Goal: Transaction & Acquisition: Purchase product/service

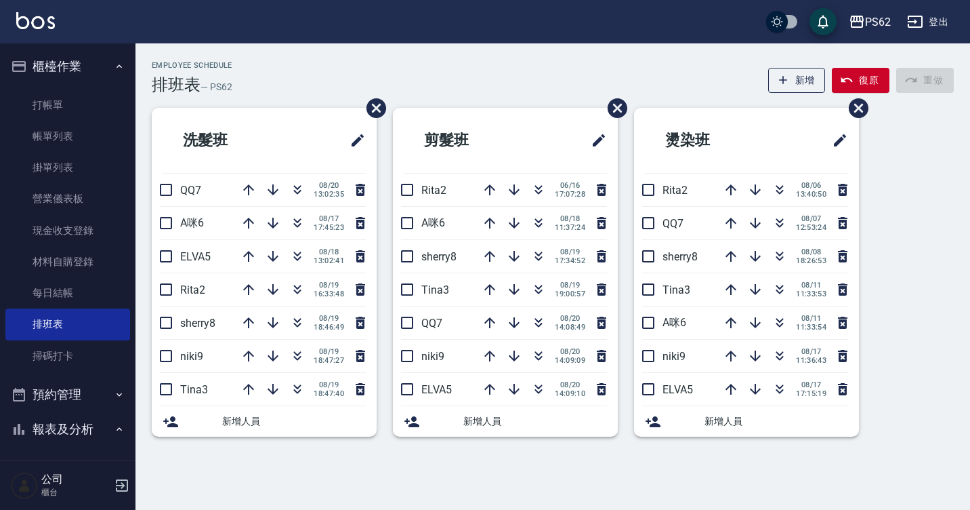
click at [474, 37] on div "PS62 登出" at bounding box center [485, 21] width 970 height 43
drag, startPoint x: 73, startPoint y: 111, endPoint x: 75, endPoint y: 118, distance: 7.1
click at [75, 111] on link "打帳單" at bounding box center [67, 104] width 125 height 31
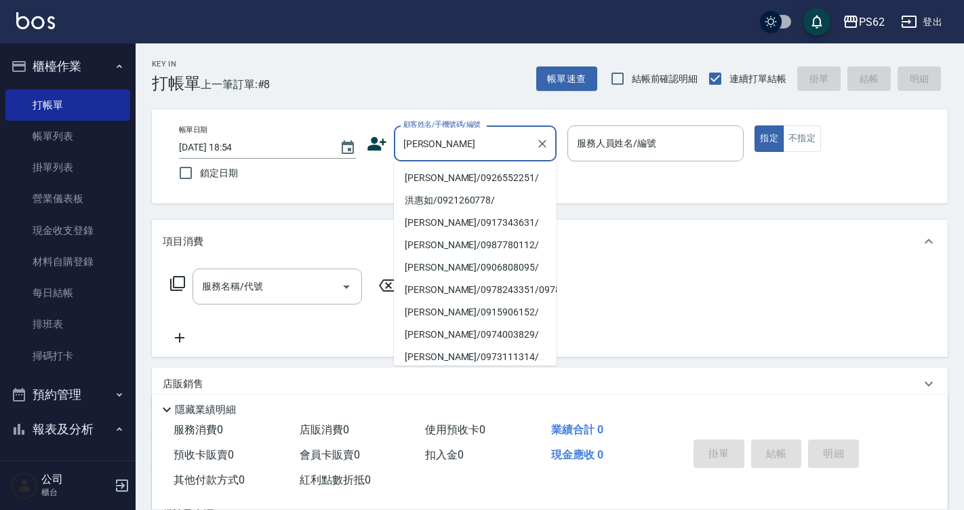
type input "宏"
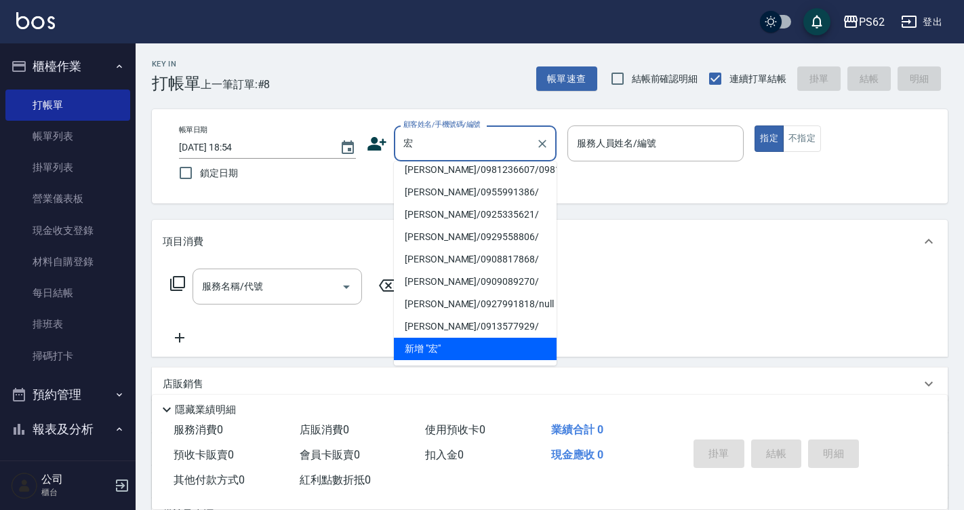
scroll to position [5, 0]
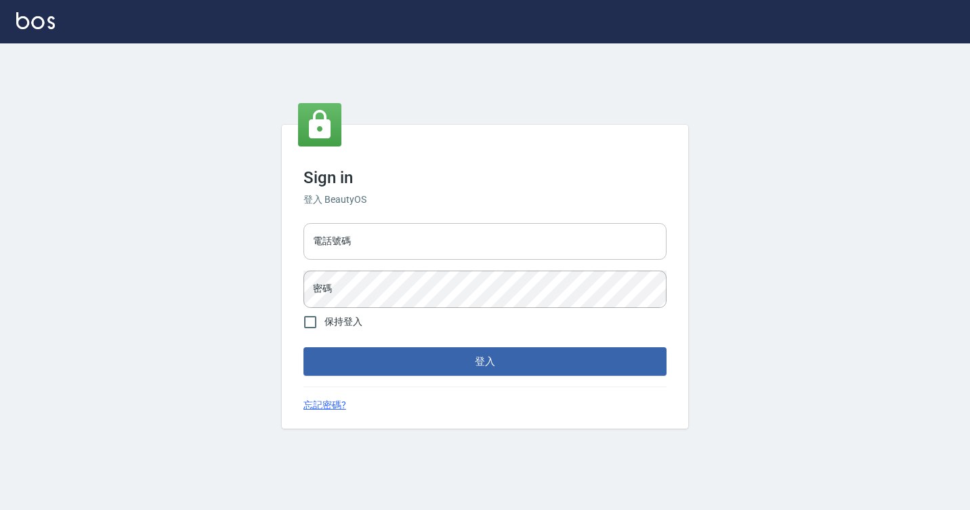
click at [352, 237] on input "電話號碼" at bounding box center [485, 241] width 363 height 37
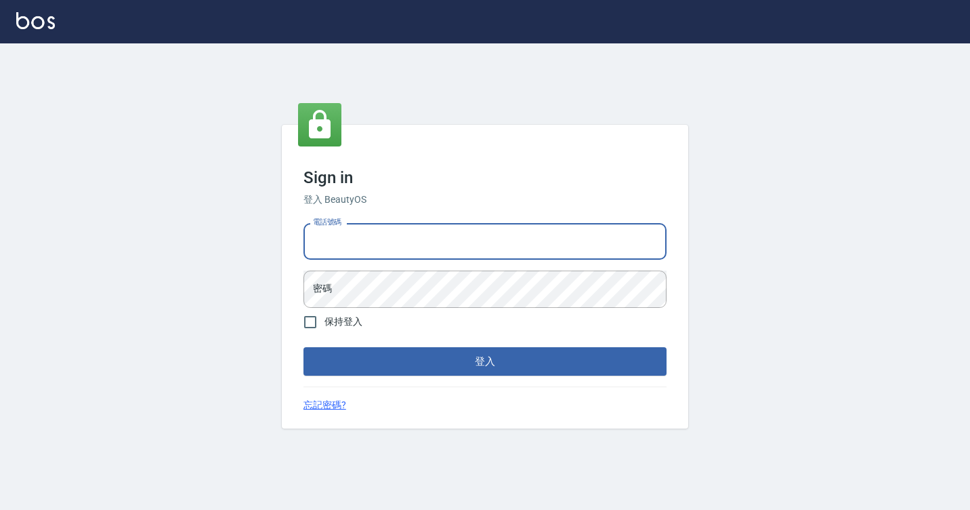
type input "7812080"
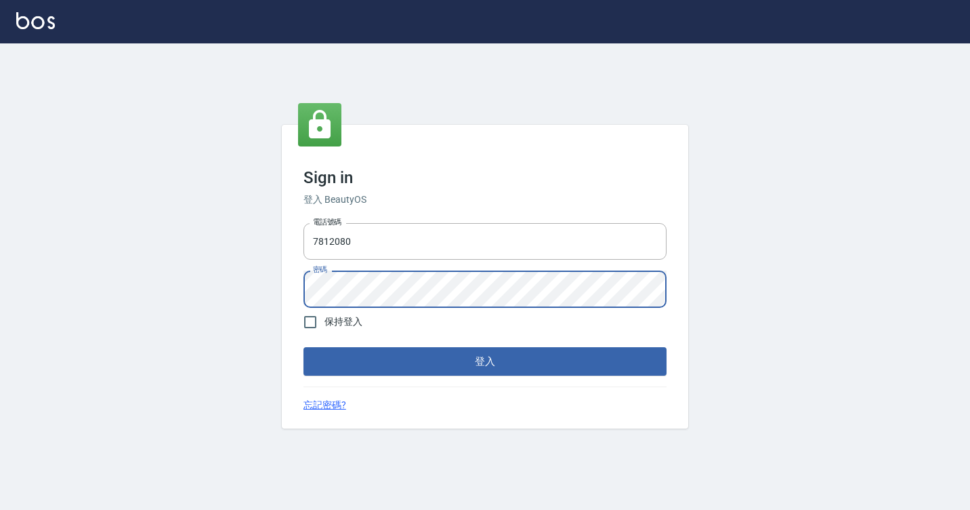
click at [304, 347] on button "登入" at bounding box center [485, 361] width 363 height 28
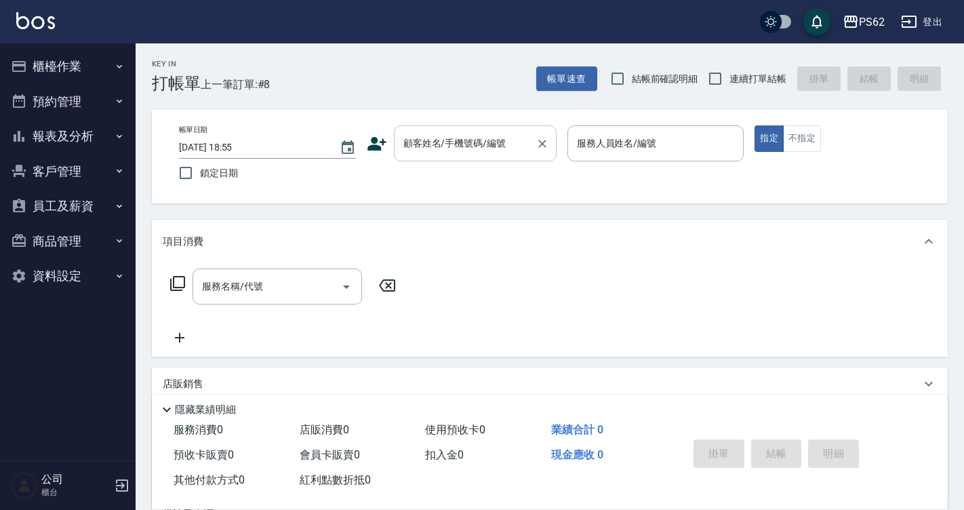
click at [411, 147] on div "顧客姓名/手機號碼/編號 顧客姓名/手機號碼/編號" at bounding box center [475, 143] width 163 height 36
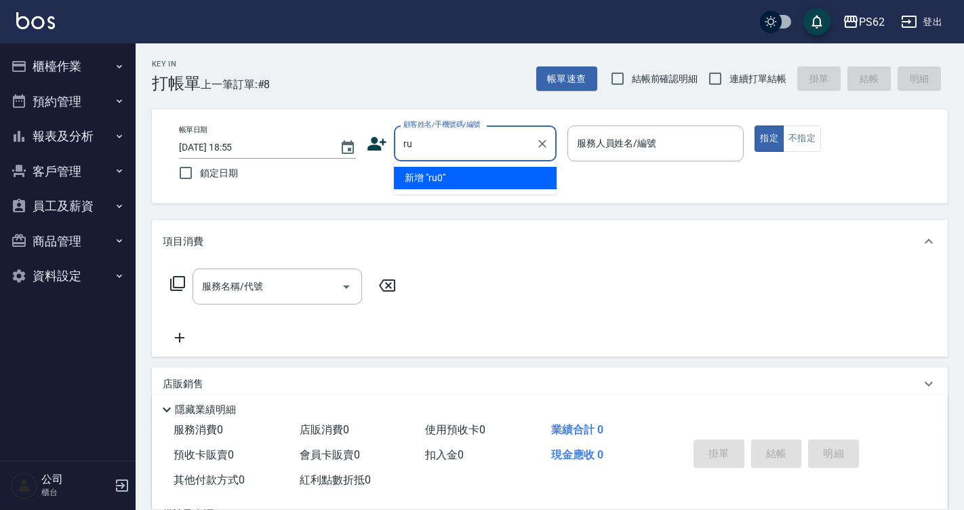
type input "r"
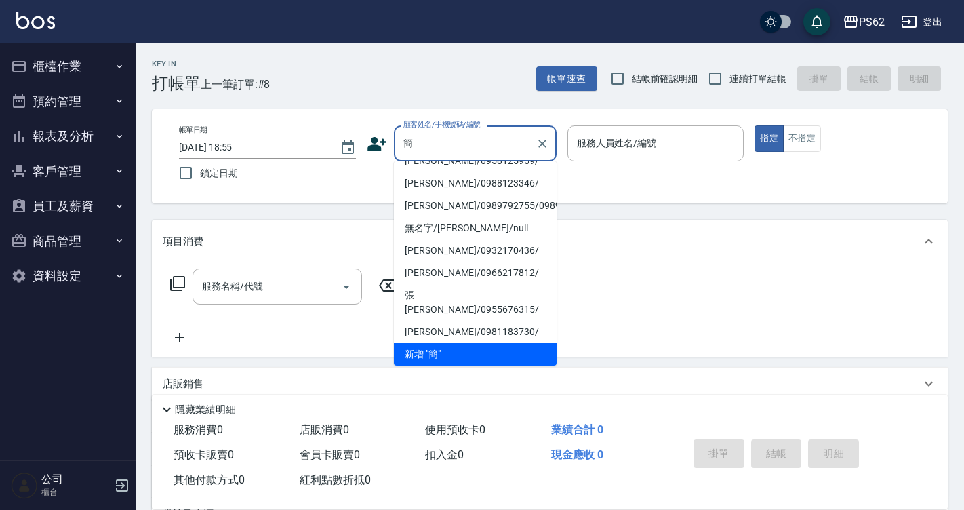
scroll to position [5, 0]
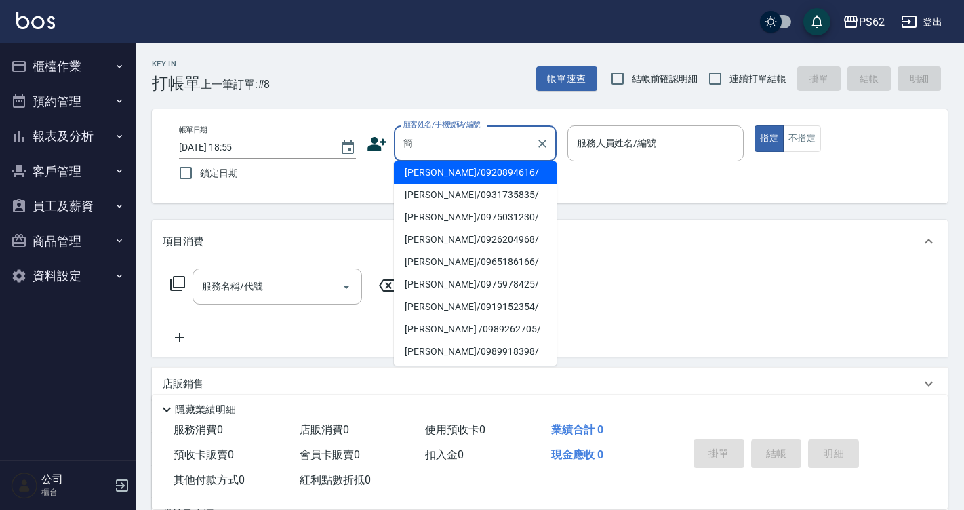
type input "簡"
click at [91, 181] on button "客戶管理" at bounding box center [67, 171] width 125 height 35
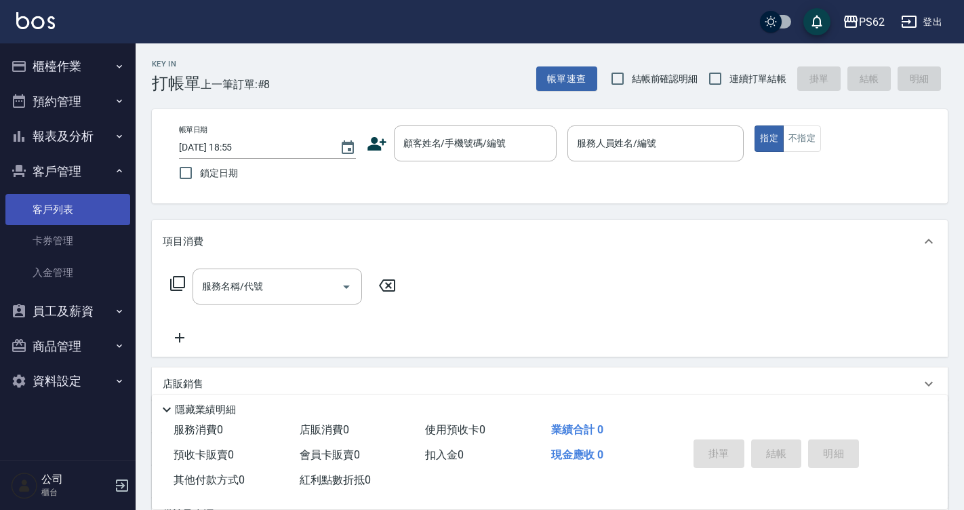
click at [98, 206] on link "客戶列表" at bounding box center [67, 209] width 125 height 31
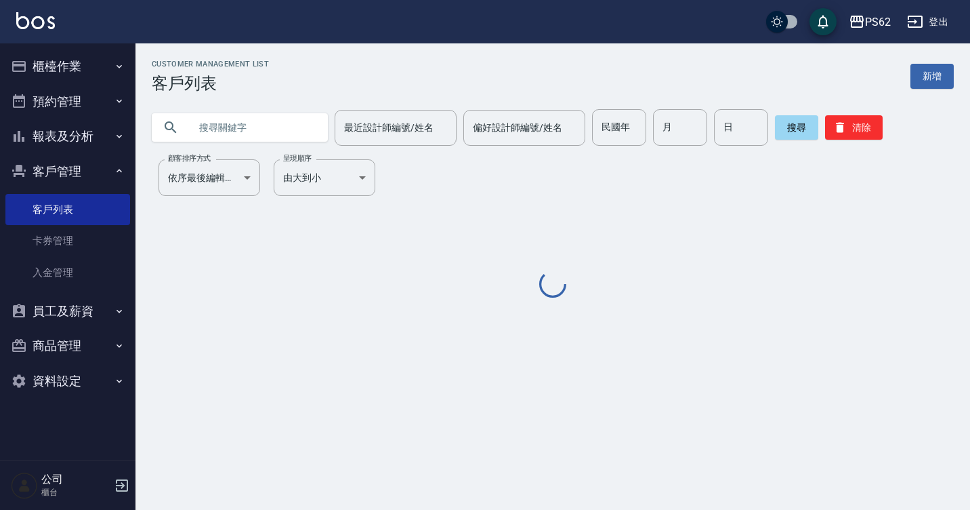
click at [274, 133] on input "text" at bounding box center [253, 127] width 127 height 37
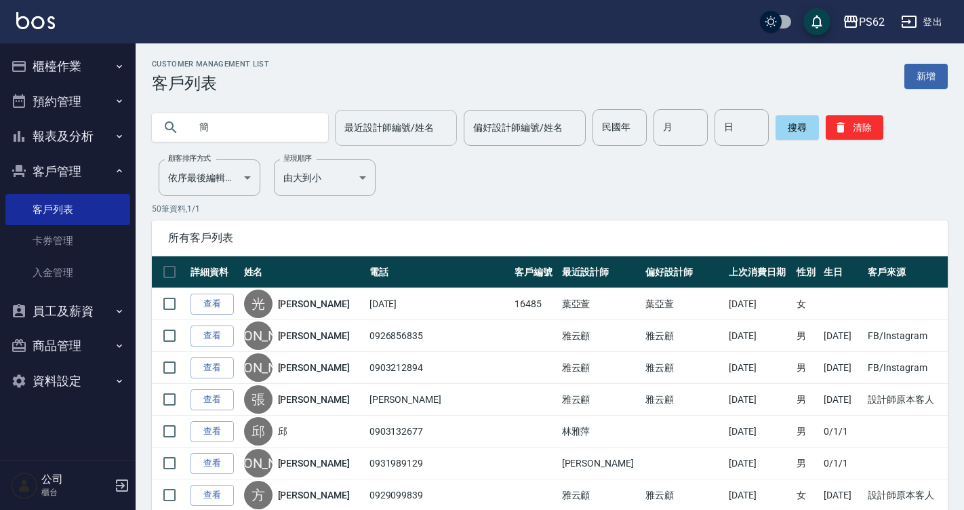
type input "簡"
click at [402, 118] on input "最近設計師編號/姓名" at bounding box center [396, 128] width 110 height 24
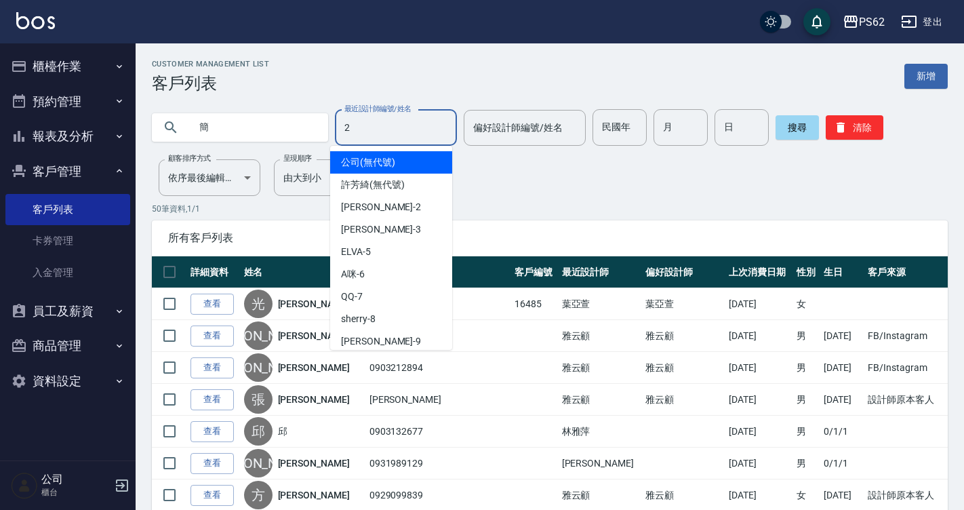
type input "[PERSON_NAME]-2"
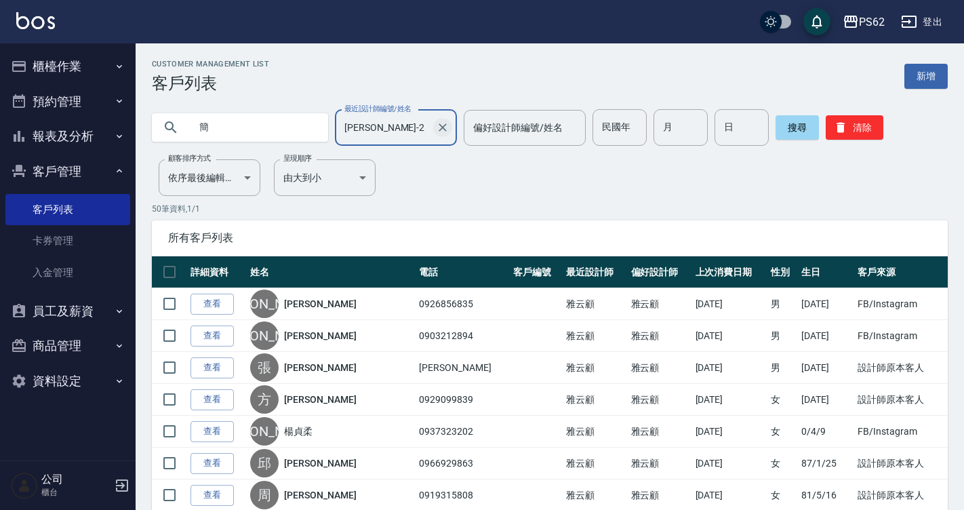
click at [440, 119] on button "Clear" at bounding box center [442, 127] width 19 height 19
click at [430, 119] on input "[PERSON_NAME]-2" at bounding box center [385, 128] width 89 height 24
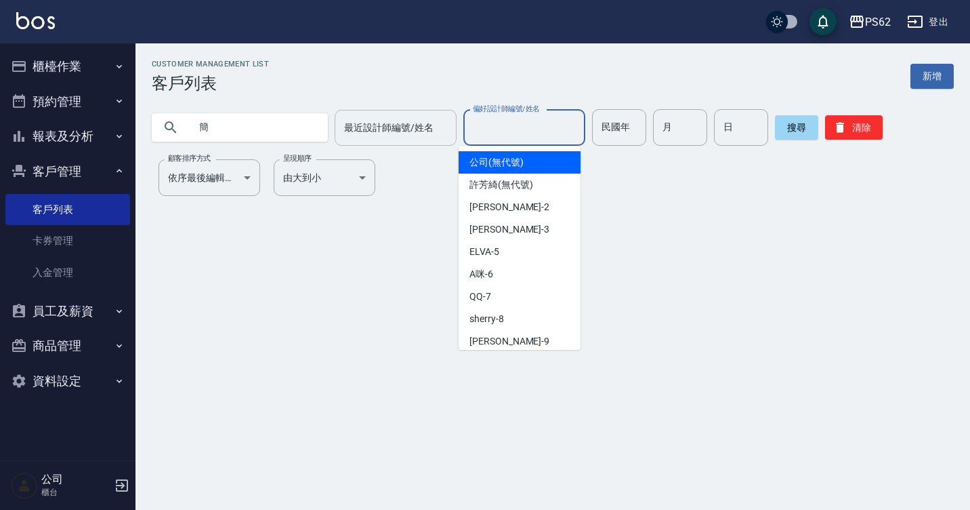
click at [479, 125] on input "偏好設計師編號/姓名" at bounding box center [525, 128] width 110 height 24
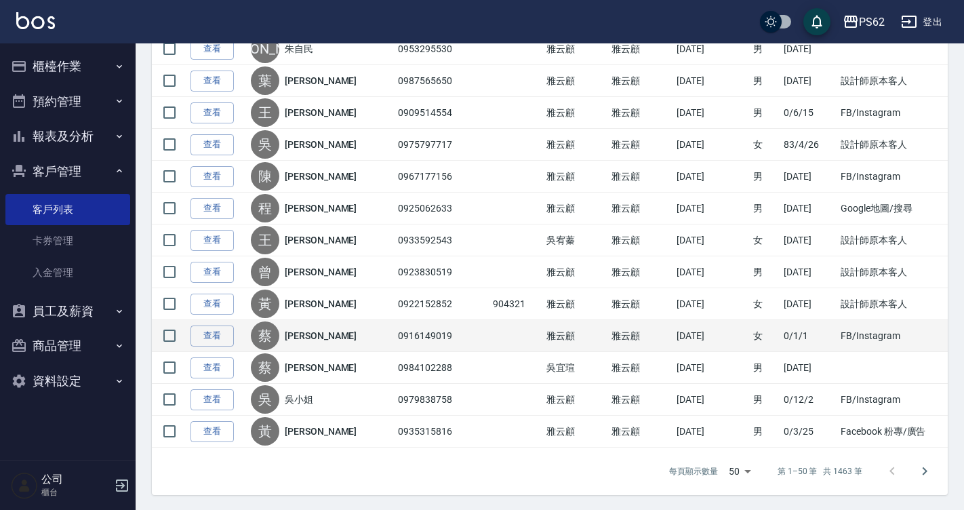
scroll to position [1435, 0]
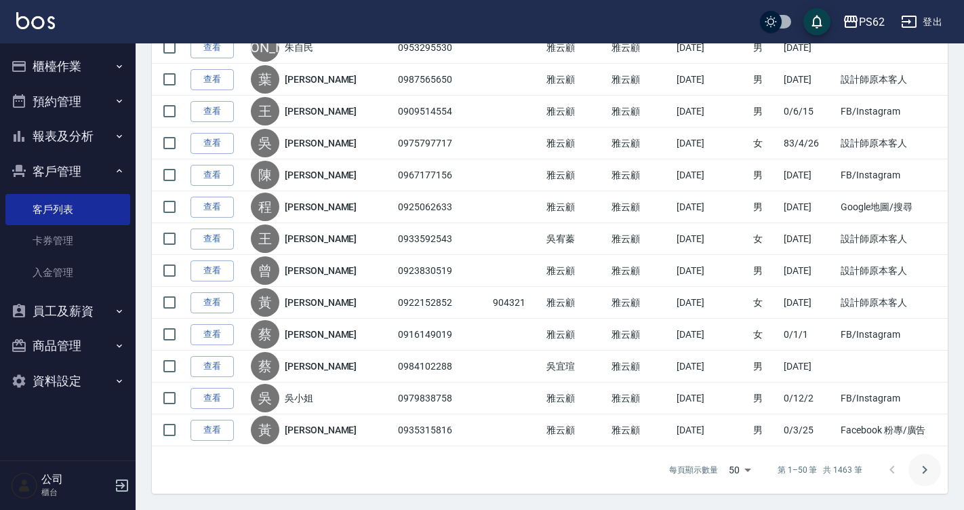
type input "[PERSON_NAME]-2"
click at [929, 468] on icon "Go to next page" at bounding box center [924, 469] width 16 height 16
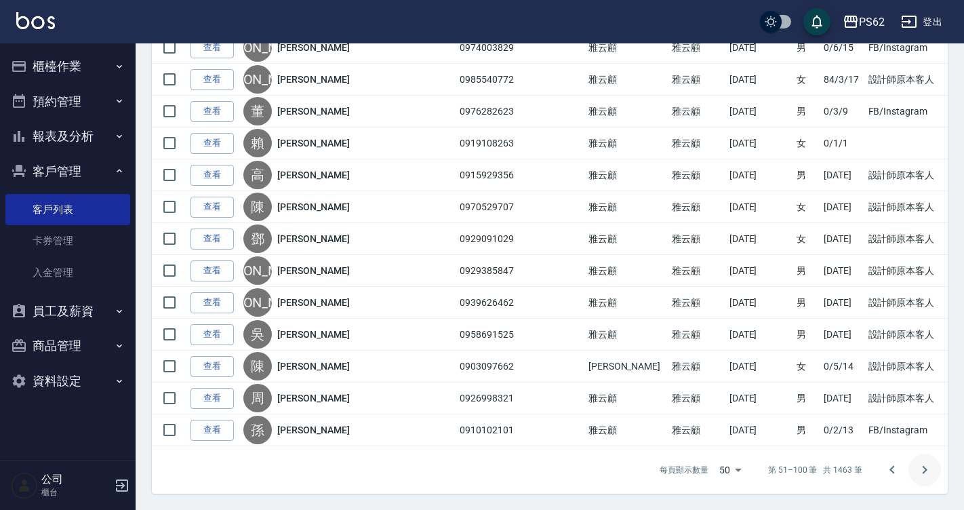
click at [924, 470] on icon "Go to next page" at bounding box center [924, 469] width 16 height 16
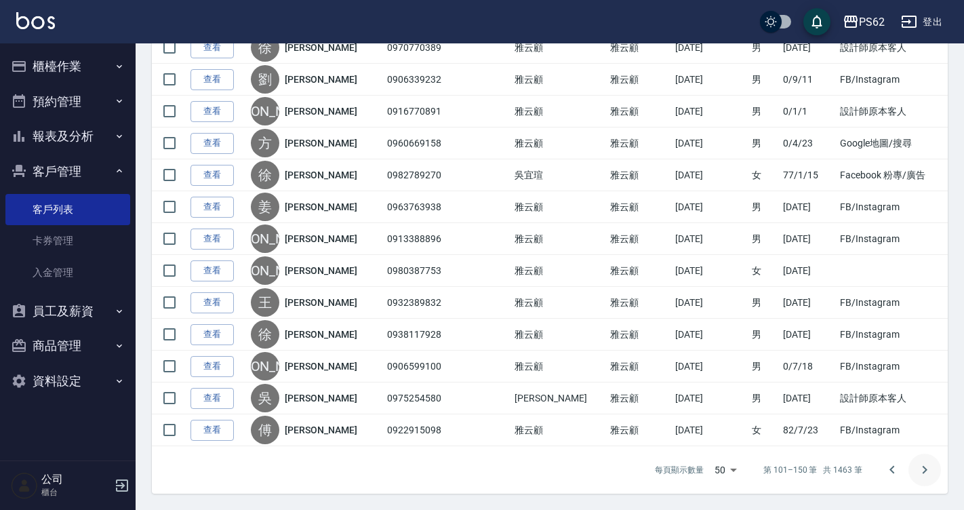
click at [928, 463] on icon "Go to next page" at bounding box center [924, 469] width 16 height 16
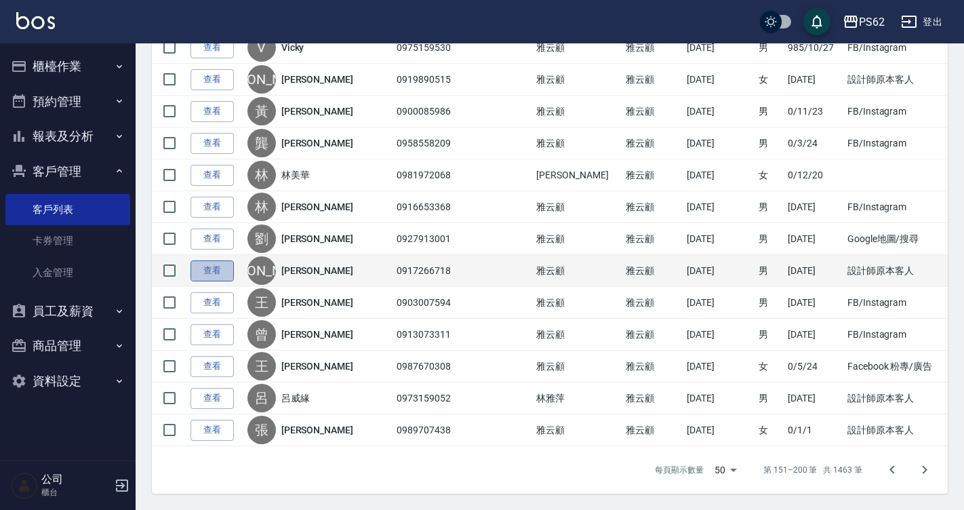
click at [222, 271] on link "查看" at bounding box center [211, 270] width 43 height 21
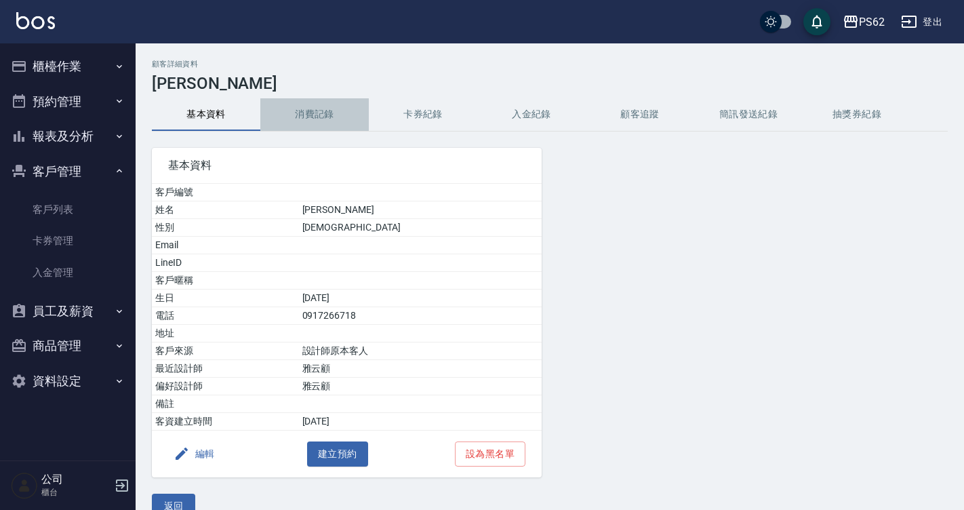
click at [329, 121] on button "消費記錄" at bounding box center [314, 114] width 108 height 33
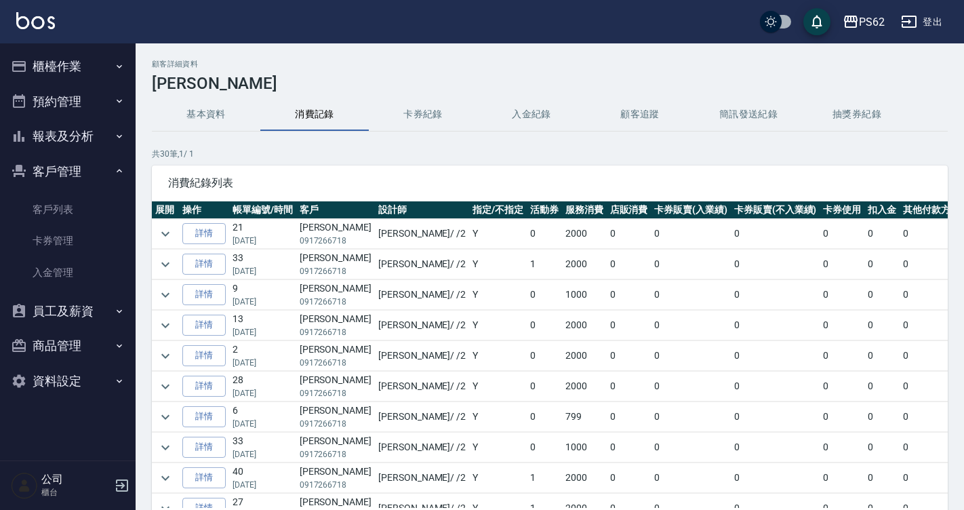
drag, startPoint x: 261, startPoint y: 237, endPoint x: 455, endPoint y: 222, distance: 194.4
click at [408, 222] on tr "詳情 21 05/13/2025 洪國峰 0917266718 Rita / /2 Y 0 2000 0 0 0 0 0 0 2000" at bounding box center [596, 234] width 888 height 30
click at [527, 222] on td "0" at bounding box center [544, 234] width 35 height 30
click at [85, 74] on button "櫃檯作業" at bounding box center [67, 66] width 125 height 35
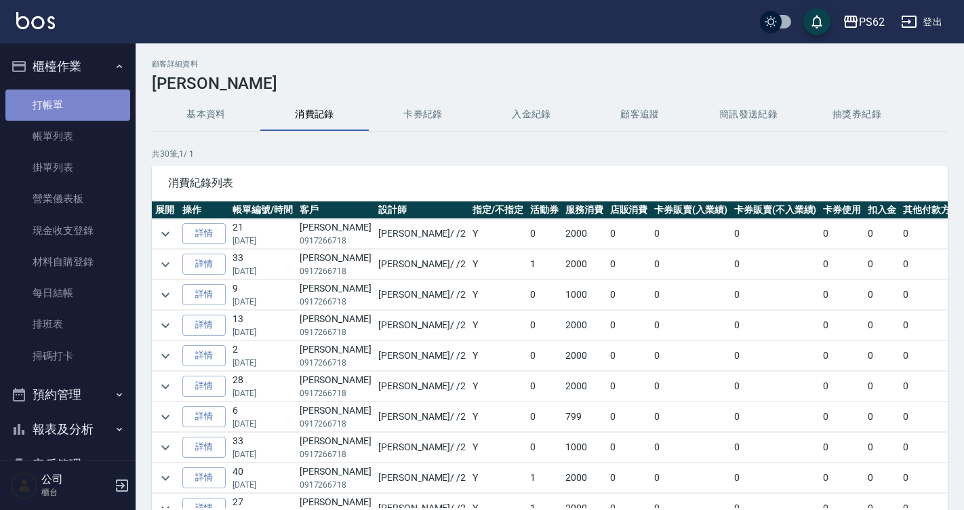
drag, startPoint x: 91, startPoint y: 110, endPoint x: 0, endPoint y: 464, distance: 365.4
click at [90, 110] on link "打帳單" at bounding box center [67, 104] width 125 height 31
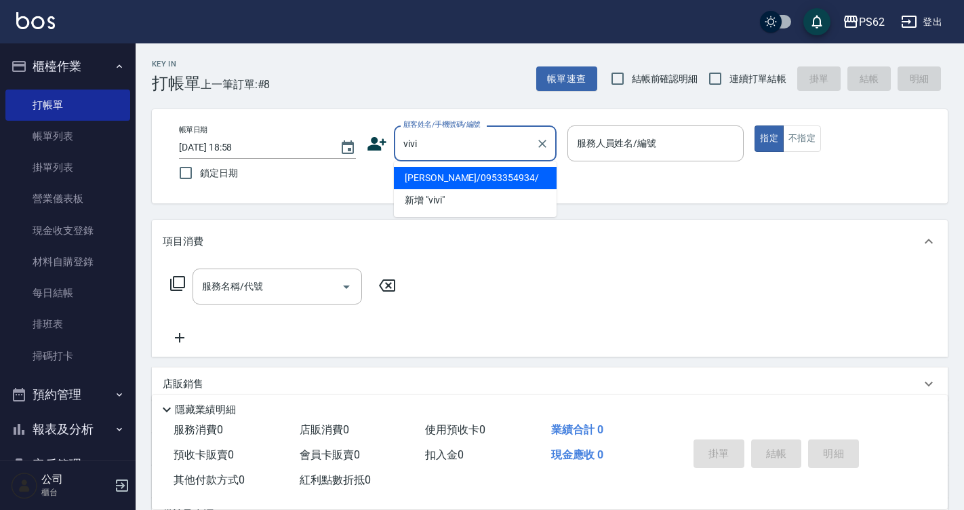
type input "vivi wu/0953354934/"
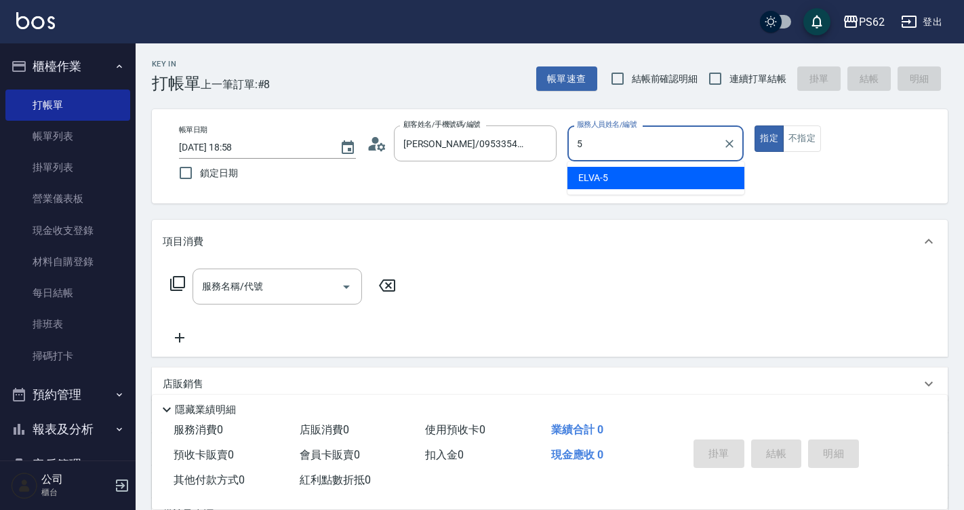
type input "5"
type button "true"
type input "ELVA-5"
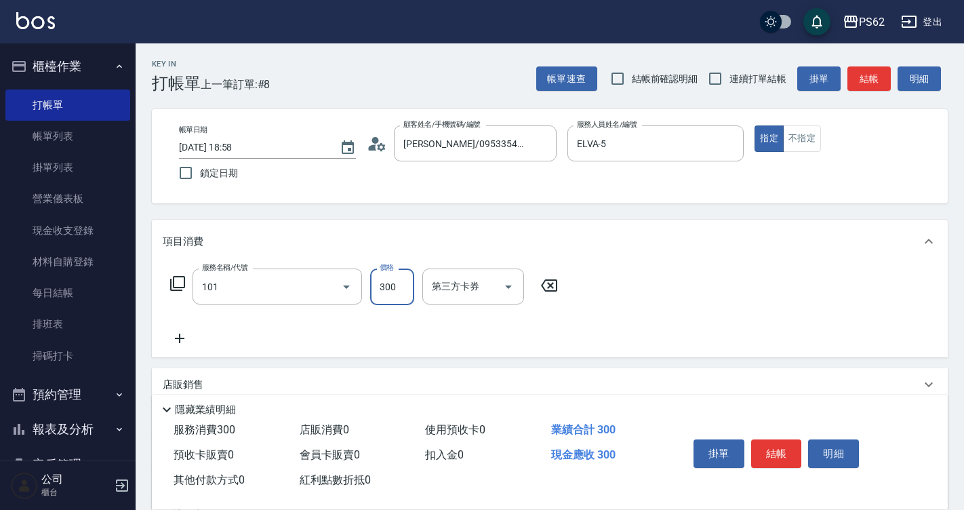
type input "洗髮(101)"
type input "400"
click at [871, 85] on button "結帳" at bounding box center [868, 78] width 43 height 25
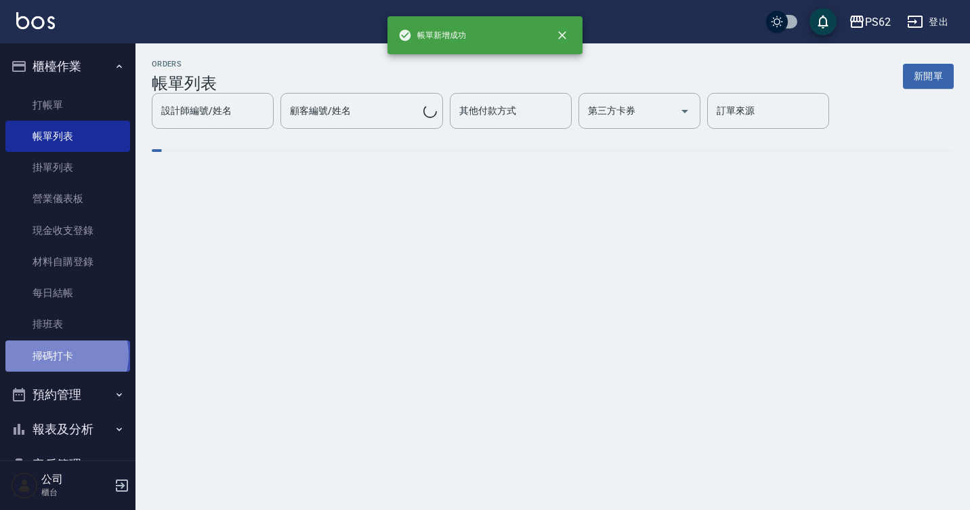
click at [66, 354] on link "掃碼打卡" at bounding box center [67, 355] width 125 height 31
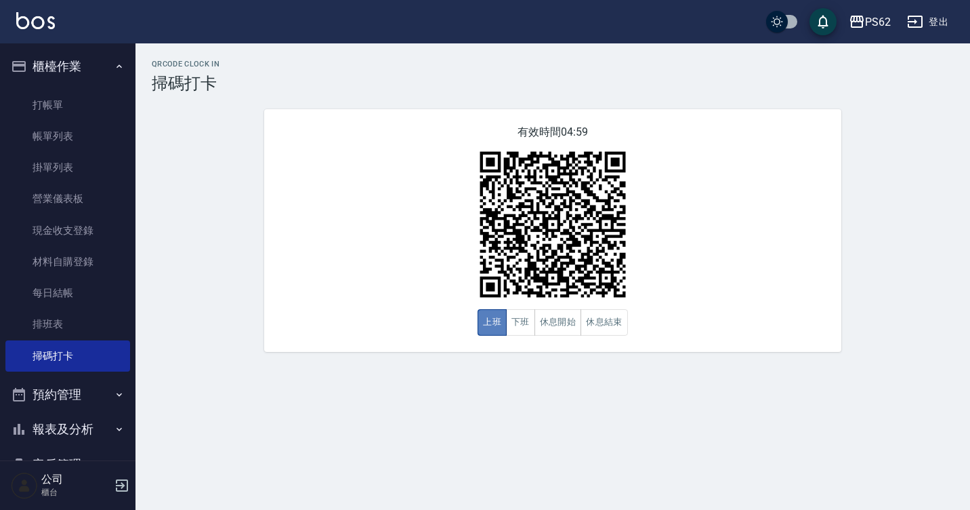
click at [493, 328] on button "上班" at bounding box center [492, 322] width 29 height 26
click at [514, 332] on button "下班" at bounding box center [520, 322] width 29 height 26
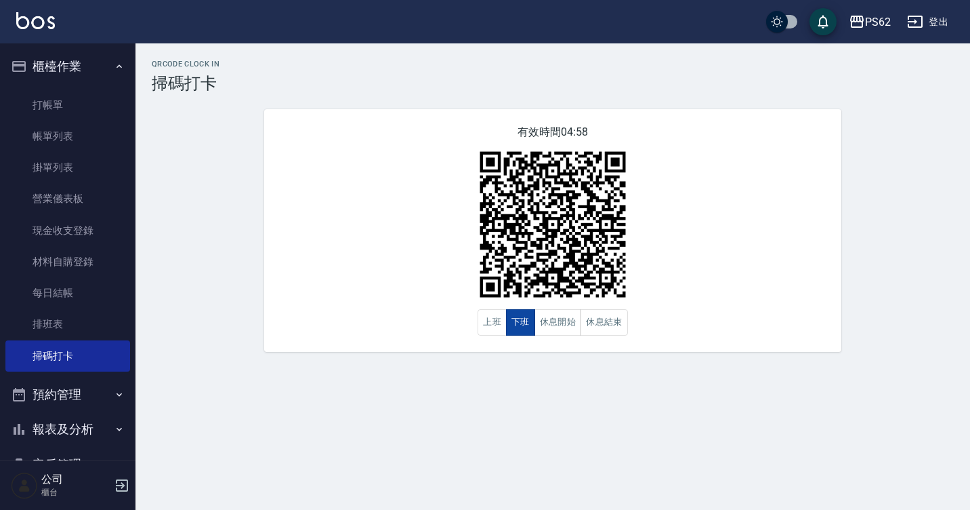
click at [514, 332] on button "下班" at bounding box center [520, 322] width 29 height 26
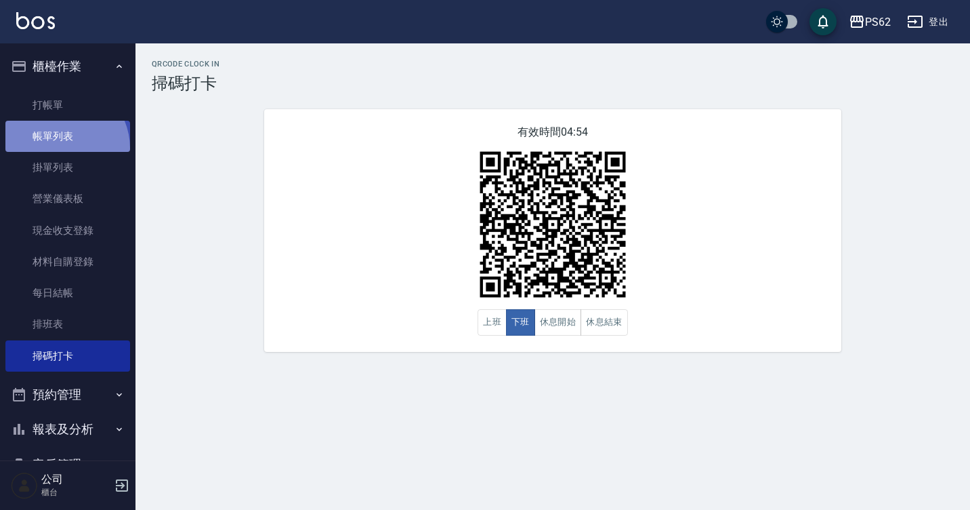
click at [58, 148] on link "帳單列表" at bounding box center [67, 136] width 125 height 31
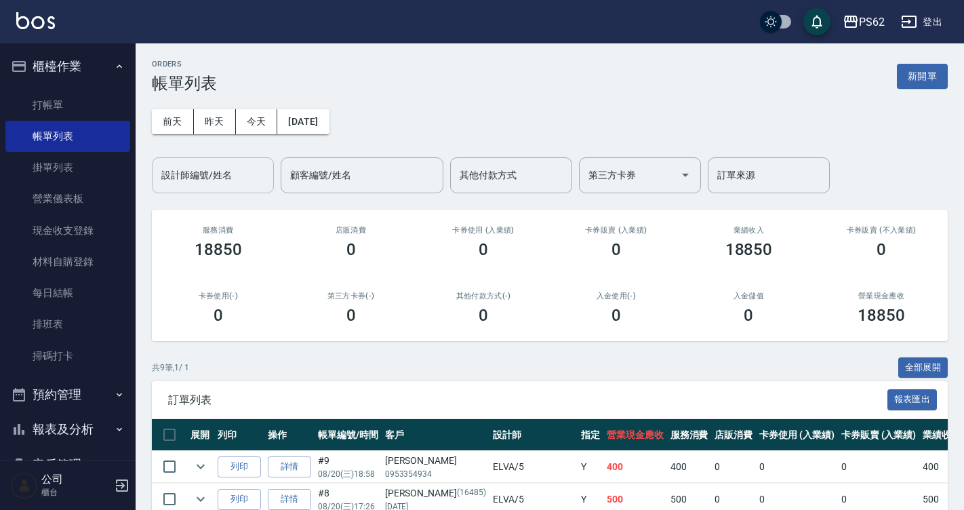
click at [225, 182] on input "設計師編號/姓名" at bounding box center [213, 175] width 110 height 24
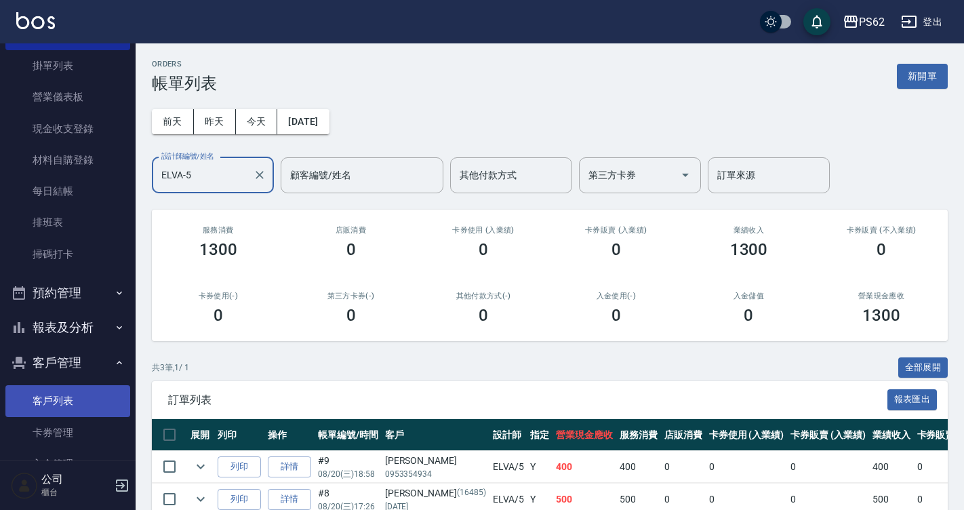
scroll to position [136, 0]
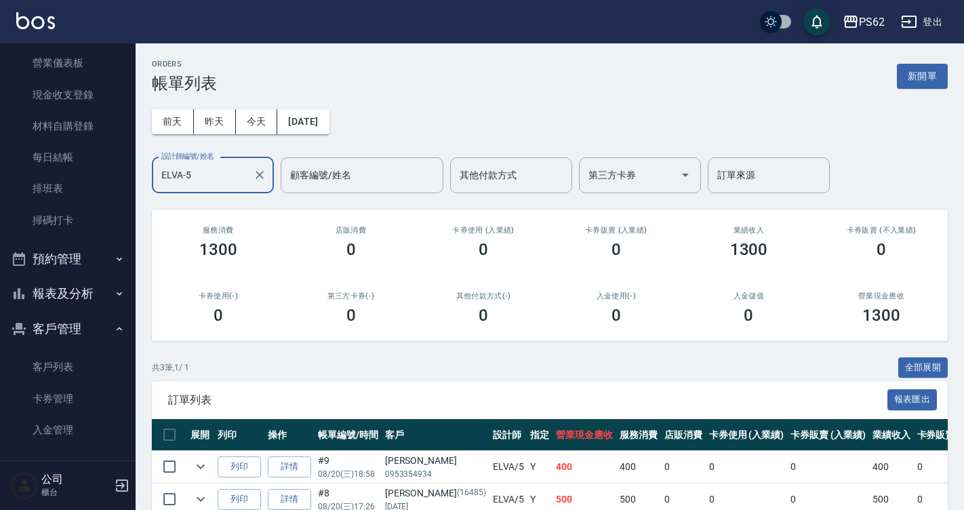
type input "ELVA-5"
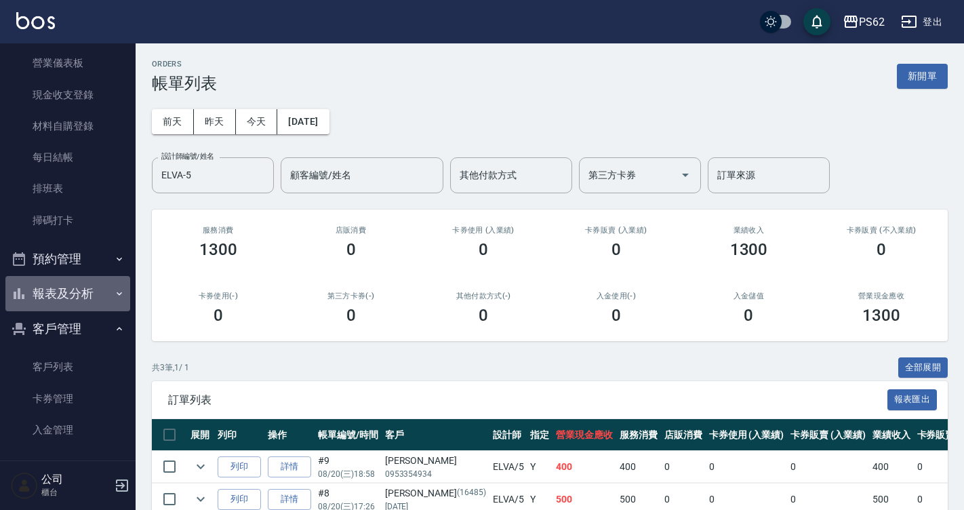
click at [97, 283] on button "報表及分析" at bounding box center [67, 293] width 125 height 35
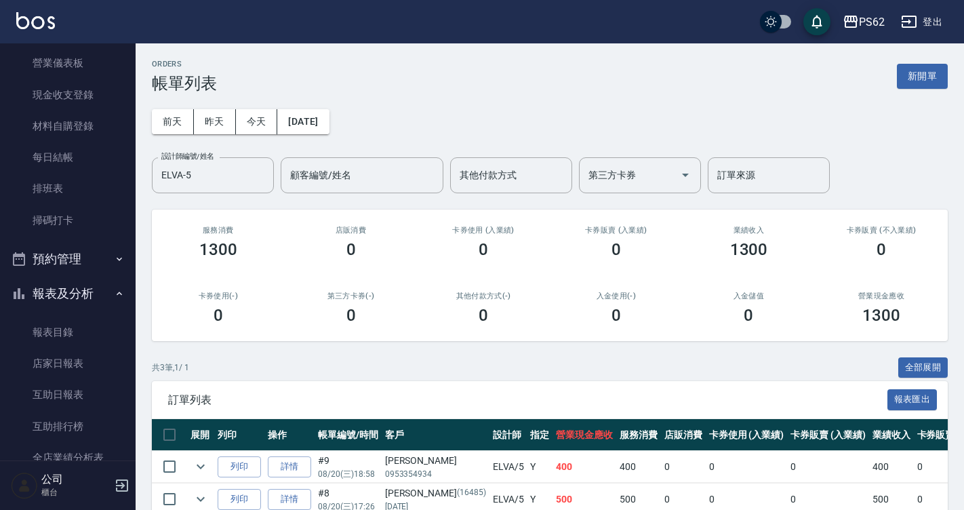
click at [100, 269] on button "預約管理" at bounding box center [67, 258] width 125 height 35
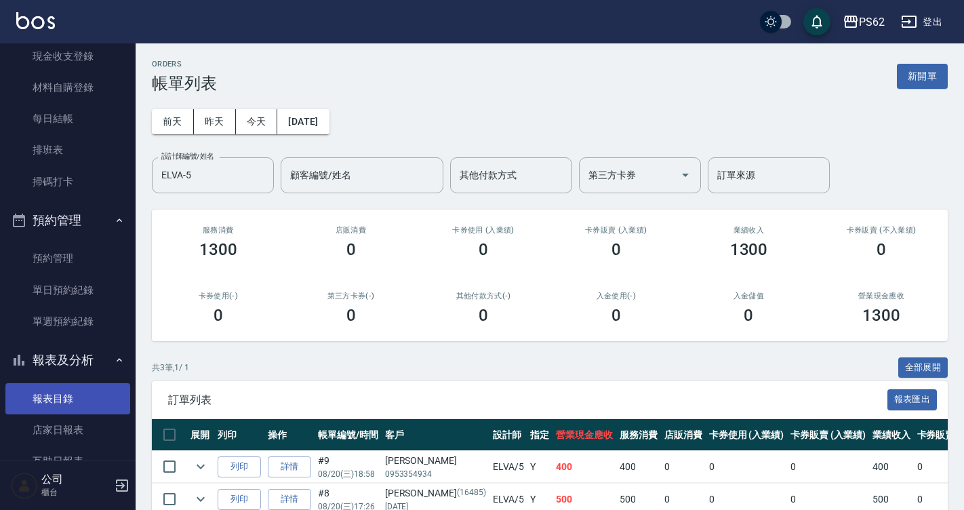
scroll to position [271, 0]
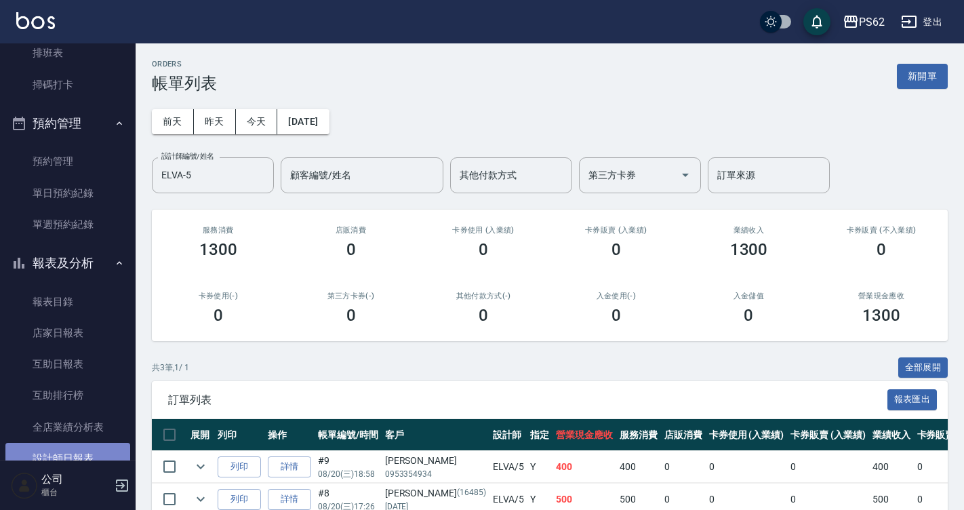
click at [74, 457] on link "設計師日報表" at bounding box center [67, 457] width 125 height 31
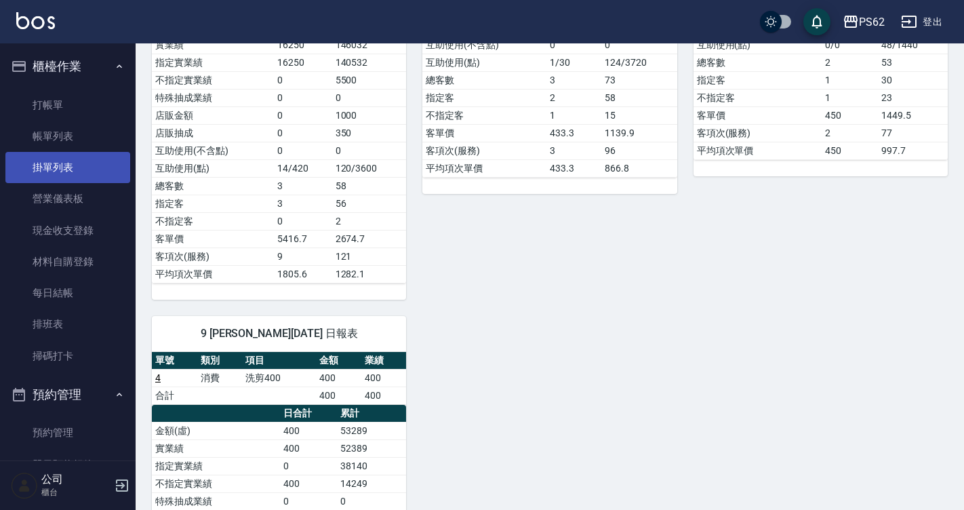
scroll to position [114, 0]
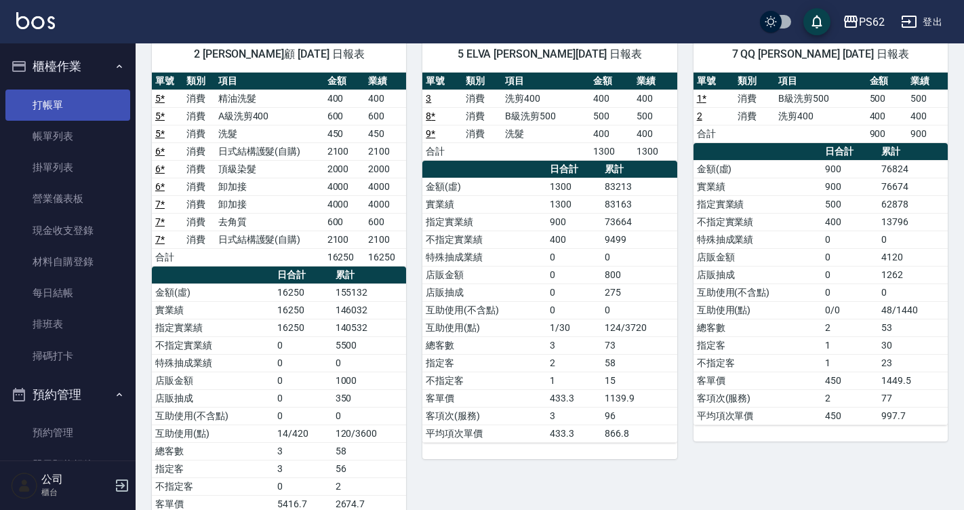
click at [49, 108] on link "打帳單" at bounding box center [67, 104] width 125 height 31
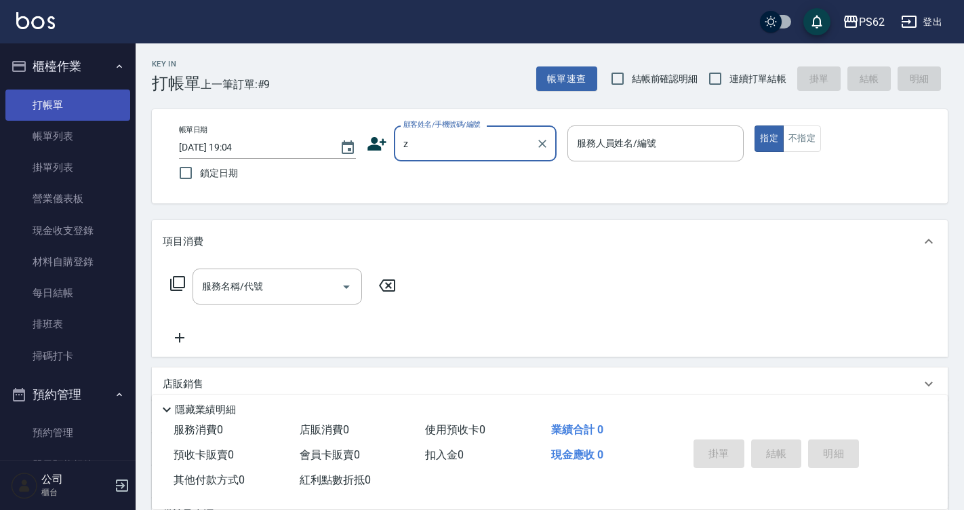
type input "z"
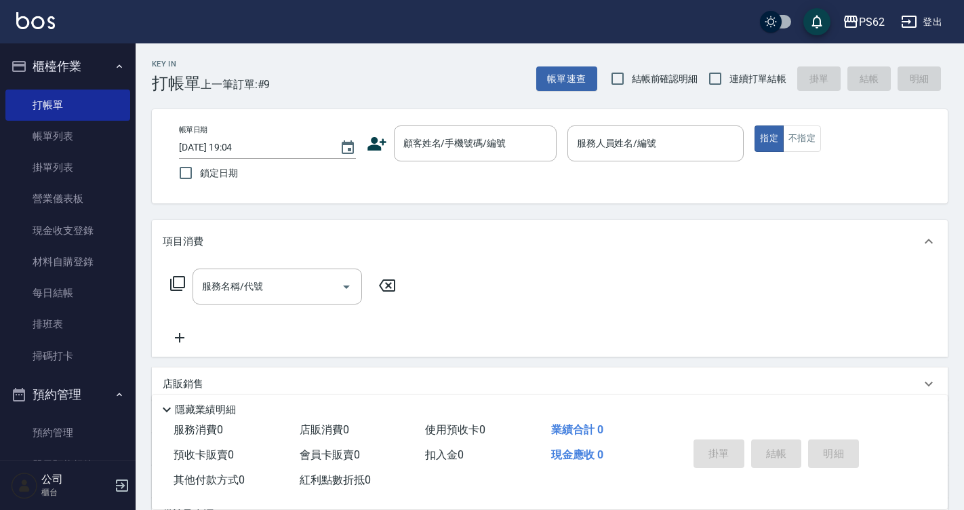
click at [592, 245] on div "項目消費" at bounding box center [542, 241] width 758 height 14
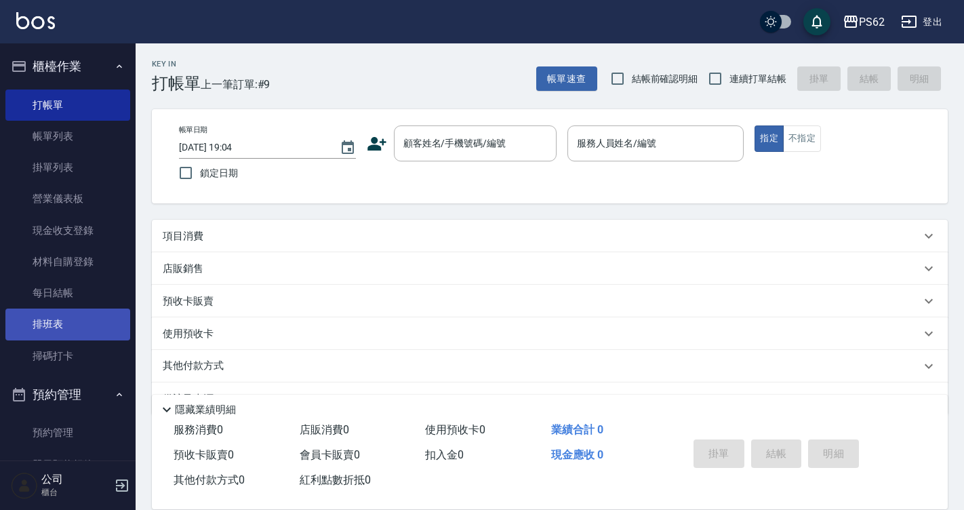
click at [68, 321] on link "排班表" at bounding box center [67, 323] width 125 height 31
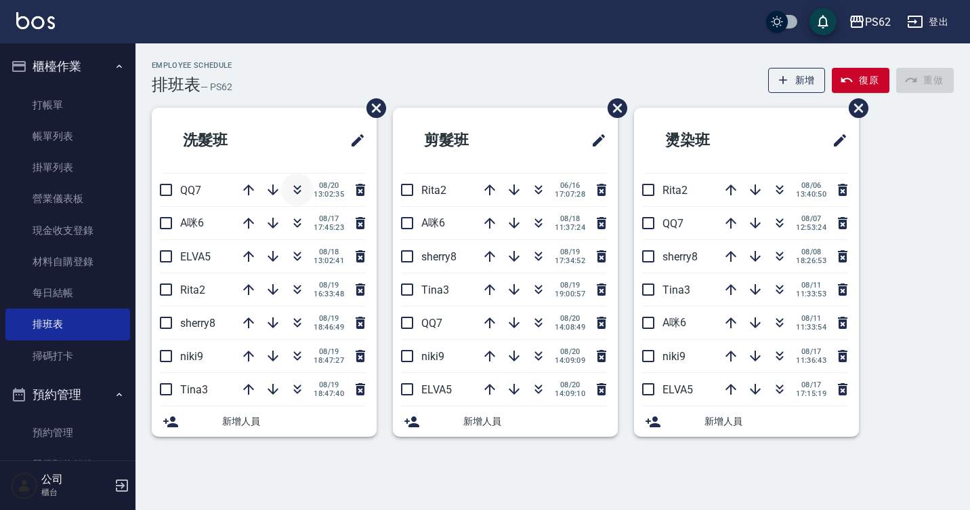
click at [298, 190] on icon "button" at bounding box center [297, 190] width 16 height 16
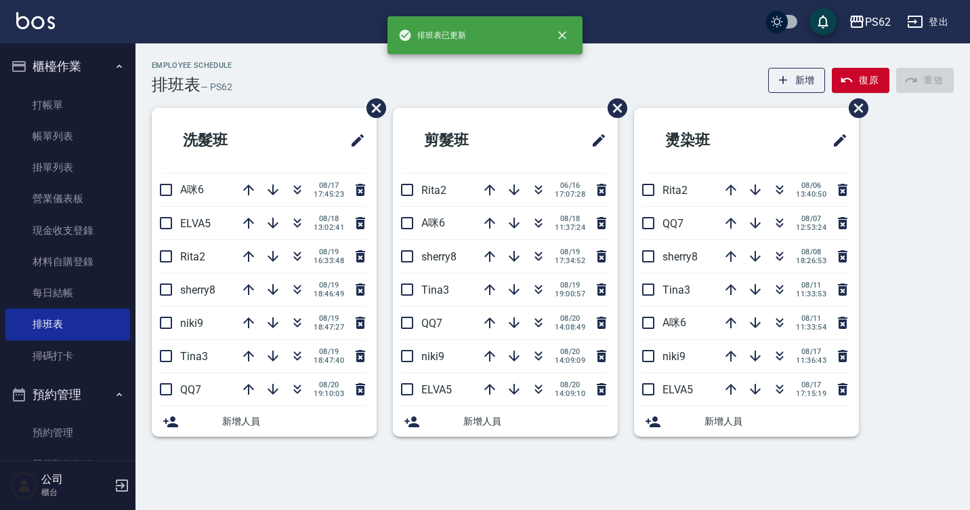
click at [293, 75] on div "Employee Schedule 排班表 — PS62 新增 復原 重做" at bounding box center [553, 77] width 802 height 33
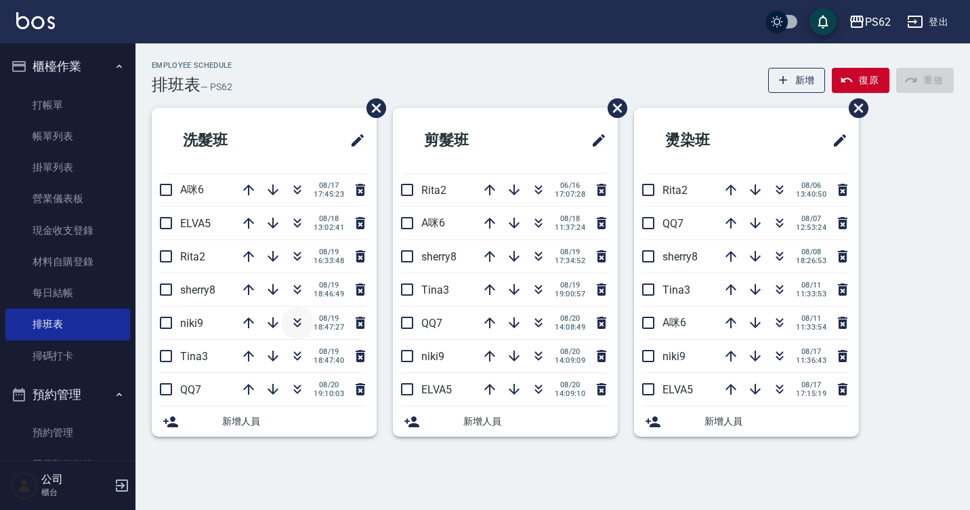
click at [299, 312] on button "button" at bounding box center [297, 322] width 33 height 33
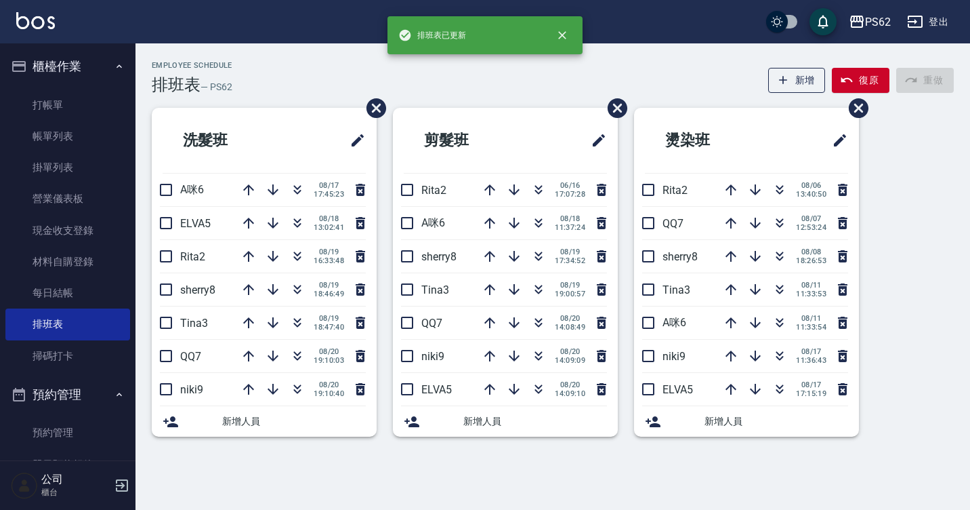
click at [296, 70] on div "Employee Schedule 排班表 — PS62 新增 復原 重做" at bounding box center [553, 77] width 802 height 33
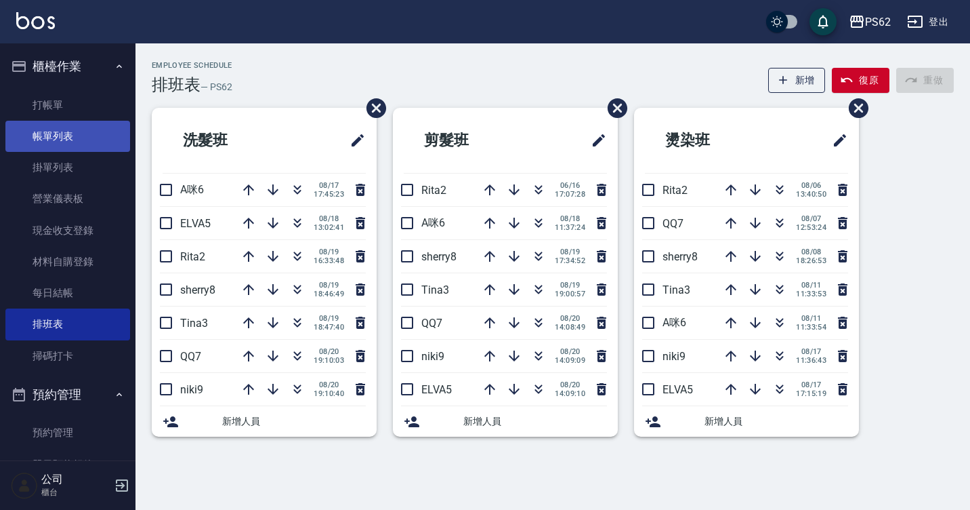
click at [39, 120] on ul "打帳單 帳單列表 掛單列表 營業儀表板 現金收支登錄 材料自購登錄 每日結帳 排班表 掃碼打卡" at bounding box center [67, 230] width 125 height 293
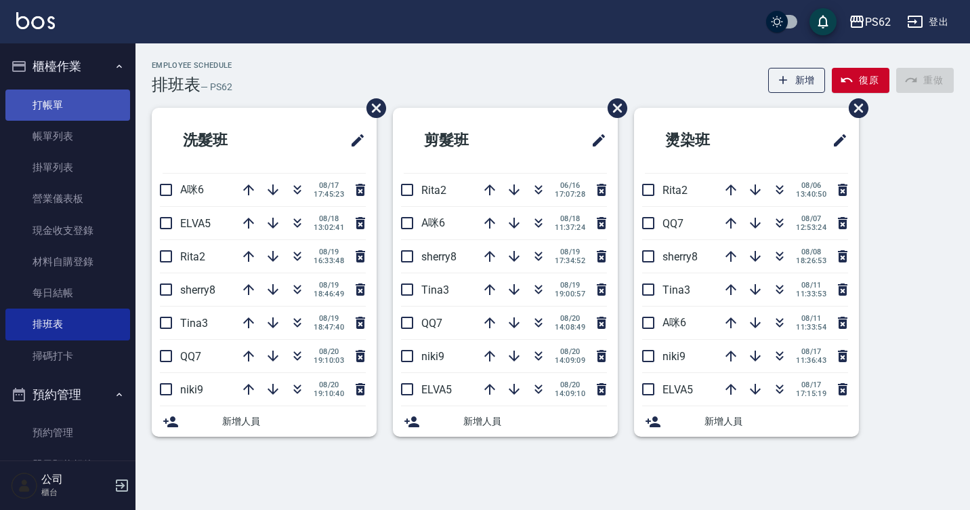
click at [53, 108] on link "打帳單" at bounding box center [67, 104] width 125 height 31
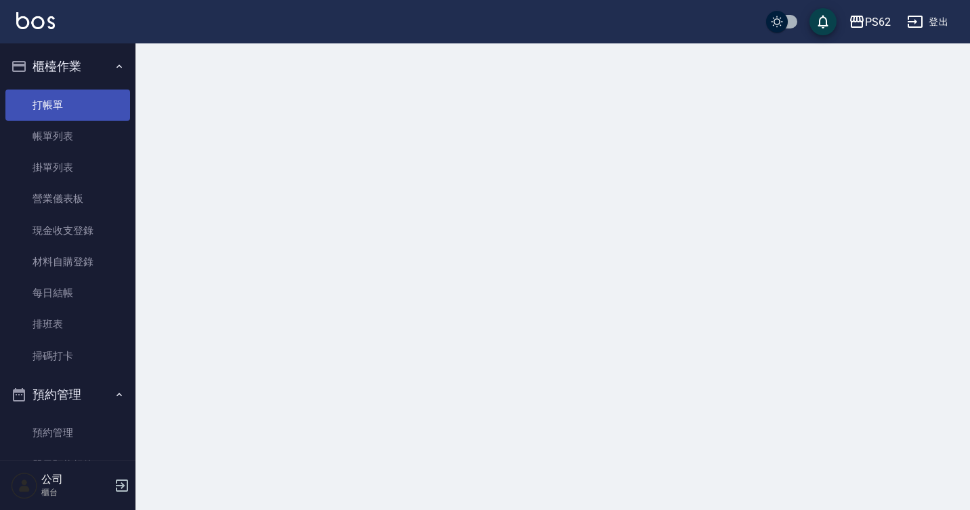
click at [53, 108] on link "打帳單" at bounding box center [67, 104] width 125 height 31
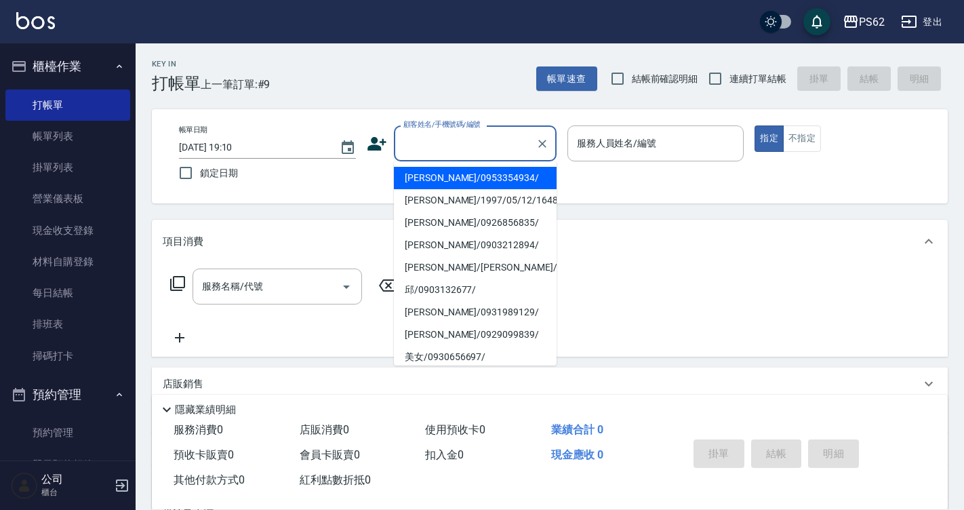
click at [422, 148] on input "顧客姓名/手機號碼/編號" at bounding box center [465, 143] width 130 height 24
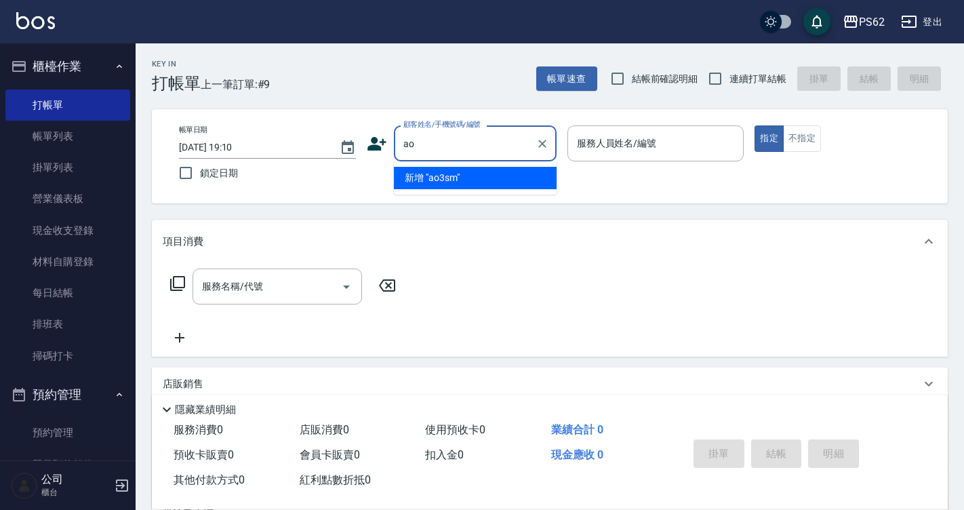
type input "a"
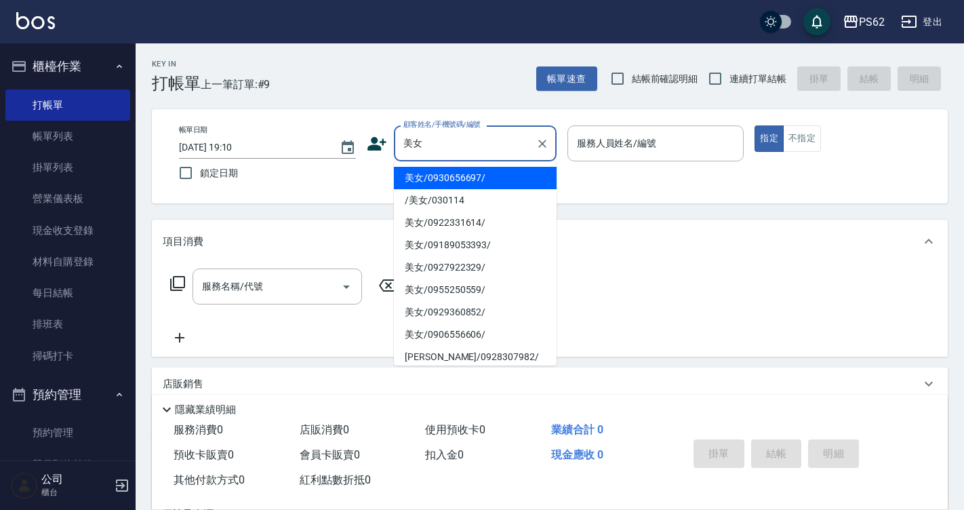
type input "美女/0930656697/"
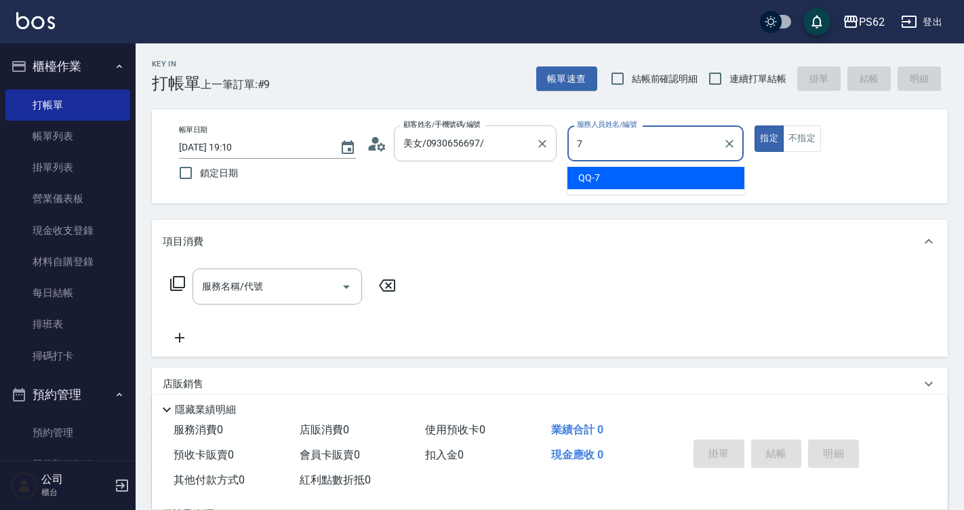
type input "QQ-7"
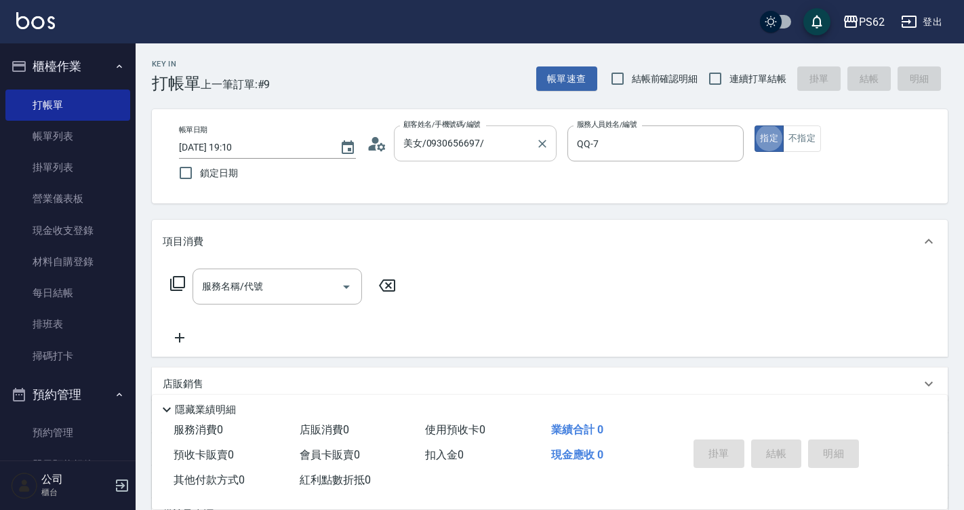
type button "true"
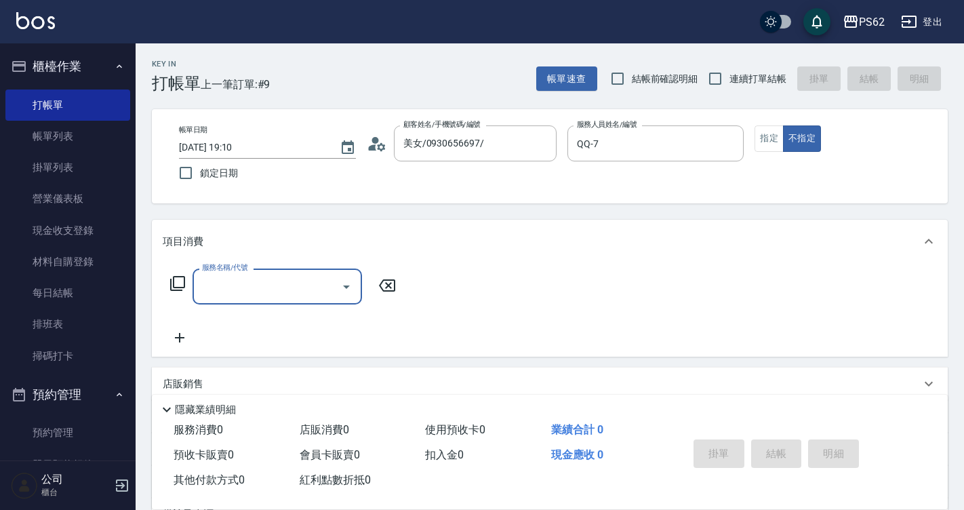
click at [165, 276] on div "服務名稱/代號 服務名稱/代號" at bounding box center [283, 286] width 241 height 36
click at [185, 291] on icon at bounding box center [177, 283] width 16 height 16
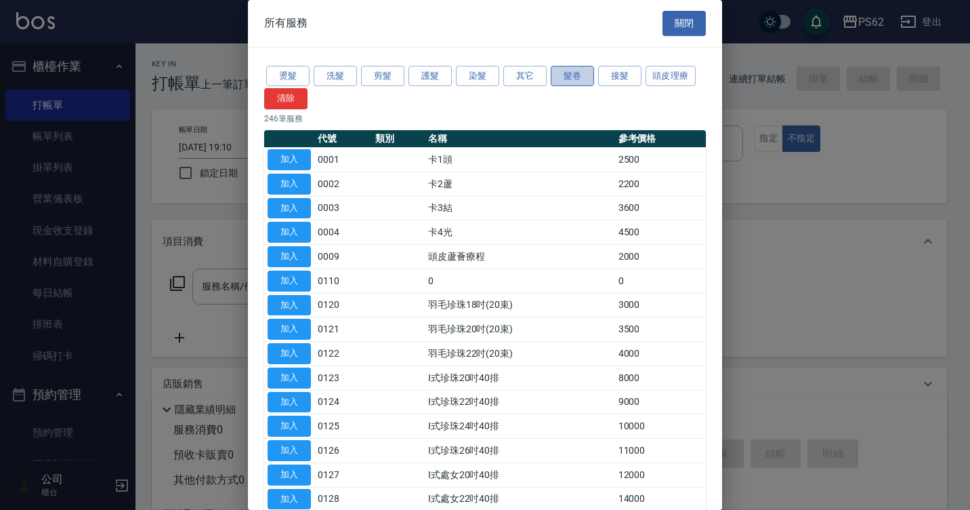
click at [578, 79] on button "髮卷" at bounding box center [572, 76] width 43 height 21
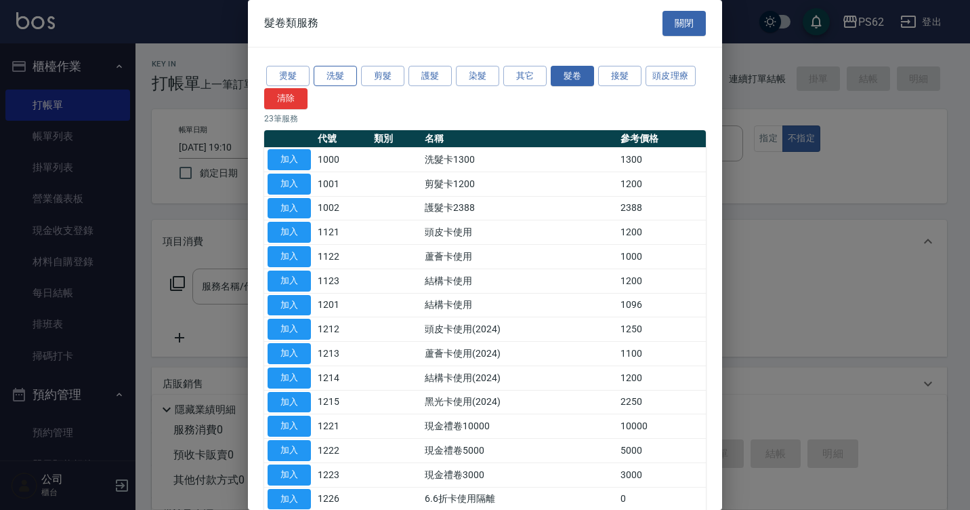
click at [340, 74] on button "洗髮" at bounding box center [335, 76] width 43 height 21
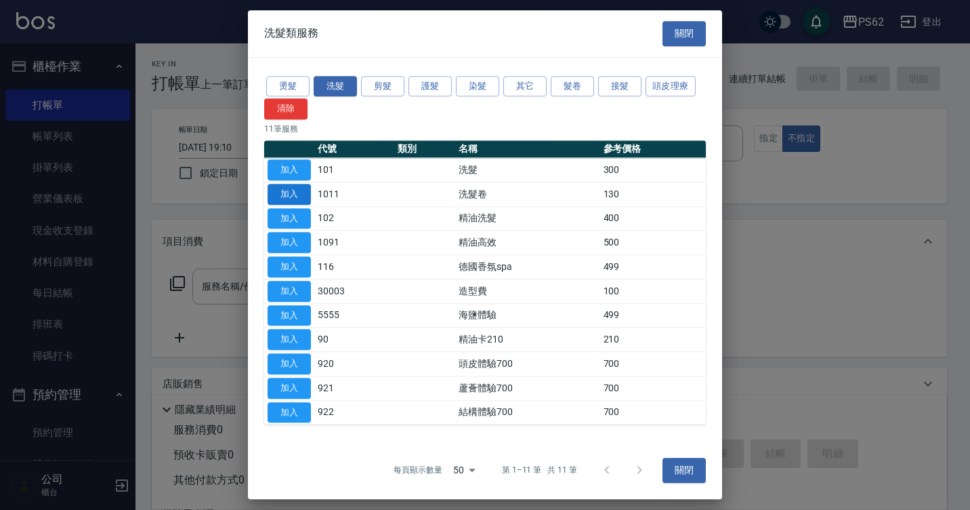
click at [289, 186] on button "加入" at bounding box center [289, 194] width 43 height 21
type input "洗髮卷(1011)"
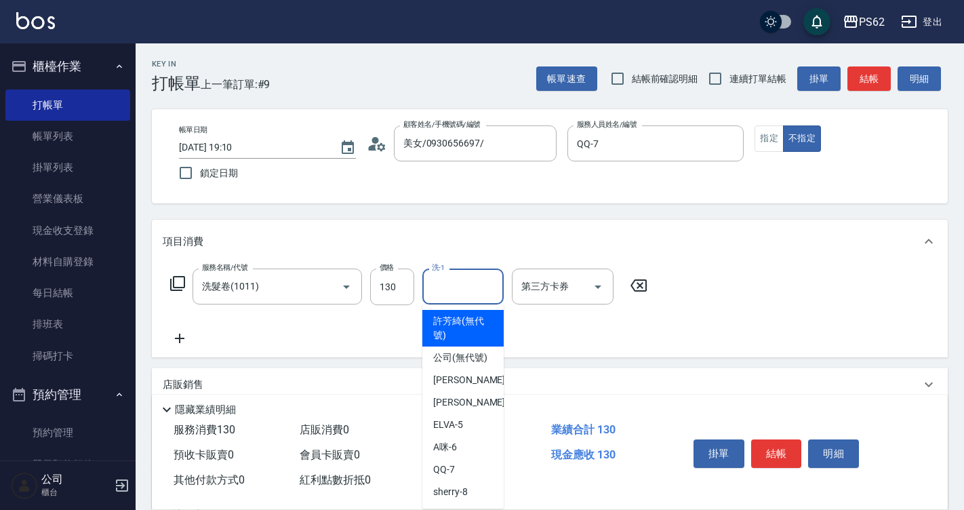
click at [442, 279] on div "洗-1 洗-1" at bounding box center [462, 286] width 81 height 36
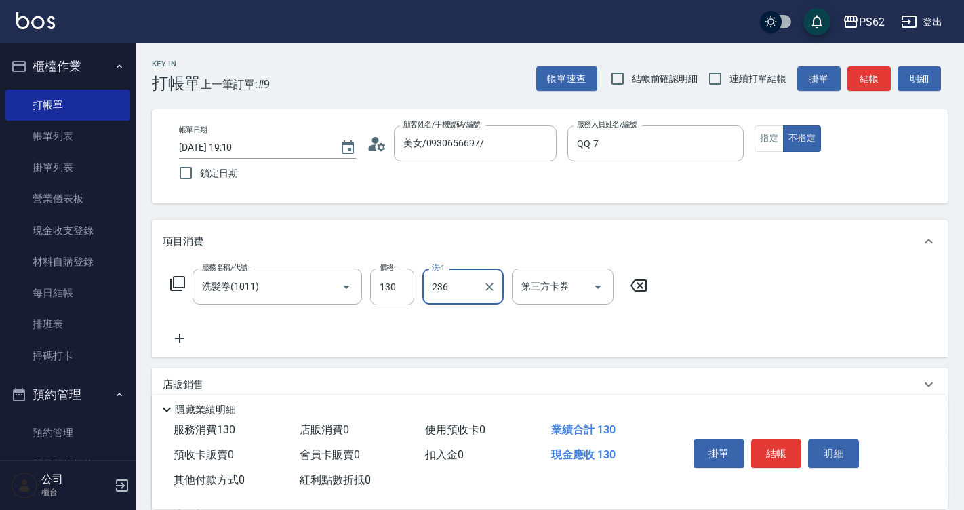
type input "236"
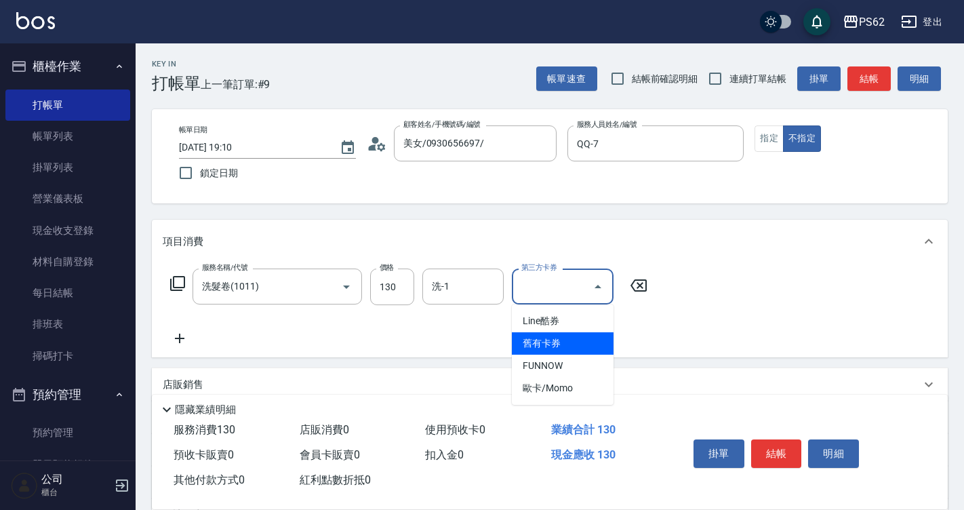
type input "舊有卡券"
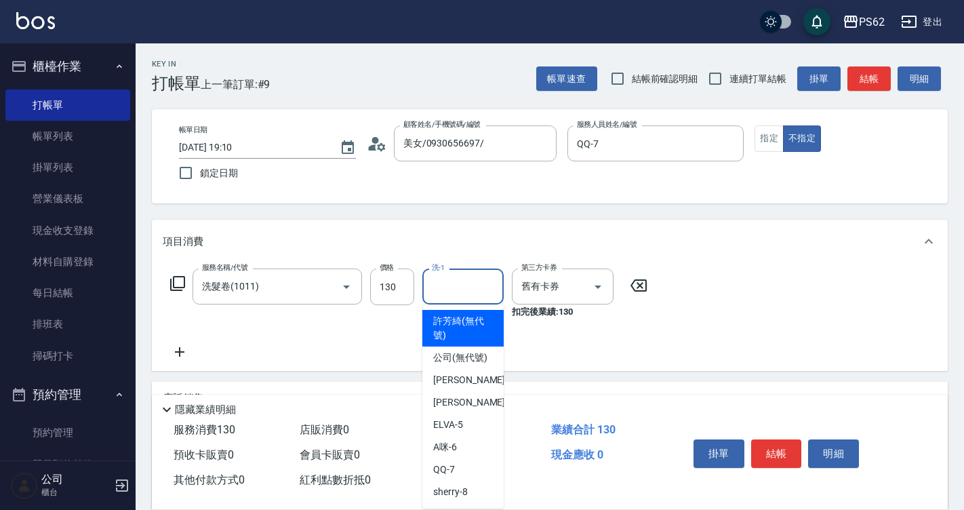
click at [467, 288] on input "洗-1" at bounding box center [462, 286] width 69 height 24
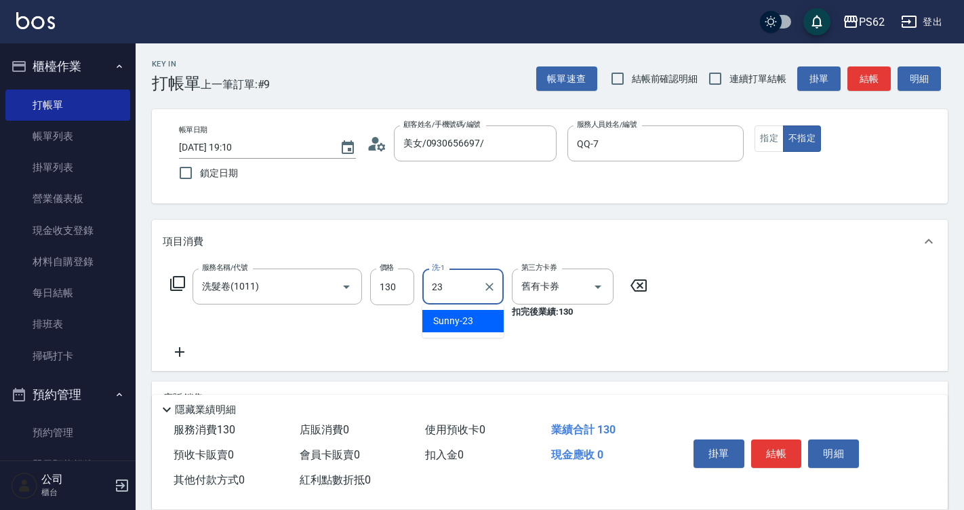
type input "Sunny-23"
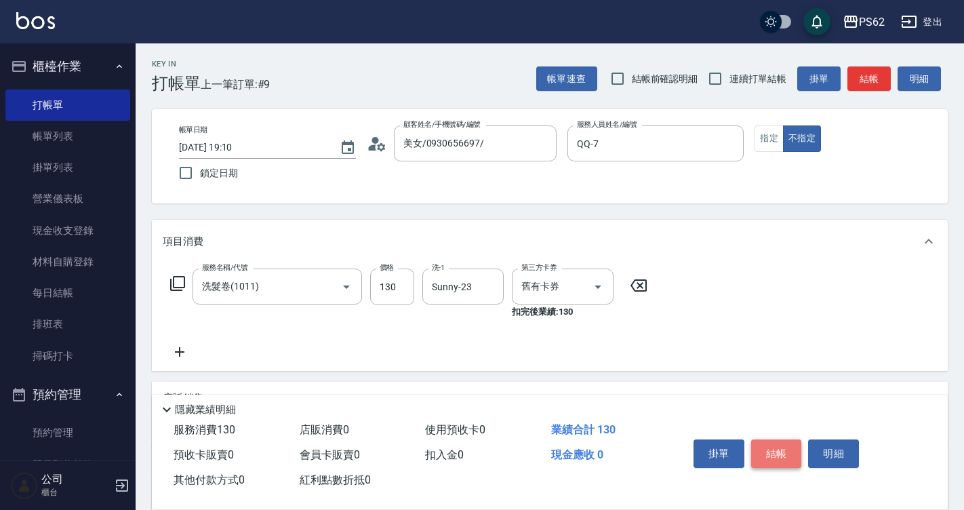
click at [789, 443] on button "結帳" at bounding box center [776, 453] width 51 height 28
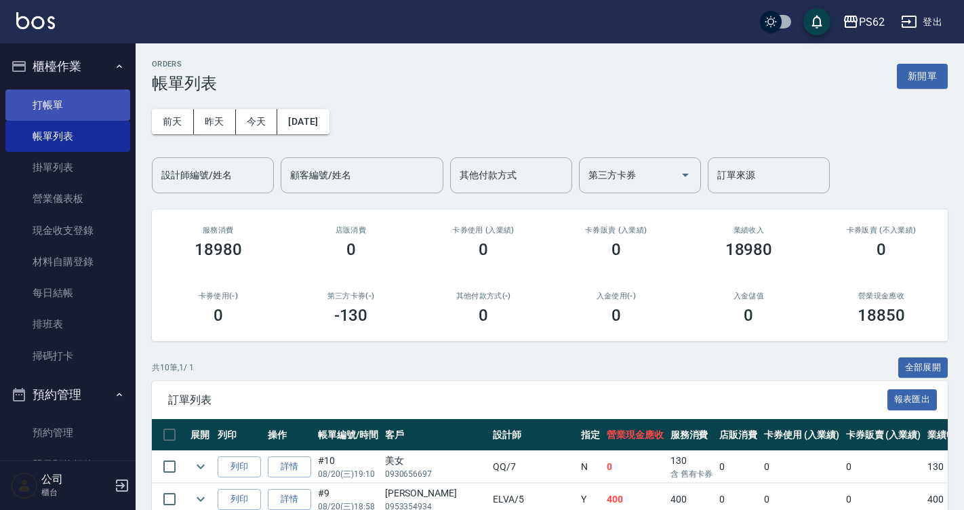
click at [102, 115] on link "打帳單" at bounding box center [67, 104] width 125 height 31
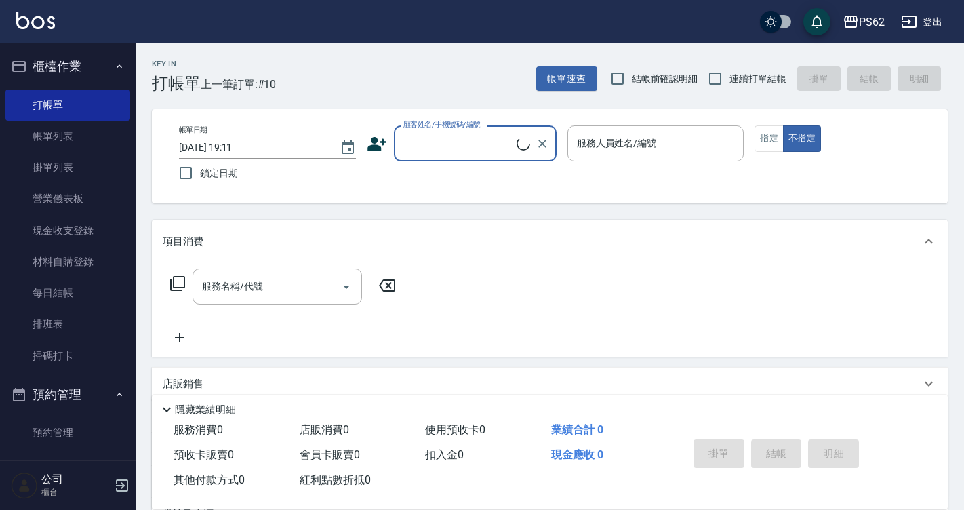
click at [424, 147] on input "顧客姓名/手機號碼/編號" at bounding box center [458, 143] width 117 height 24
click at [62, 133] on link "帳單列表" at bounding box center [67, 136] width 125 height 31
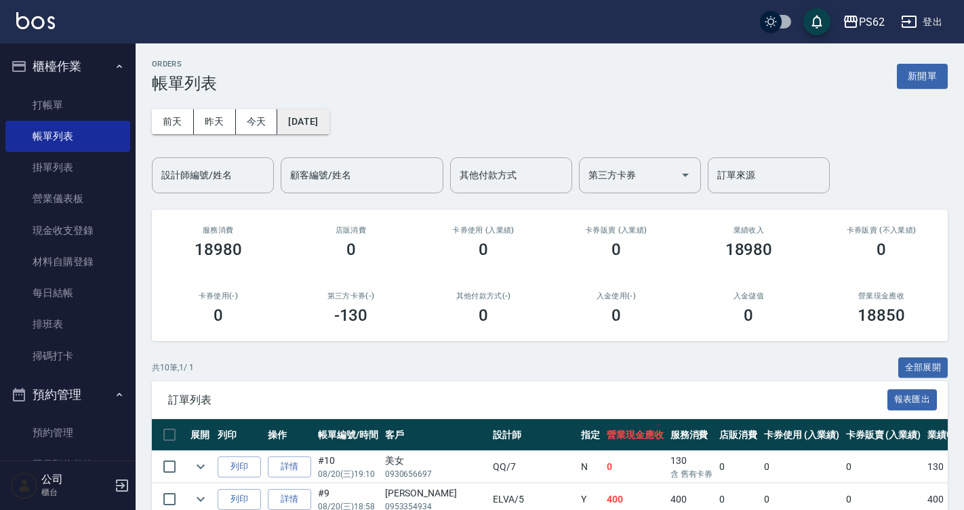
click at [305, 132] on button "[DATE]" at bounding box center [302, 121] width 51 height 25
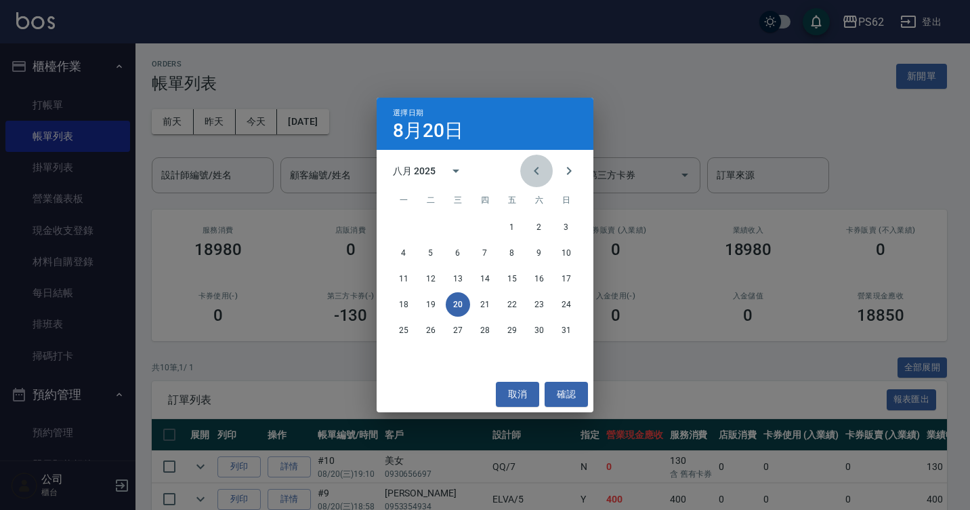
click at [531, 166] on icon "Previous month" at bounding box center [537, 171] width 16 height 16
click at [491, 281] on button "17" at bounding box center [485, 278] width 24 height 24
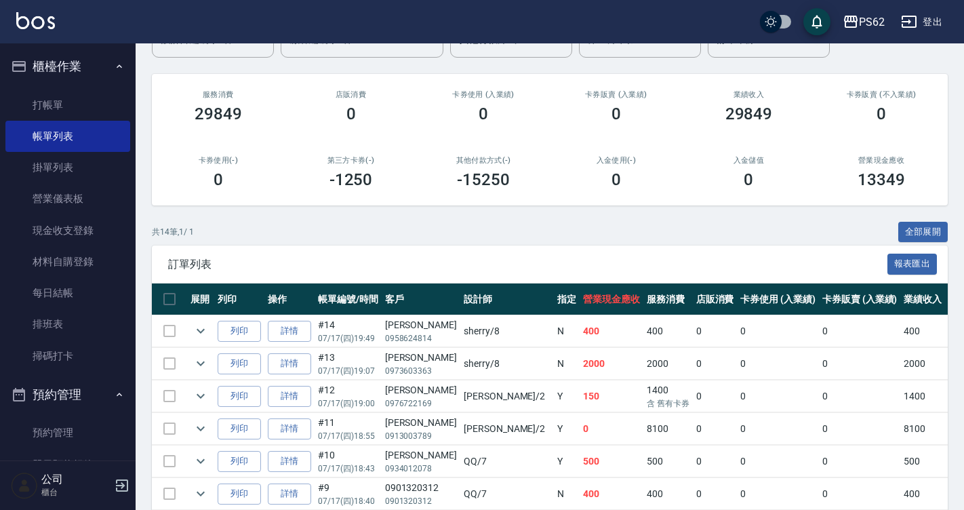
scroll to position [68, 0]
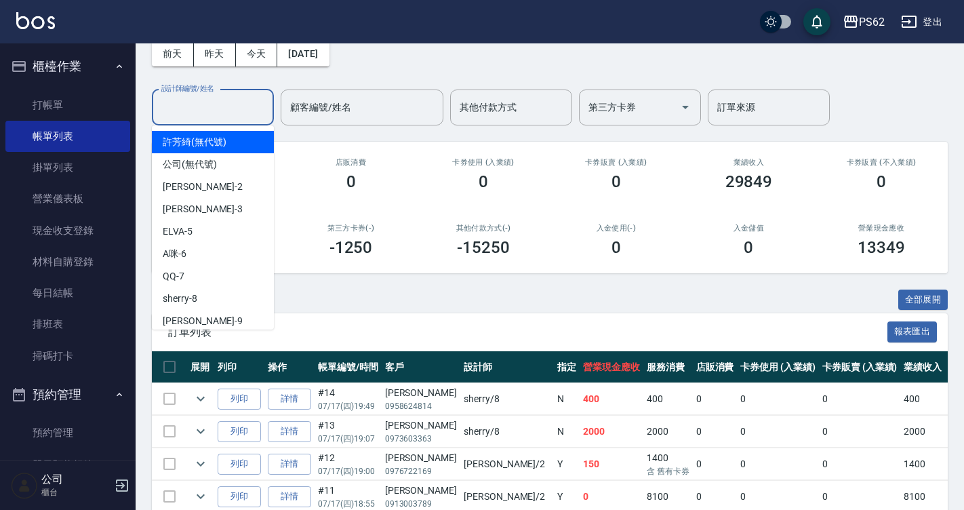
click at [220, 115] on input "設計師編號/姓名" at bounding box center [213, 108] width 110 height 24
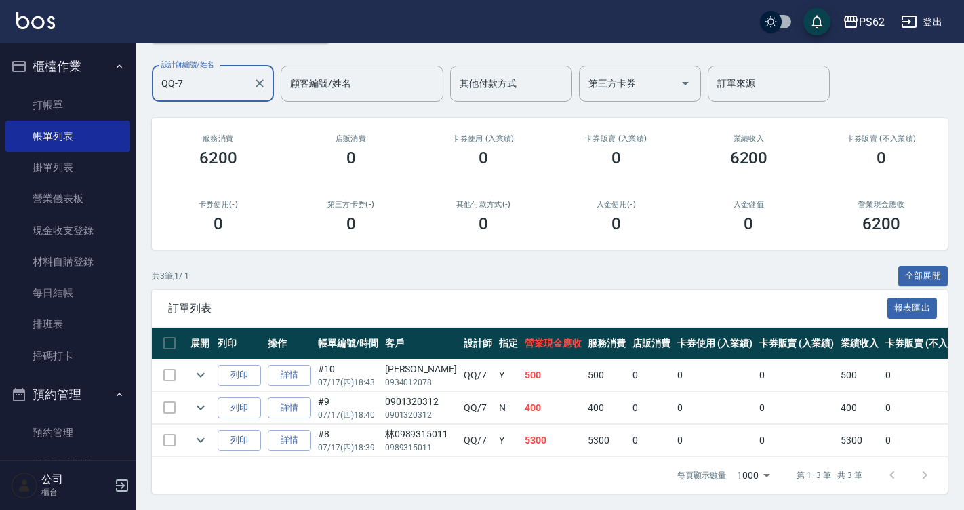
scroll to position [102, 0]
type input "QQ-7"
click at [406, 362] on div "[PERSON_NAME]" at bounding box center [421, 369] width 72 height 14
click at [401, 362] on div "[PERSON_NAME]" at bounding box center [421, 369] width 72 height 14
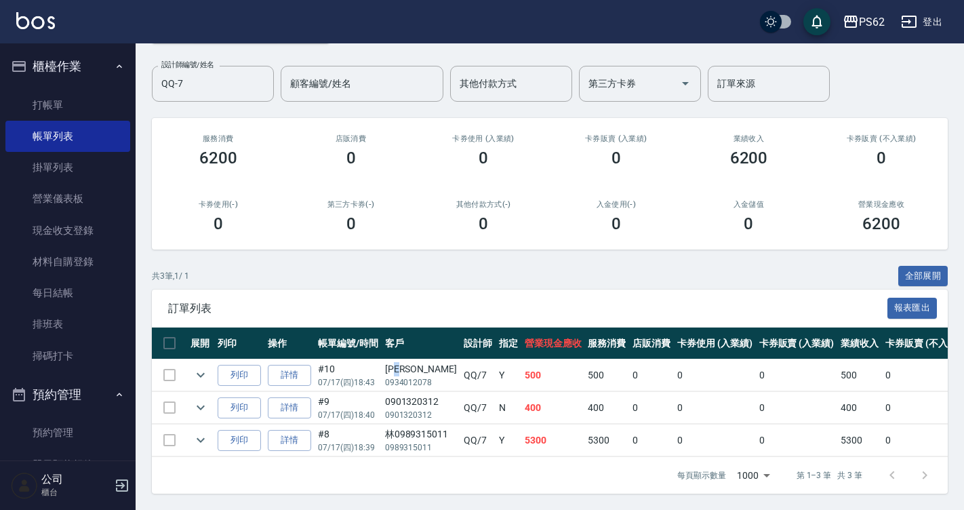
click at [401, 362] on div "[PERSON_NAME]" at bounding box center [421, 369] width 72 height 14
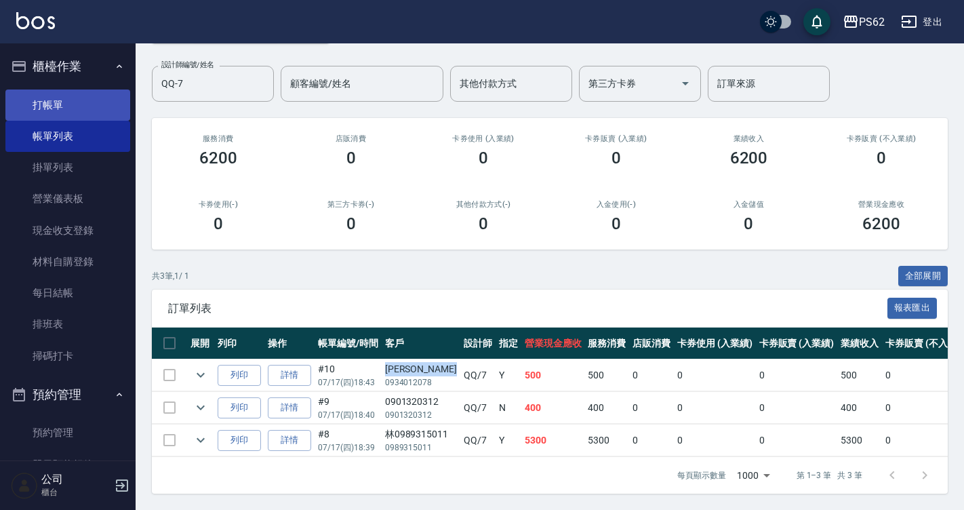
click at [64, 106] on link "打帳單" at bounding box center [67, 104] width 125 height 31
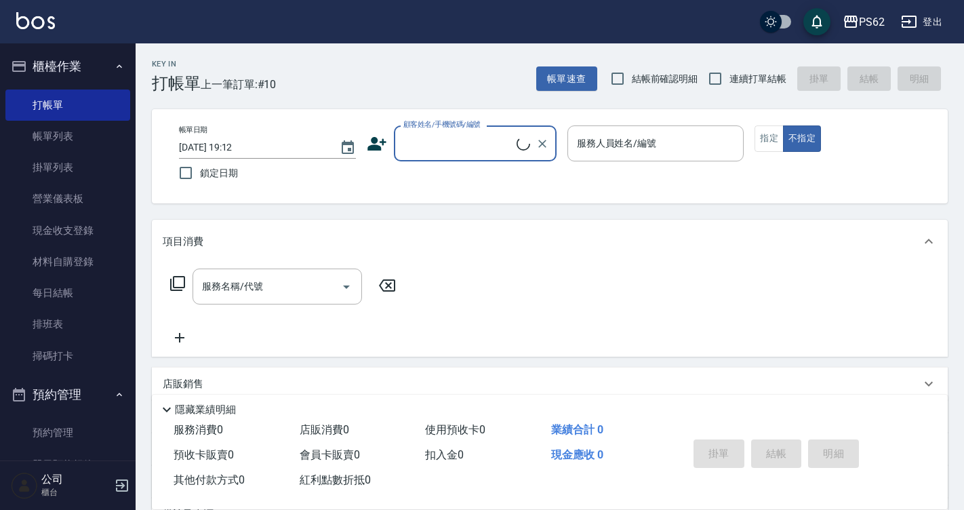
click at [466, 148] on input "顧客姓名/手機號碼/編號" at bounding box center [458, 143] width 117 height 24
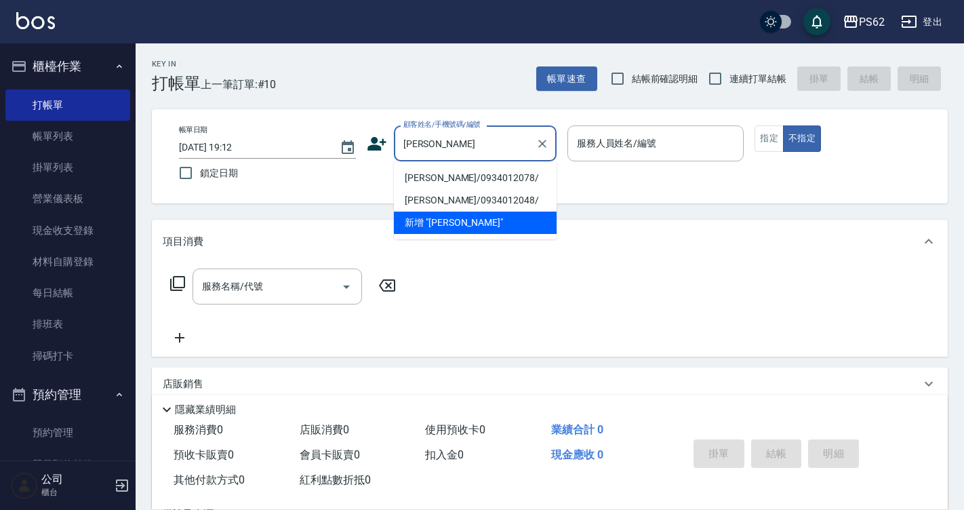
click at [458, 180] on li "吳孟諺/0934012078/" at bounding box center [475, 178] width 163 height 22
type input "吳孟諺/0934012078/"
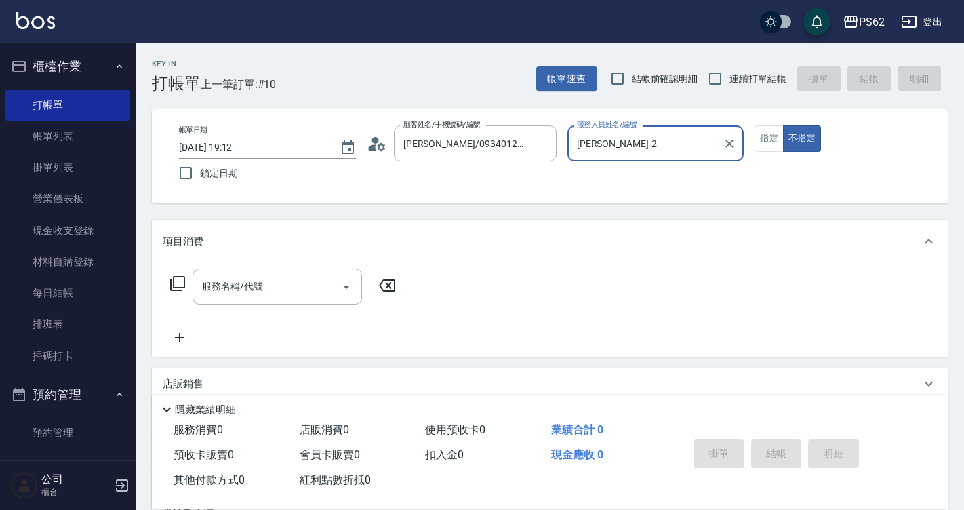
click at [620, 155] on input "[PERSON_NAME]-2" at bounding box center [645, 143] width 144 height 24
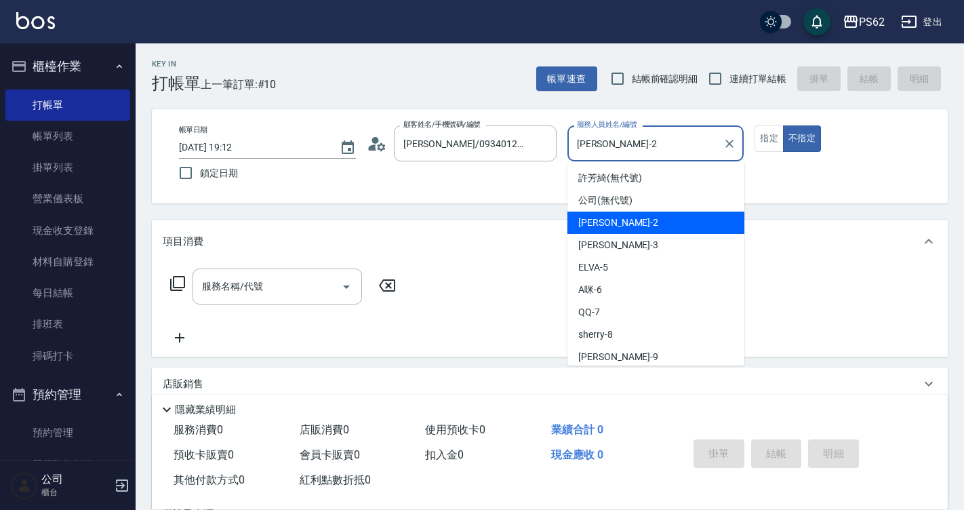
click at [620, 155] on input "[PERSON_NAME]-2" at bounding box center [645, 143] width 144 height 24
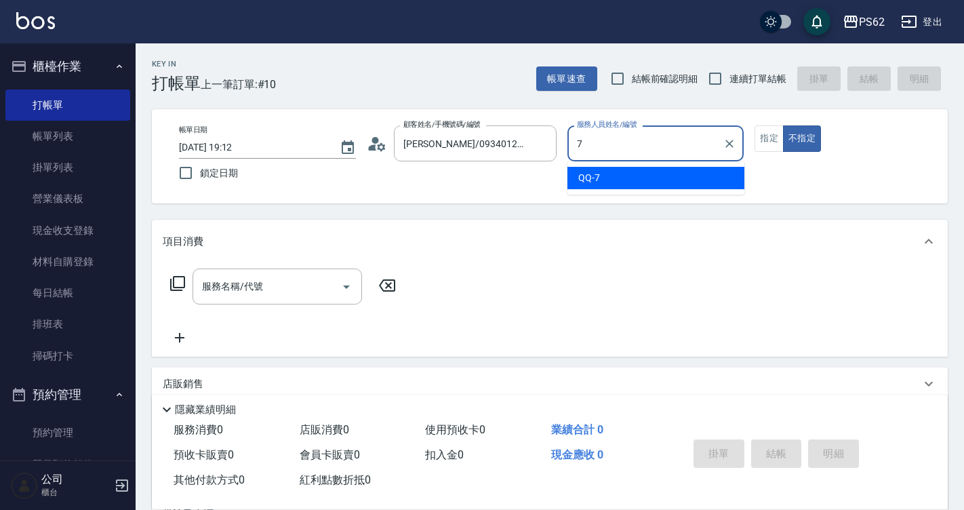
type input "QQ-7"
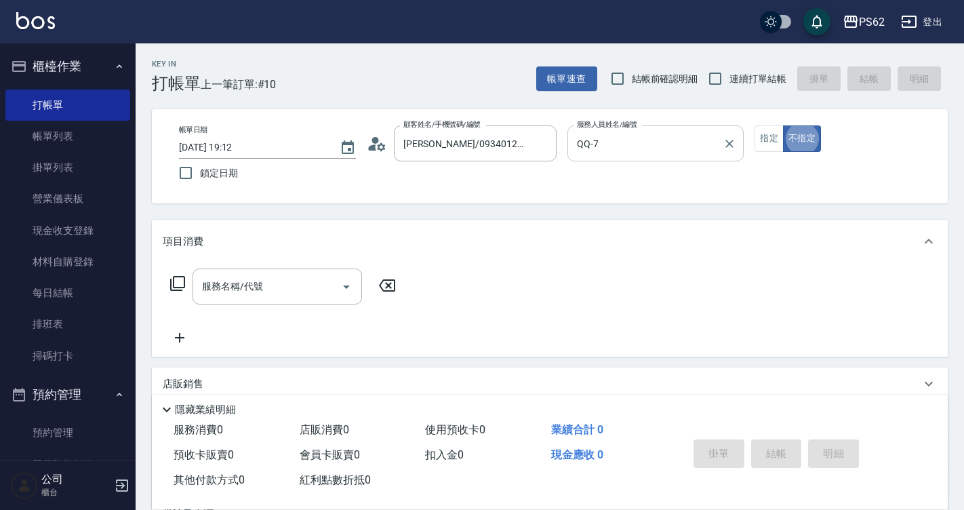
type button "false"
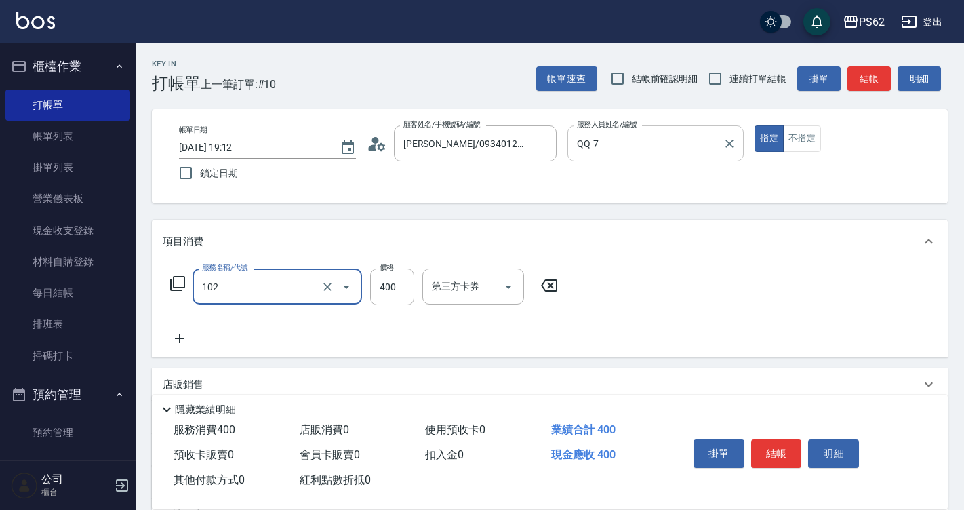
type input "精油洗髮(102)"
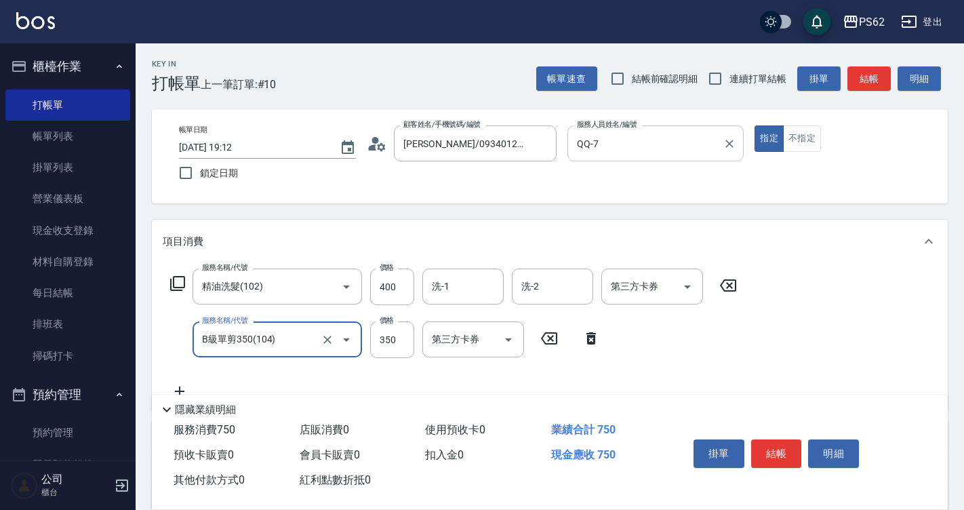
type input "B級單剪350(104)"
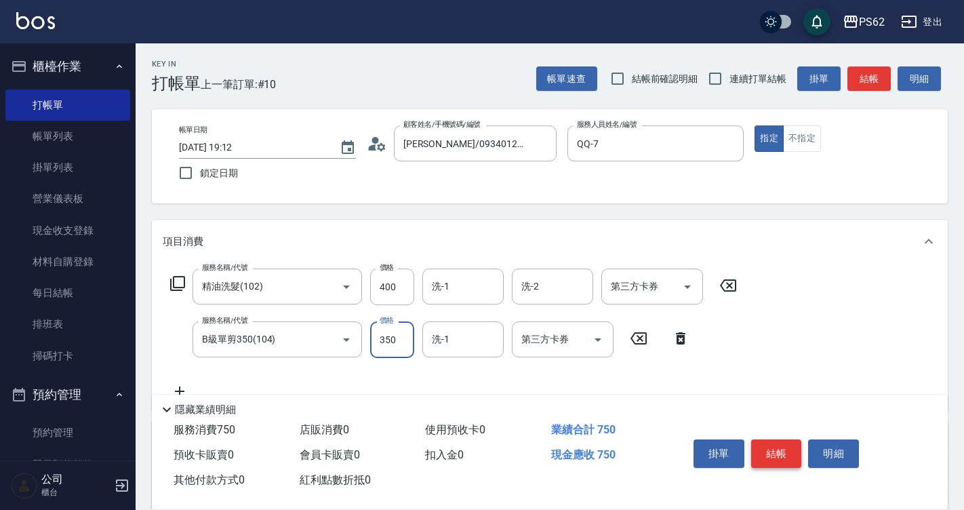
click at [760, 439] on button "結帳" at bounding box center [776, 453] width 51 height 28
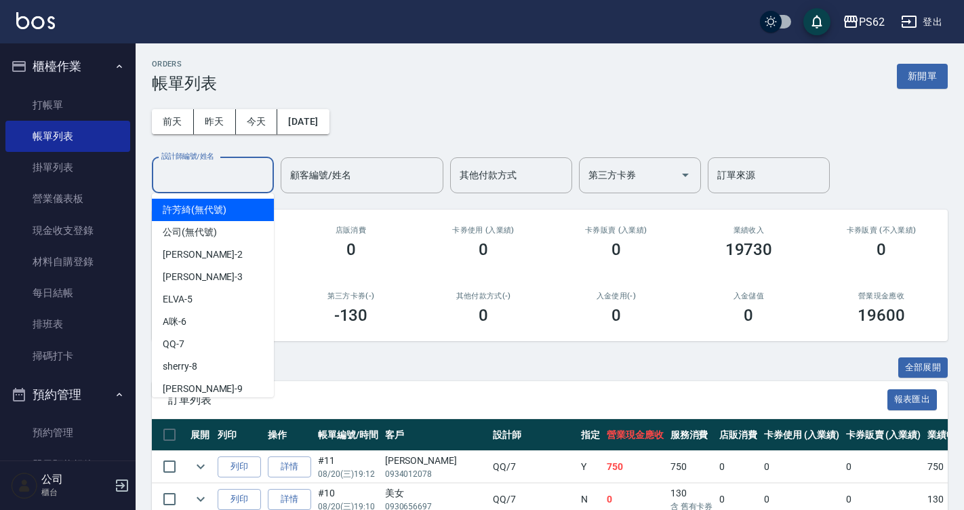
click at [201, 171] on input "設計師編號/姓名" at bounding box center [213, 175] width 110 height 24
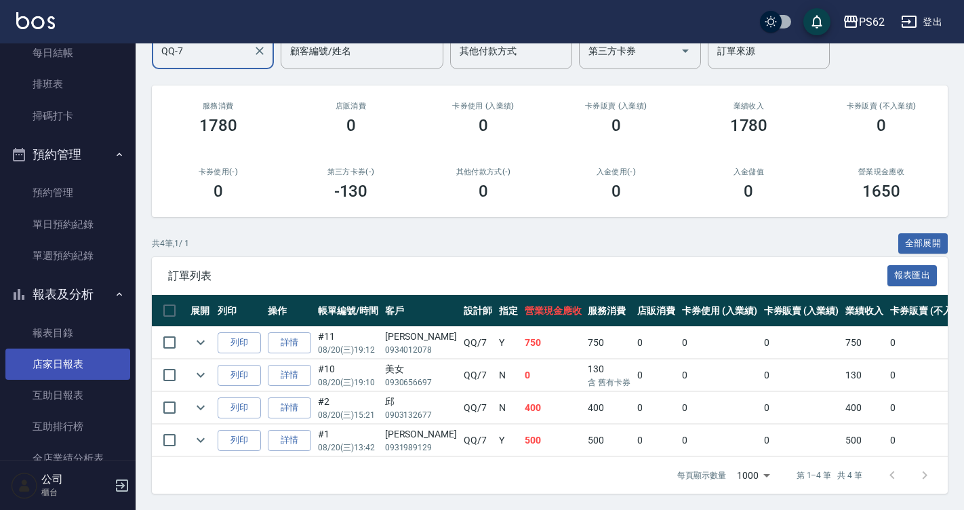
scroll to position [271, 0]
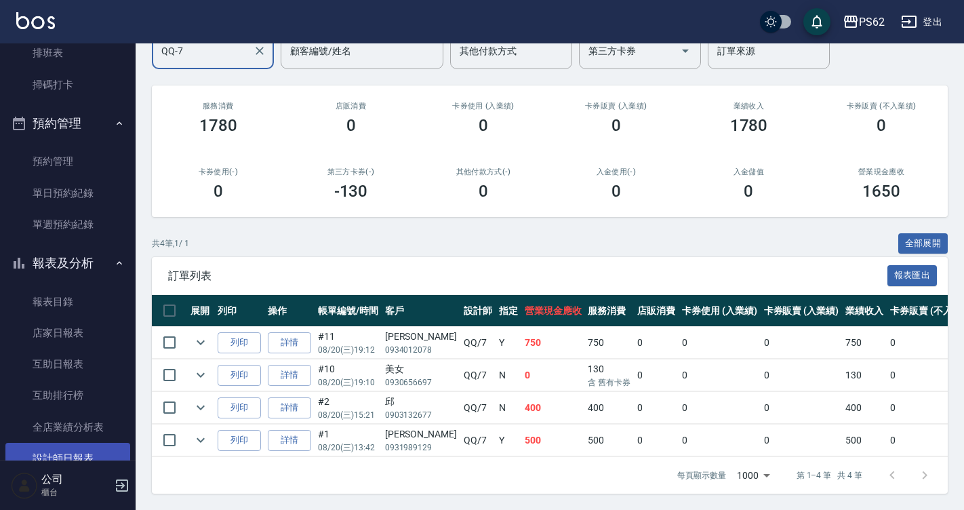
type input "QQ-7"
click at [83, 455] on link "設計師日報表" at bounding box center [67, 457] width 125 height 31
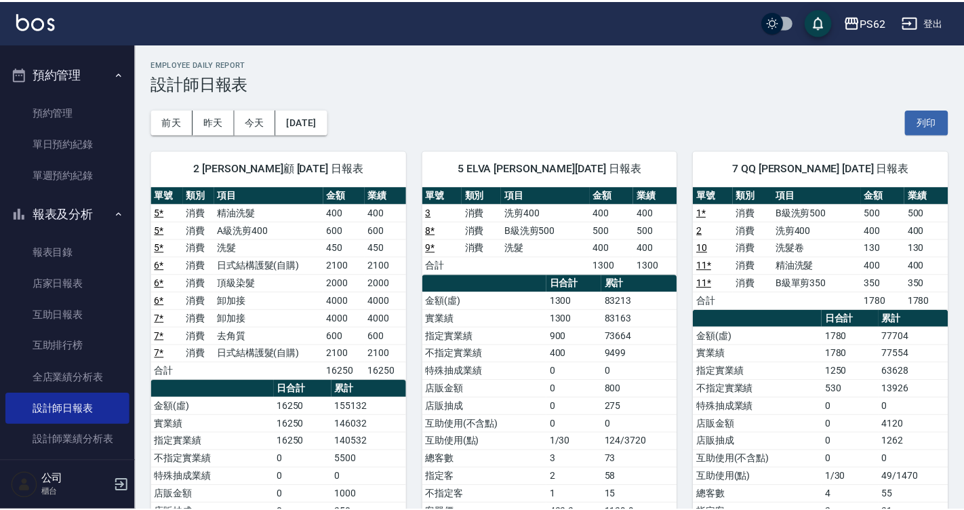
scroll to position [542, 0]
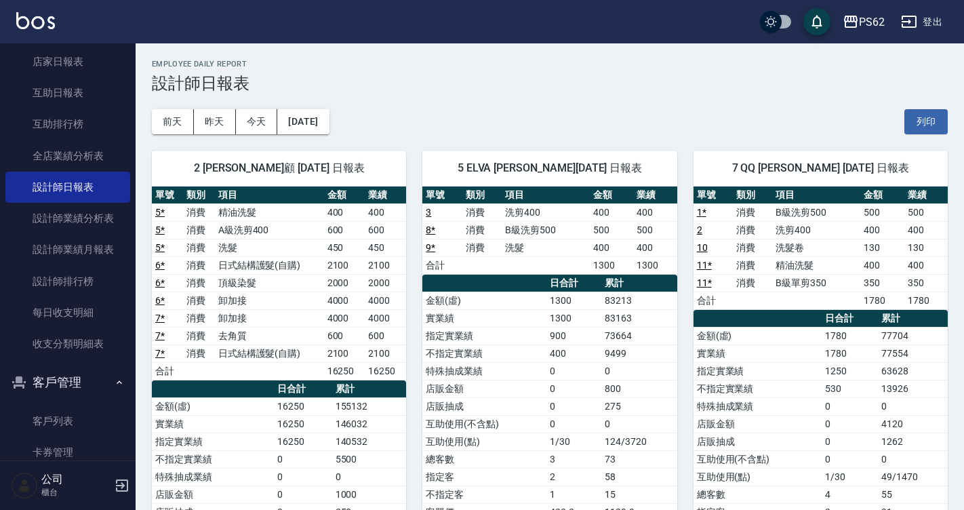
click at [674, 281] on th "累計" at bounding box center [639, 283] width 76 height 18
click at [830, 317] on th "日合計" at bounding box center [849, 319] width 57 height 18
click at [915, 355] on td "77554" at bounding box center [913, 353] width 70 height 18
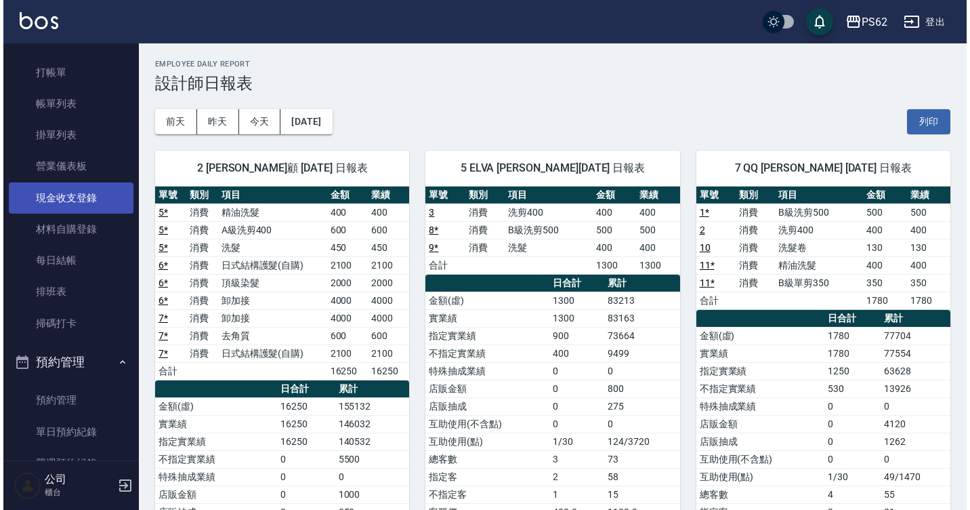
scroll to position [0, 0]
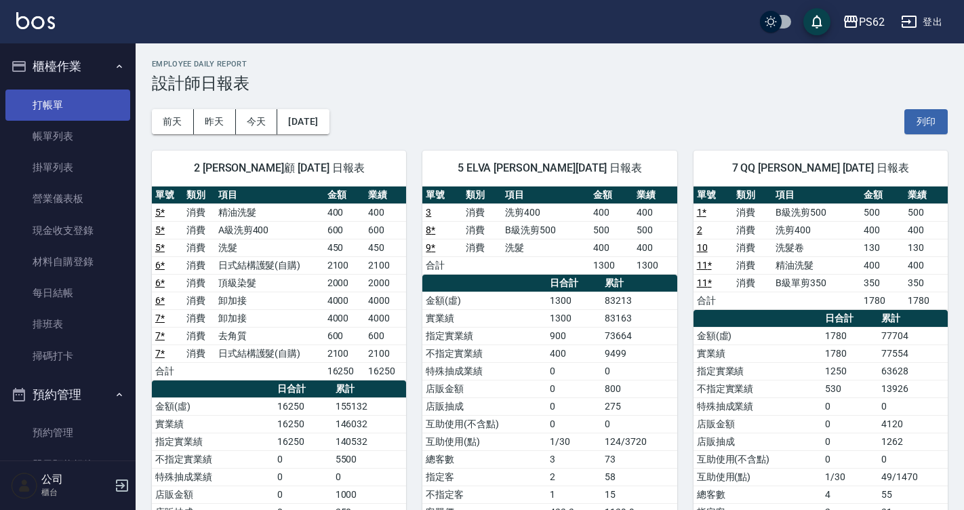
click at [85, 104] on link "打帳單" at bounding box center [67, 104] width 125 height 31
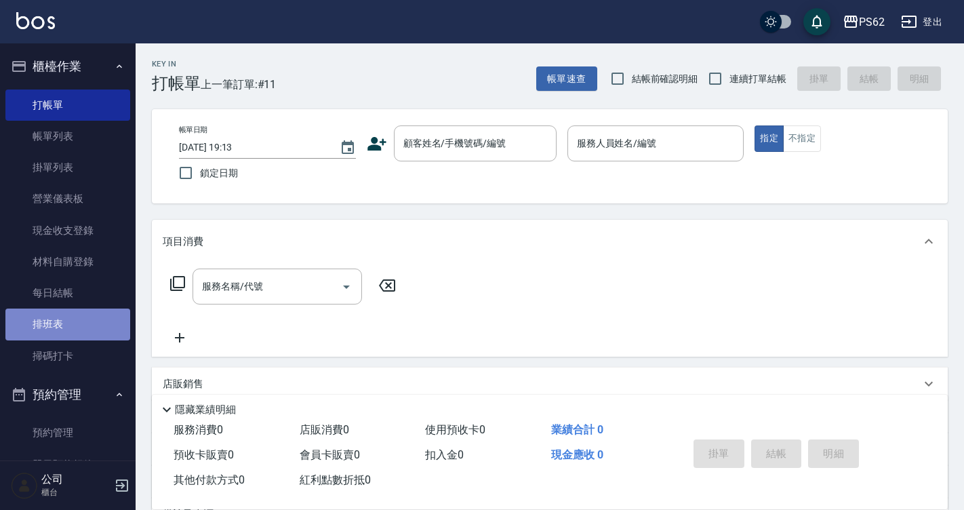
click at [94, 336] on link "排班表" at bounding box center [67, 323] width 125 height 31
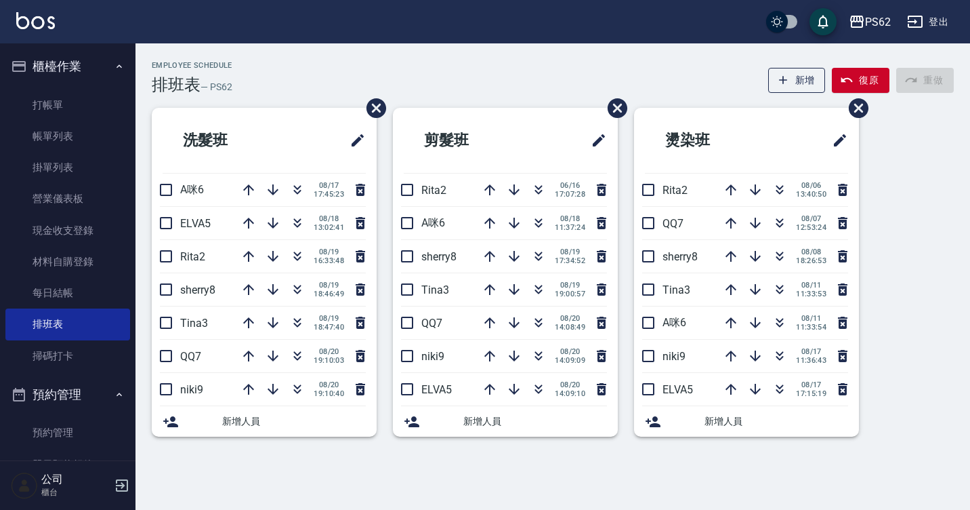
click at [155, 509] on html "PS62 登出 櫃檯作業 打帳單 帳單列表 掛單列表 營業儀表板 現金收支登錄 材料自購登錄 每日結帳 排班表 掃碼打卡 預約管理 預約管理 單日預約紀錄 單…" at bounding box center [485, 255] width 970 height 510
click at [98, 92] on link "打帳單" at bounding box center [67, 104] width 125 height 31
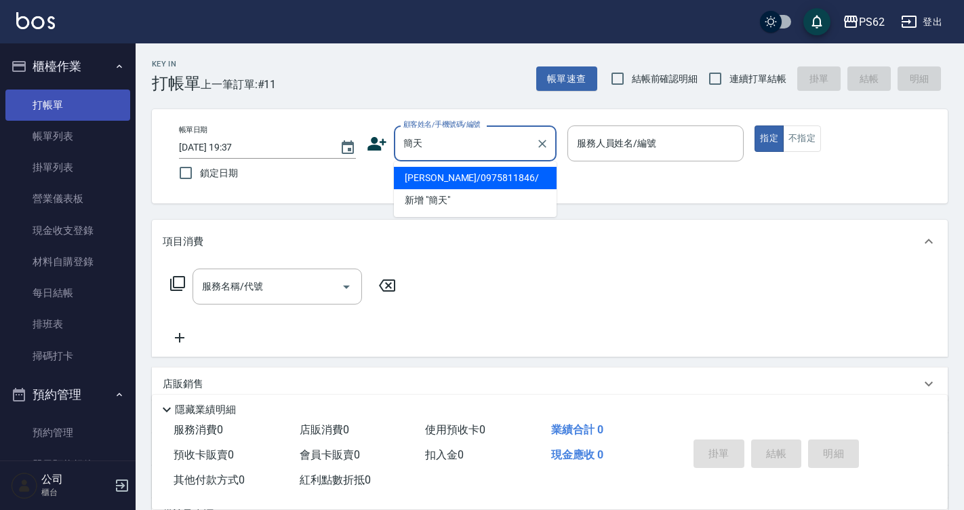
type input "簡天恩/0975811846/"
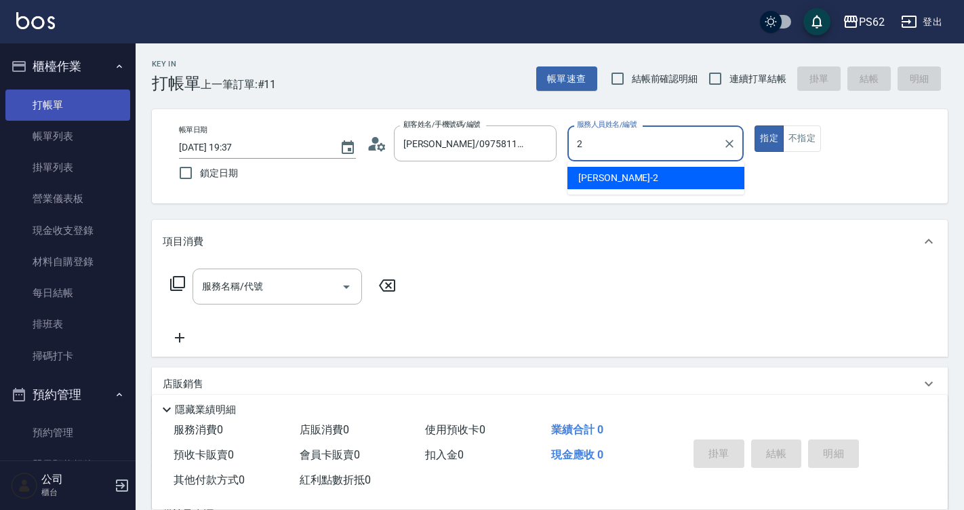
type input "[PERSON_NAME]-2"
type button "true"
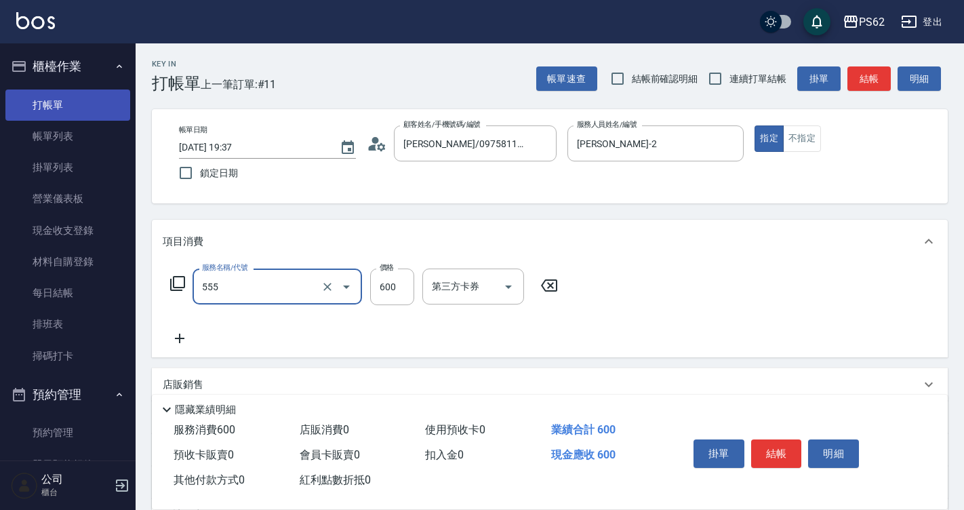
type input "去角質(555)"
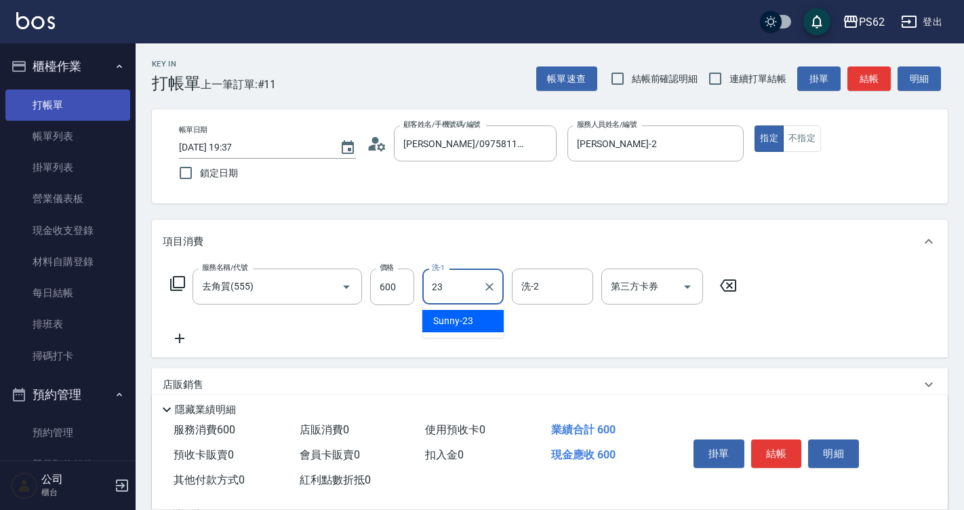
type input "Sunny-23"
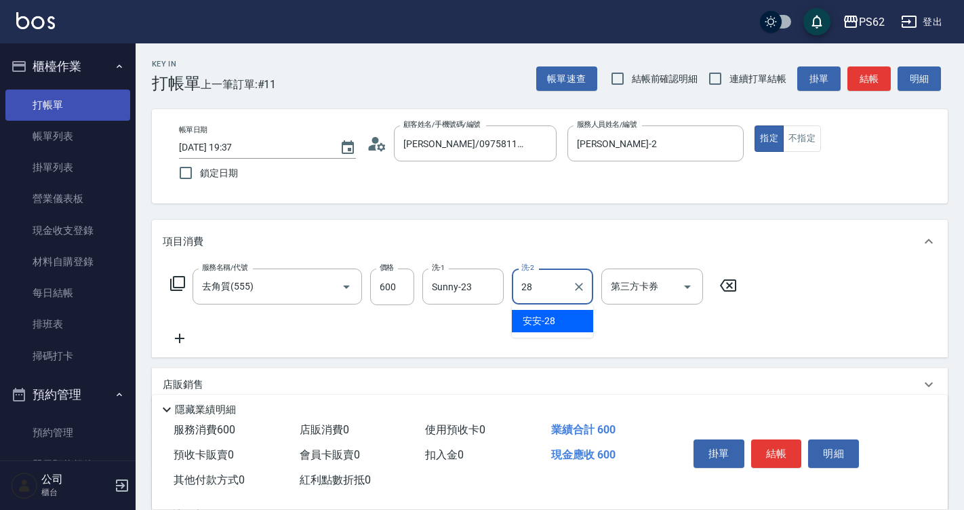
type input "安安-28"
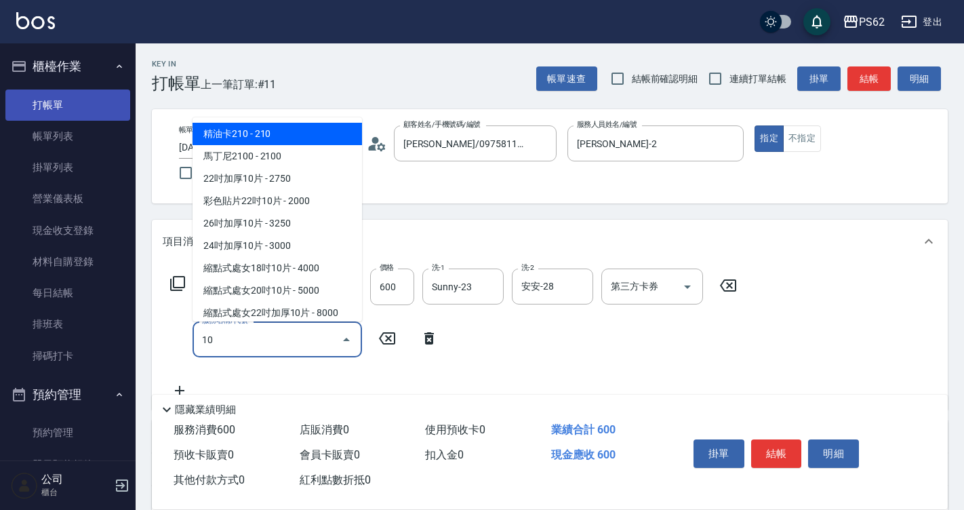
type input "105"
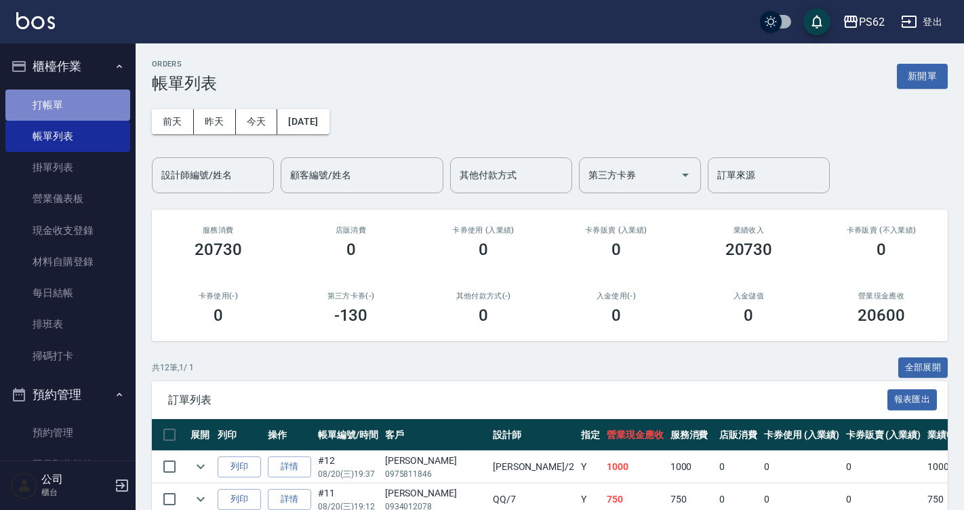
click at [108, 102] on link "打帳單" at bounding box center [67, 104] width 125 height 31
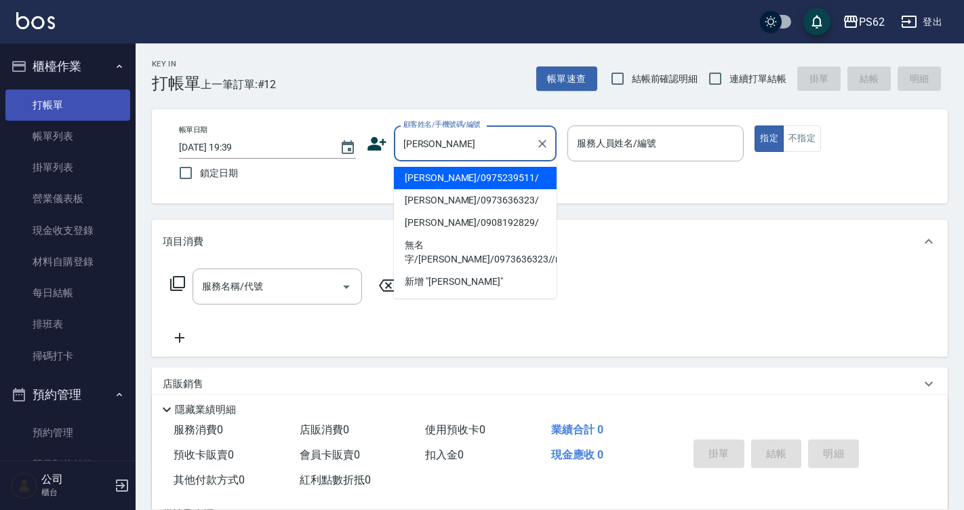
type input "王薇玲/0975239511/"
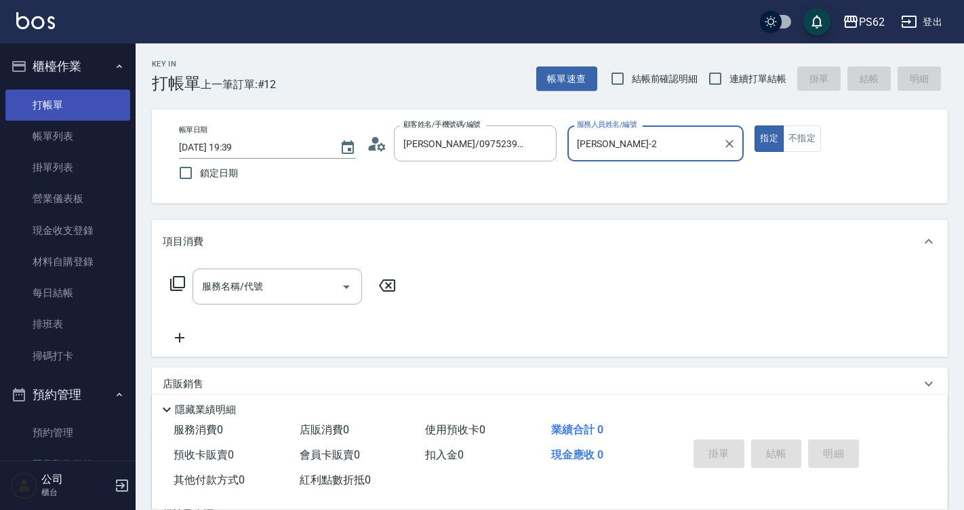
type input "[PERSON_NAME]-2"
click at [754, 125] on button "指定" at bounding box center [768, 138] width 29 height 26
type button "true"
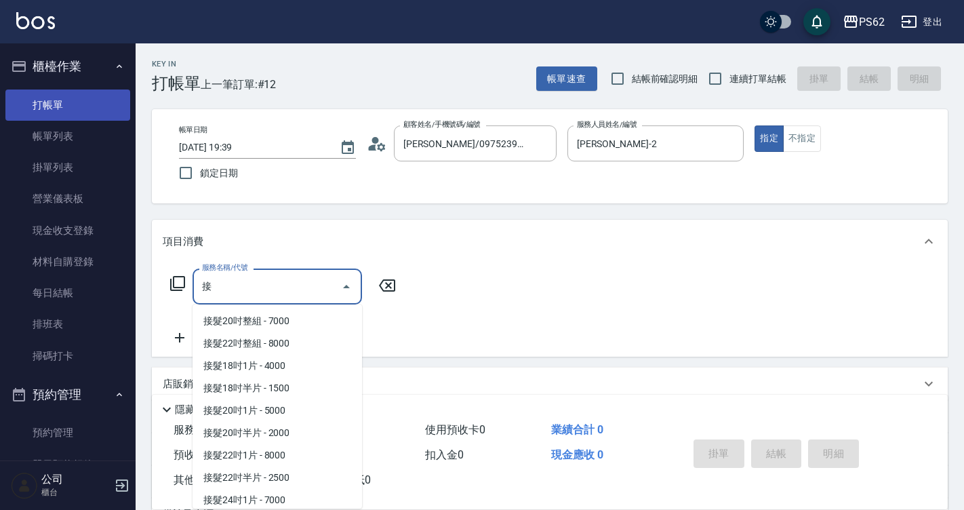
scroll to position [137, 0]
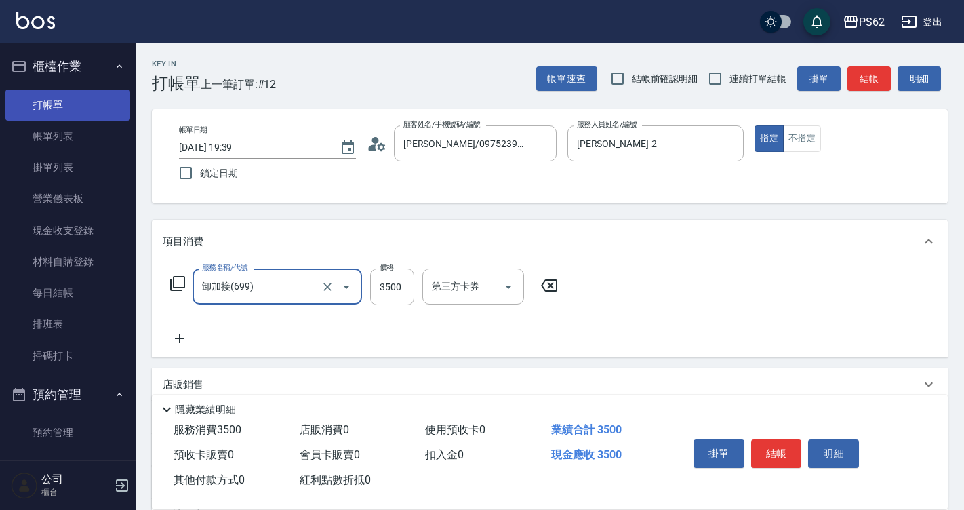
type input "卸加接(699)"
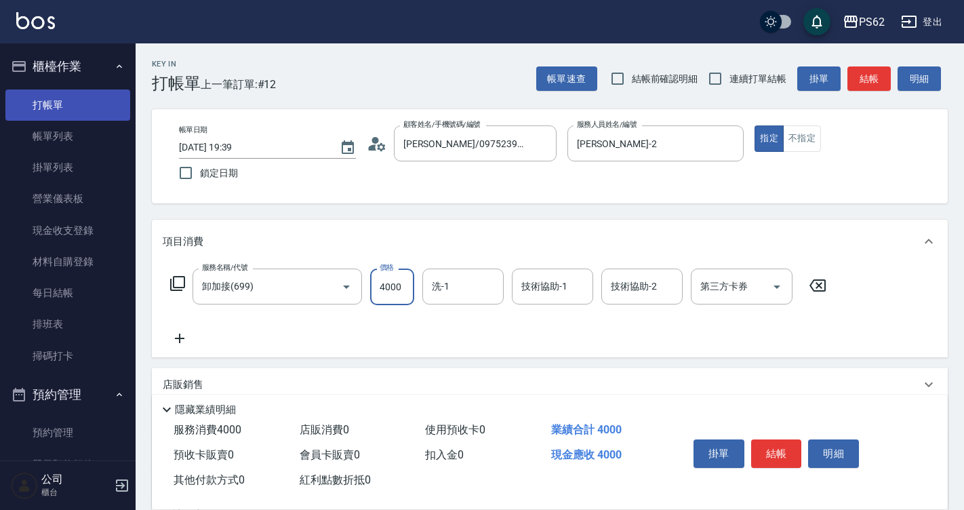
type input "4000"
type input "安安-28"
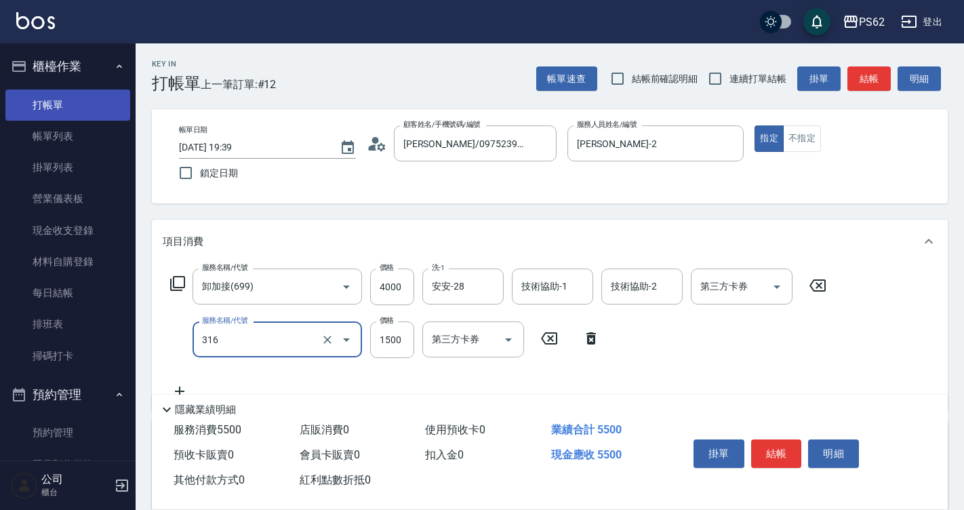
type input "頂級染髮(316)"
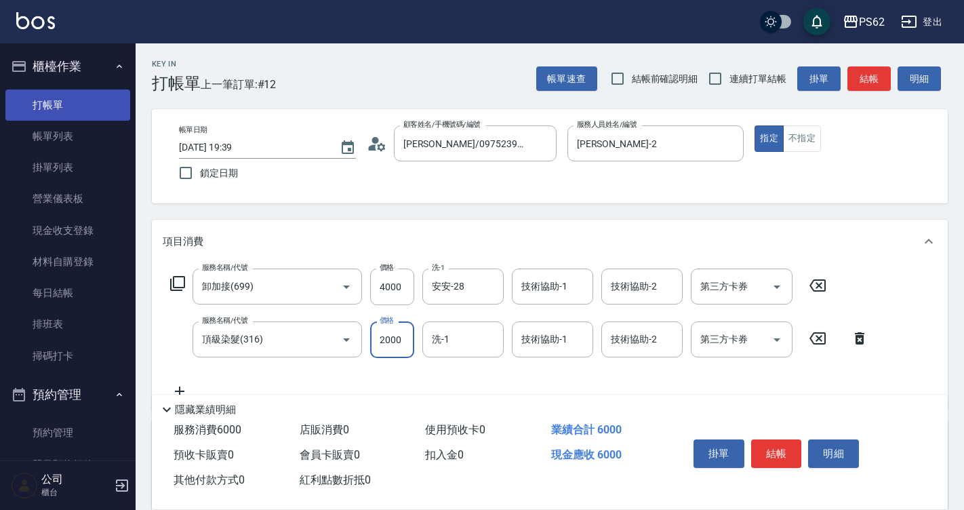
type input "2000"
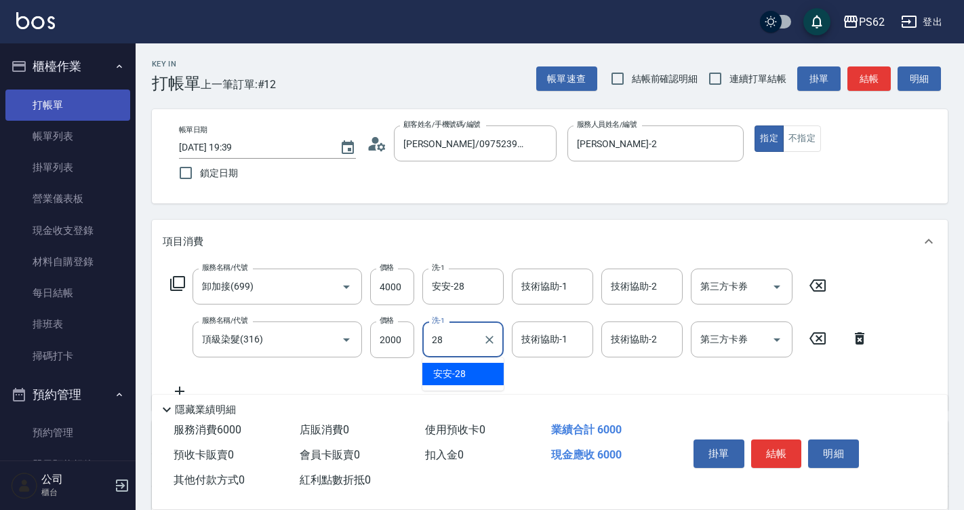
type input "安安-28"
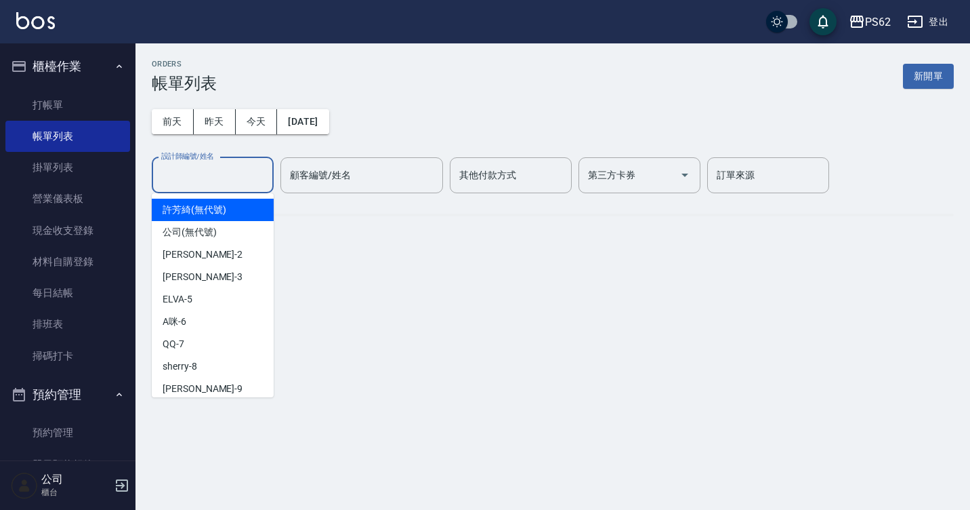
click at [203, 182] on input "設計師編號/姓名" at bounding box center [213, 175] width 110 height 24
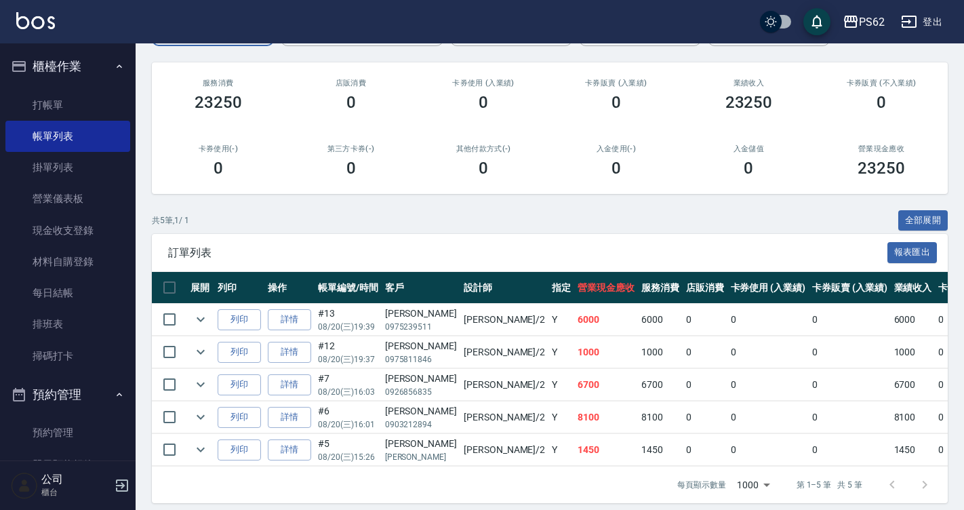
scroll to position [167, 0]
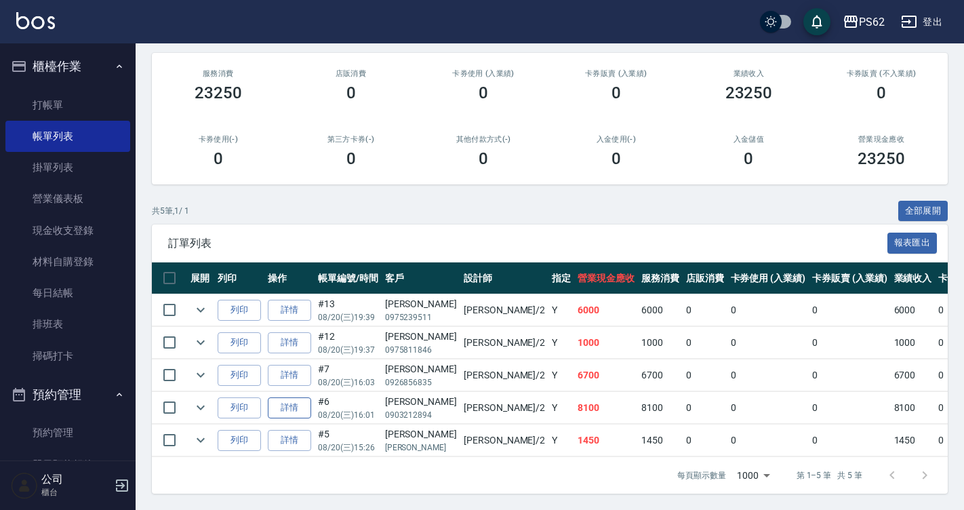
type input "[PERSON_NAME]-2"
click at [291, 397] on link "詳情" at bounding box center [289, 407] width 43 height 21
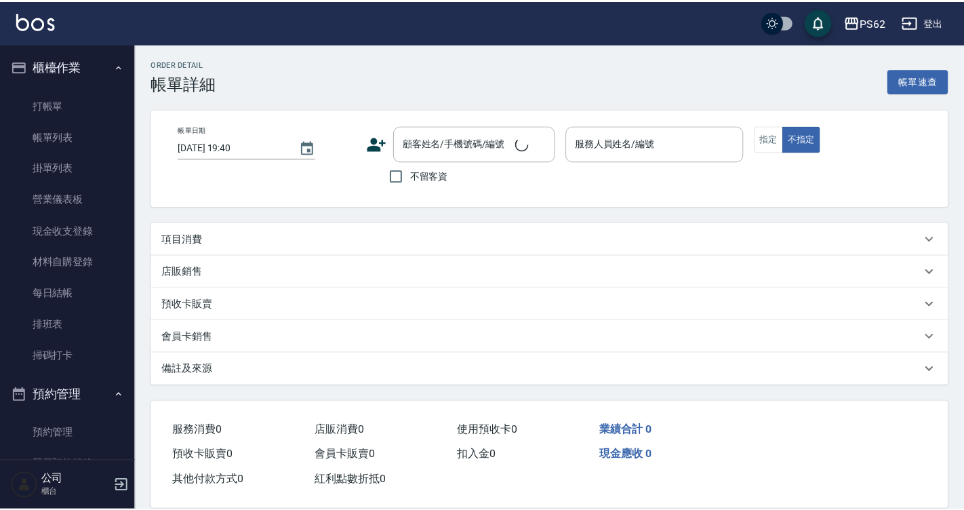
scroll to position [21, 0]
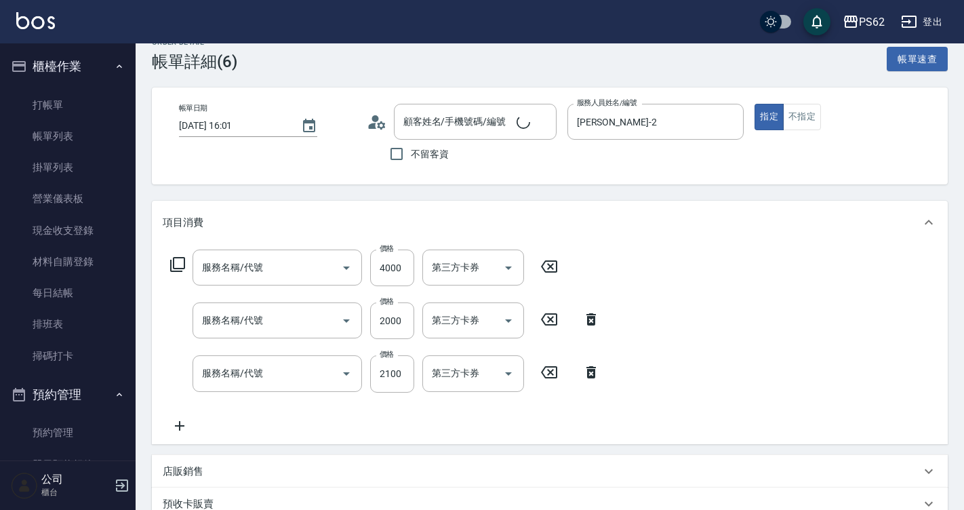
type input "2025/08/20 16:01"
type input "[PERSON_NAME]-2"
type input "盧萍宜/0903212894/"
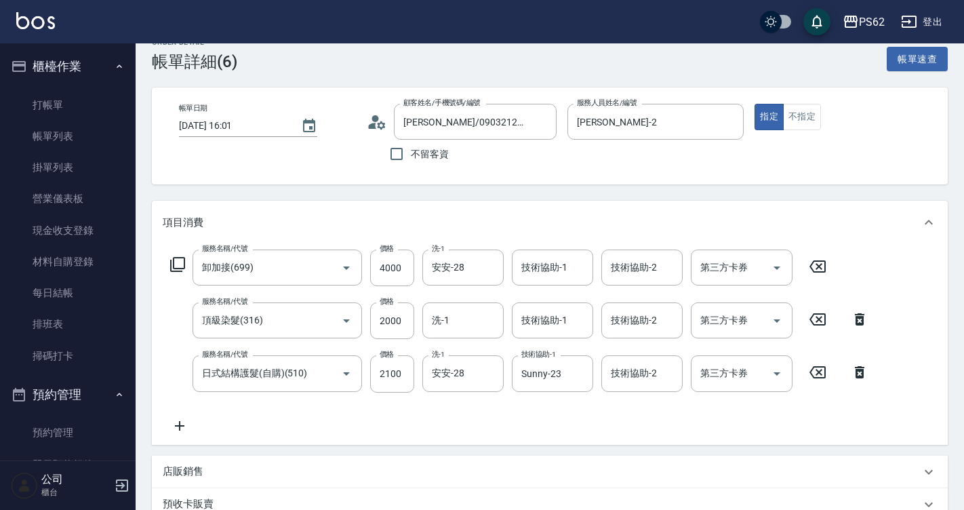
type input "卸加接(699)"
type input "頂級染髮(316)"
type input "日式結構護髮(自購)(510)"
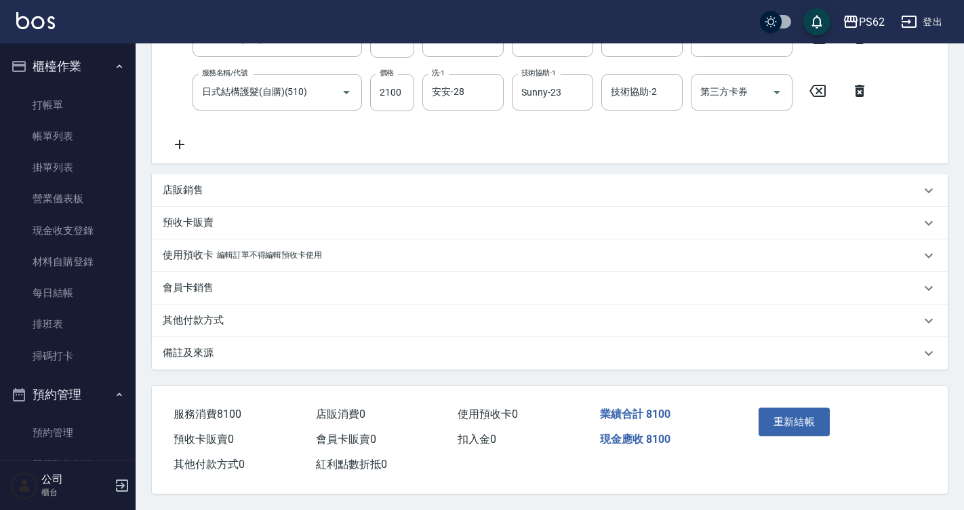
click at [222, 318] on p "其他付款方式" at bounding box center [193, 320] width 61 height 14
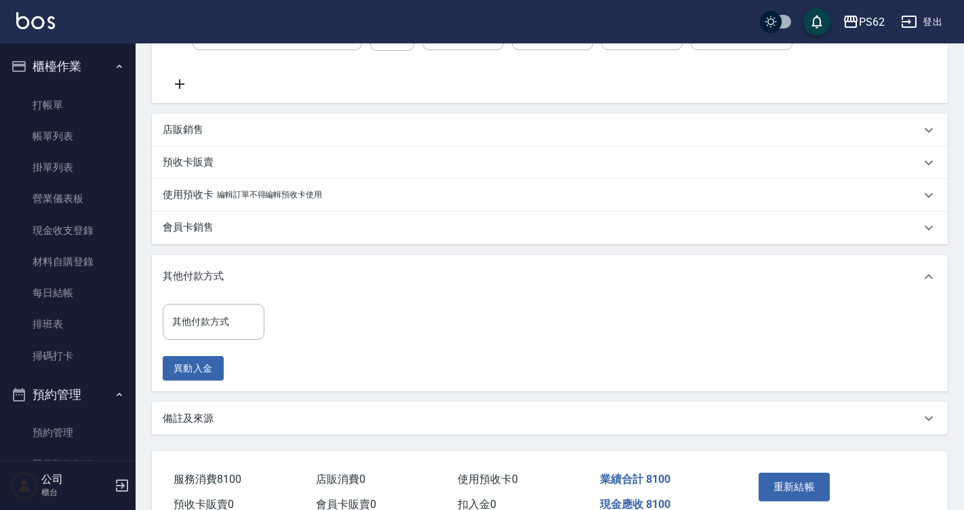
scroll to position [434, 0]
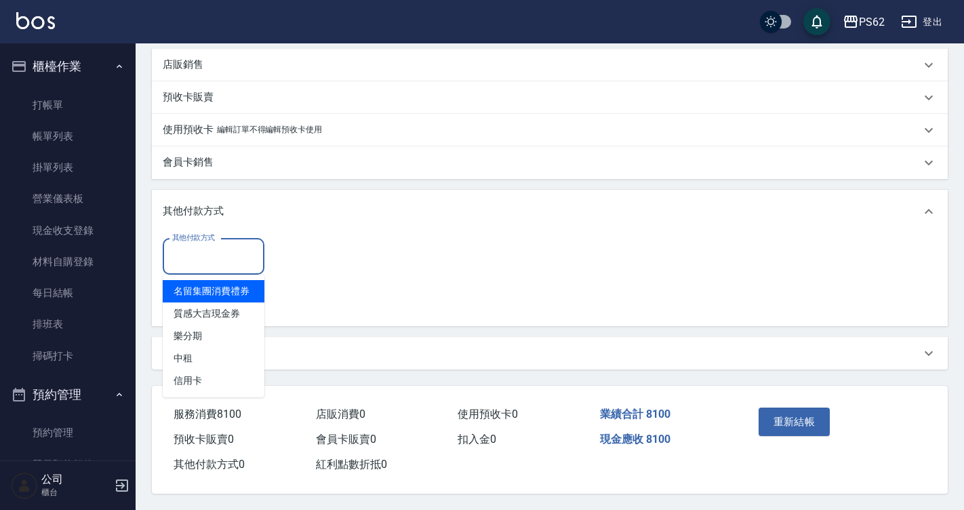
click at [210, 260] on input "其他付款方式" at bounding box center [213, 257] width 89 height 24
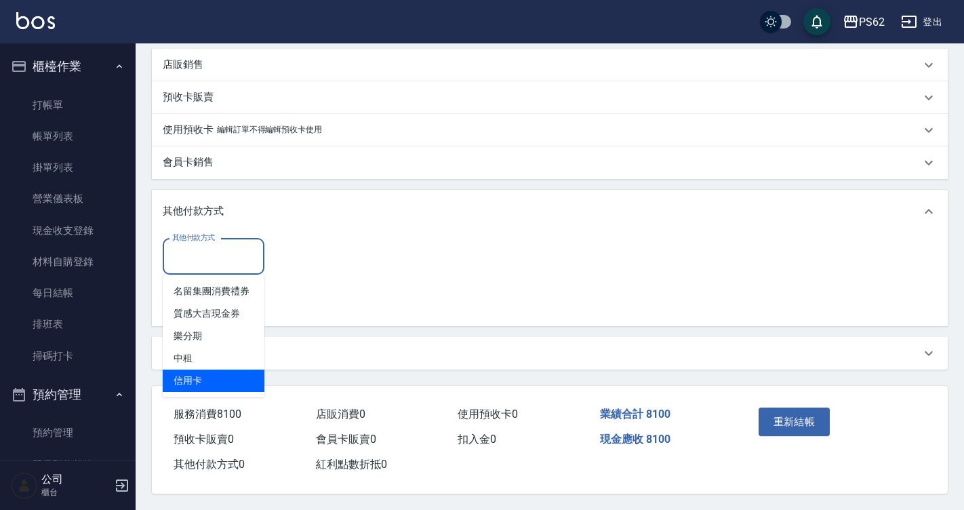
click at [215, 378] on span "信用卡" at bounding box center [214, 380] width 102 height 22
type input "信用卡"
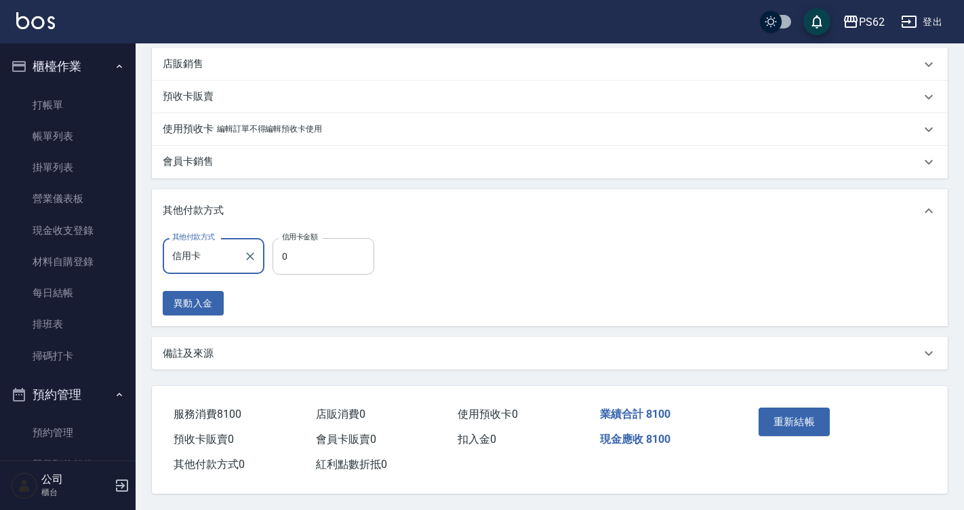
click at [320, 266] on input "0" at bounding box center [323, 256] width 102 height 37
type input "8100"
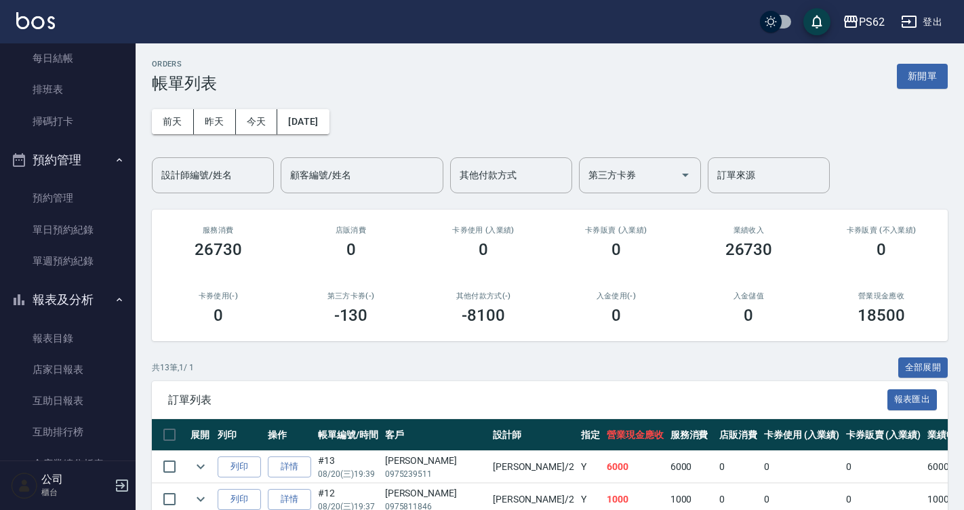
scroll to position [339, 0]
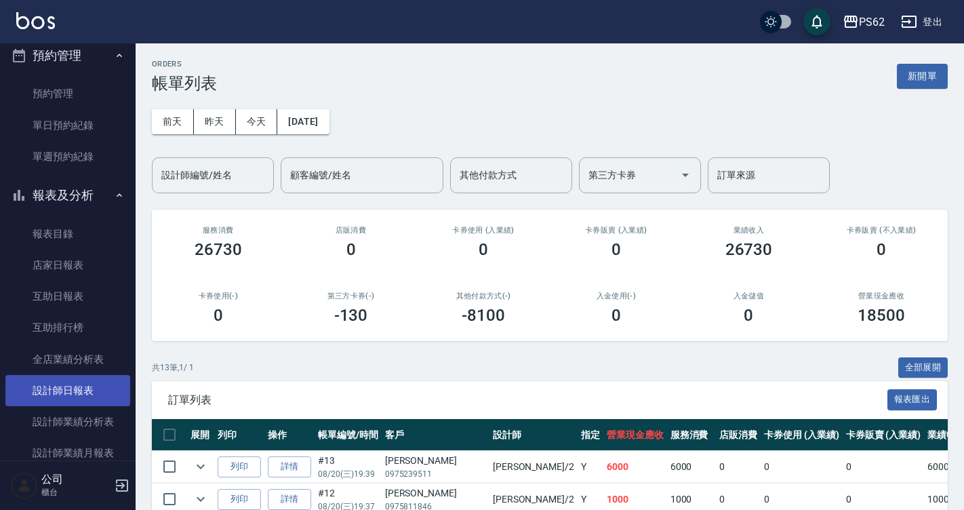
click at [91, 382] on link "設計師日報表" at bounding box center [67, 390] width 125 height 31
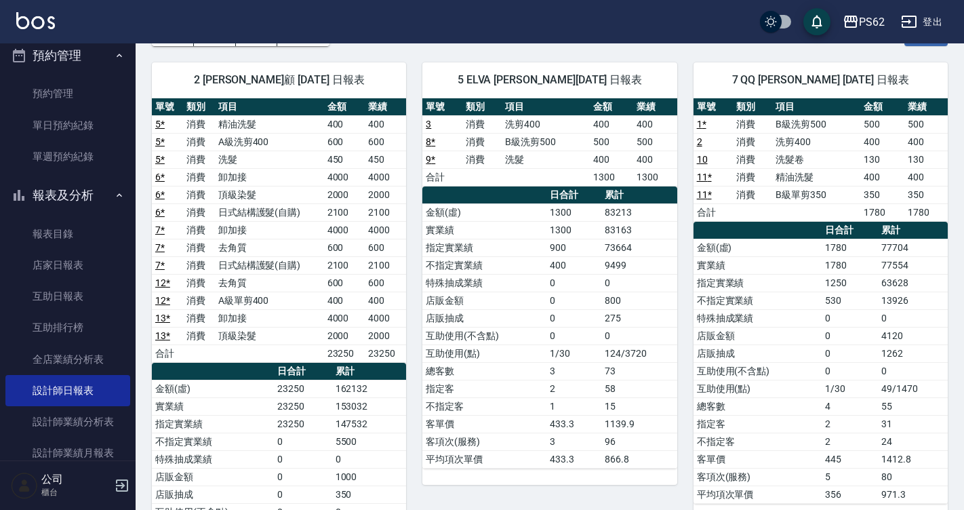
scroll to position [271, 0]
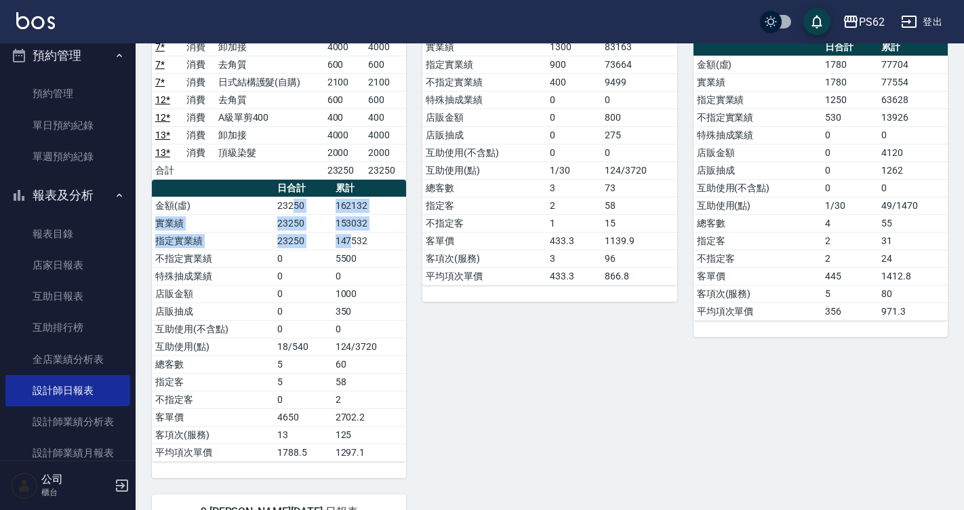
drag, startPoint x: 295, startPoint y: 205, endPoint x: 354, endPoint y: 238, distance: 67.7
click at [353, 237] on tbody "金額(虛) 23250 162132 實業績 23250 153032 指定實業績 23250 147532 不指定實業績 0 5500 特殊抽成業績 0 0…" at bounding box center [279, 329] width 254 height 264
click at [356, 239] on td "147532" at bounding box center [369, 241] width 75 height 18
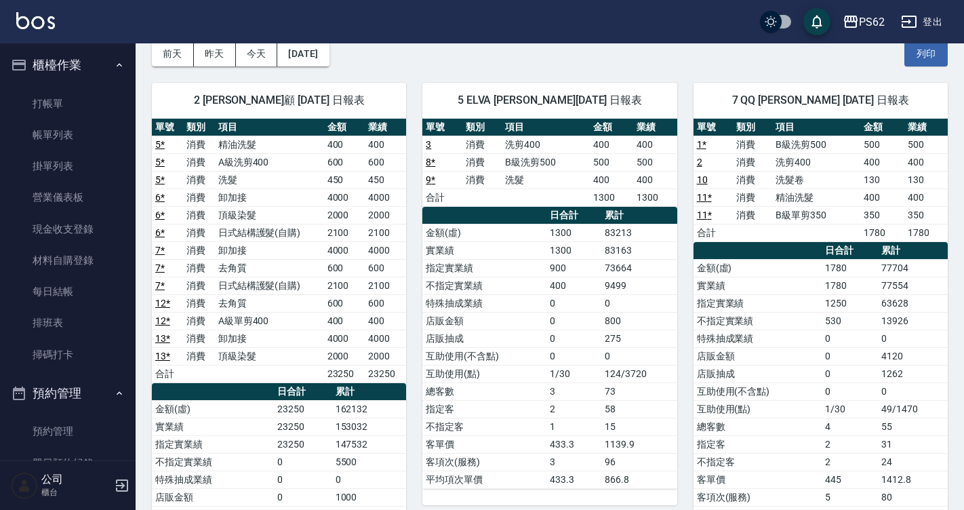
scroll to position [0, 0]
click at [85, 98] on link "打帳單" at bounding box center [67, 104] width 125 height 31
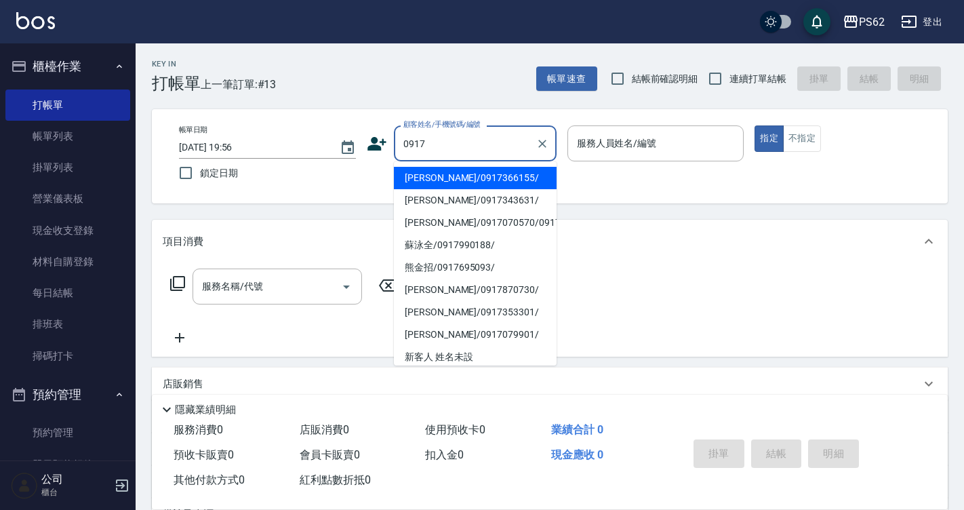
click at [515, 183] on li "陳萱姿/0917366155/" at bounding box center [475, 178] width 163 height 22
type input "陳萱姿/0917366155/"
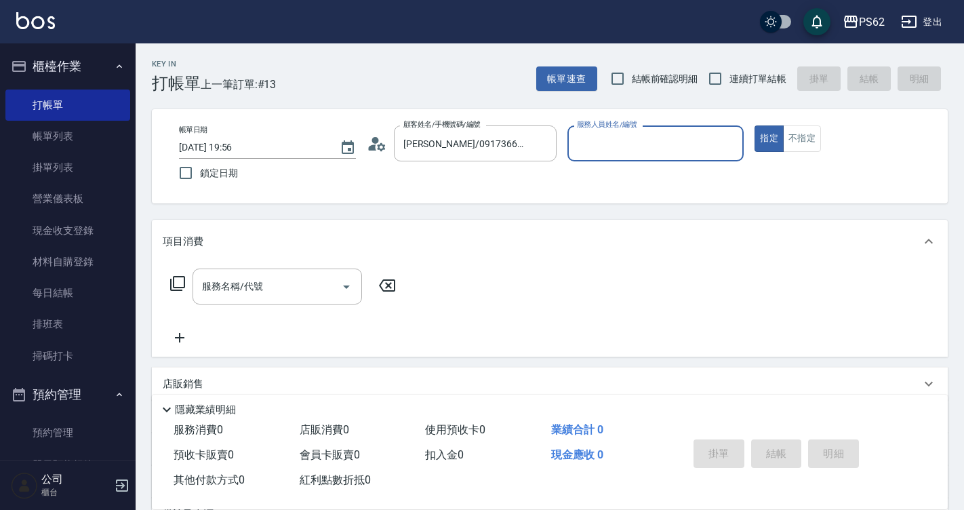
type input "niki-9"
click at [754, 125] on button "指定" at bounding box center [768, 138] width 29 height 26
type button "true"
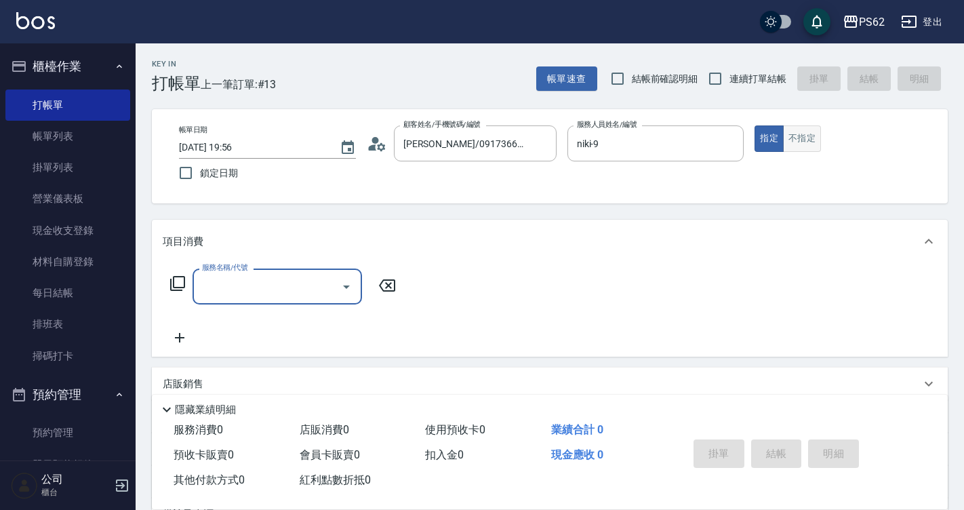
click at [800, 127] on button "不指定" at bounding box center [802, 138] width 38 height 26
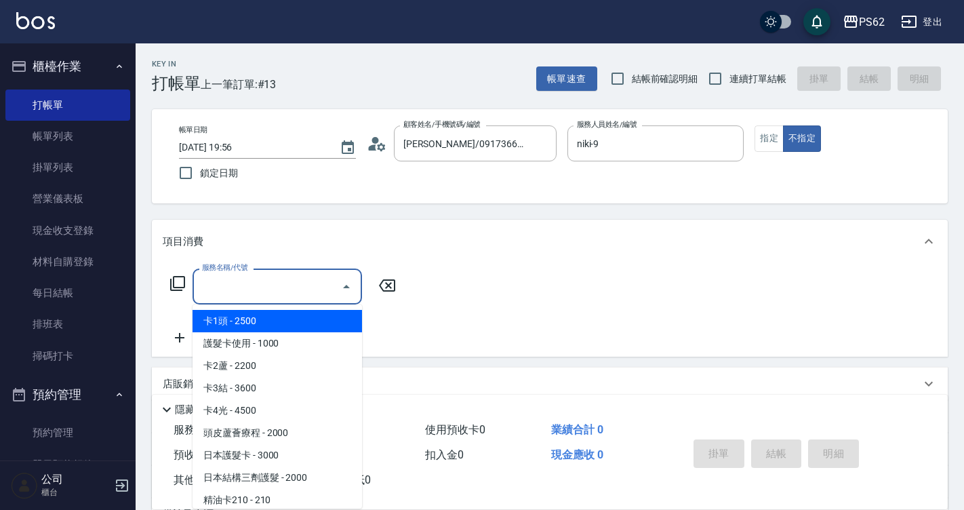
click at [293, 284] on input "服務名稱/代號" at bounding box center [267, 286] width 137 height 24
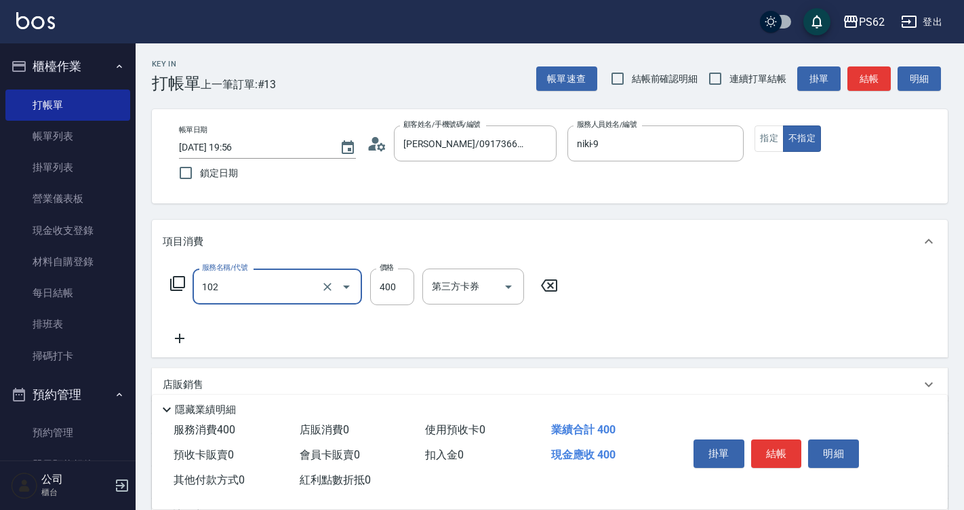
type input "精油洗髮(102)"
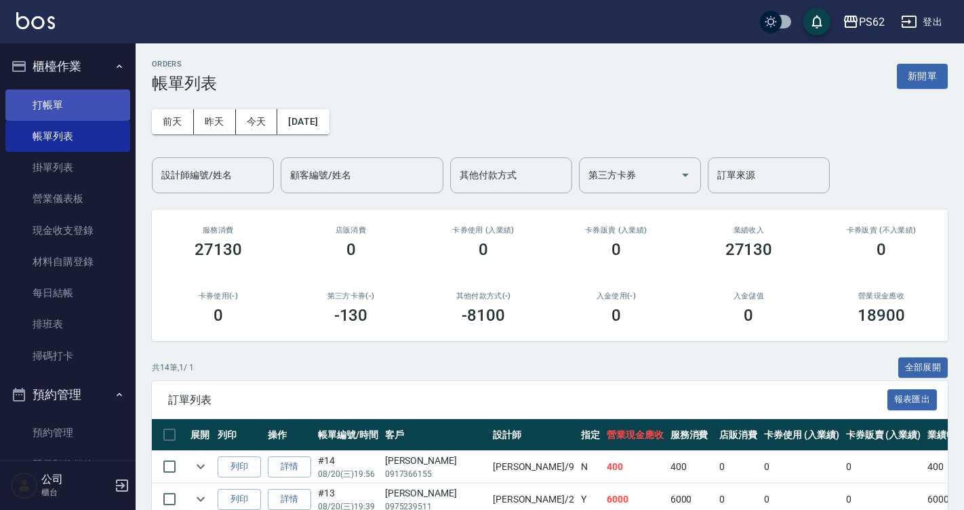
click at [85, 110] on link "打帳單" at bounding box center [67, 104] width 125 height 31
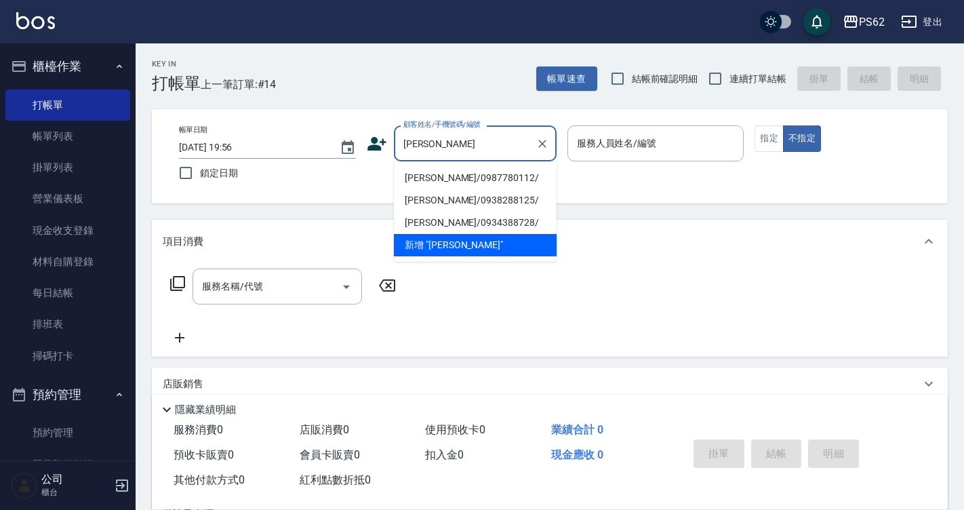
click at [459, 180] on li "洪靖雅/0987780112/" at bounding box center [475, 178] width 163 height 22
type input "洪靖雅/0987780112/"
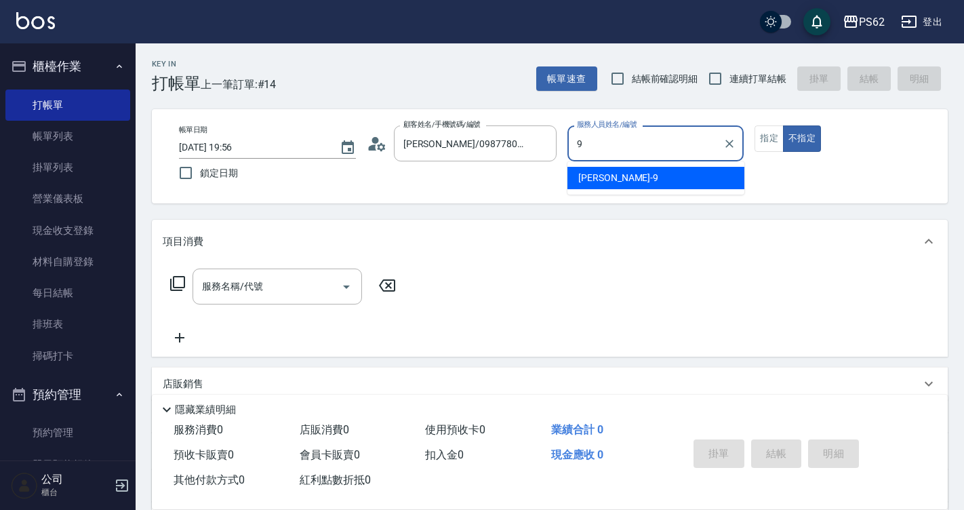
type input "niki-9"
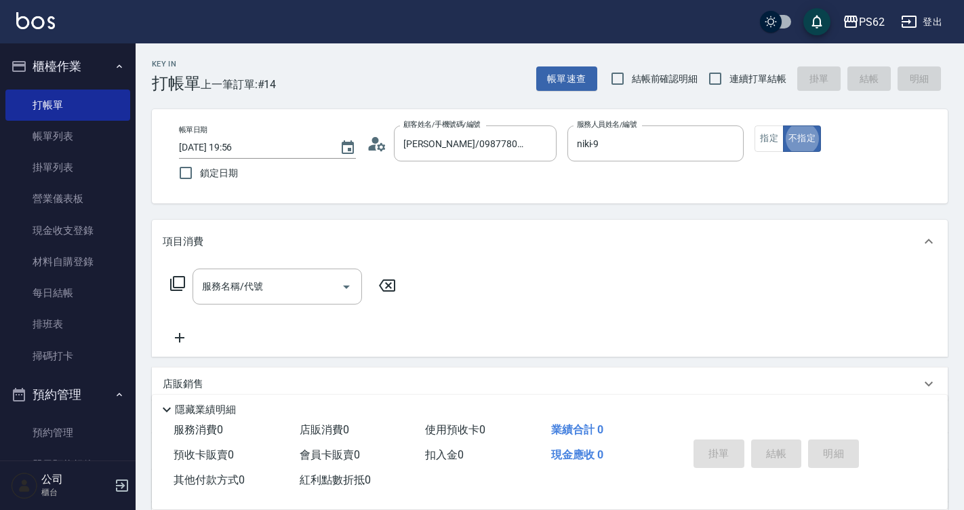
type button "false"
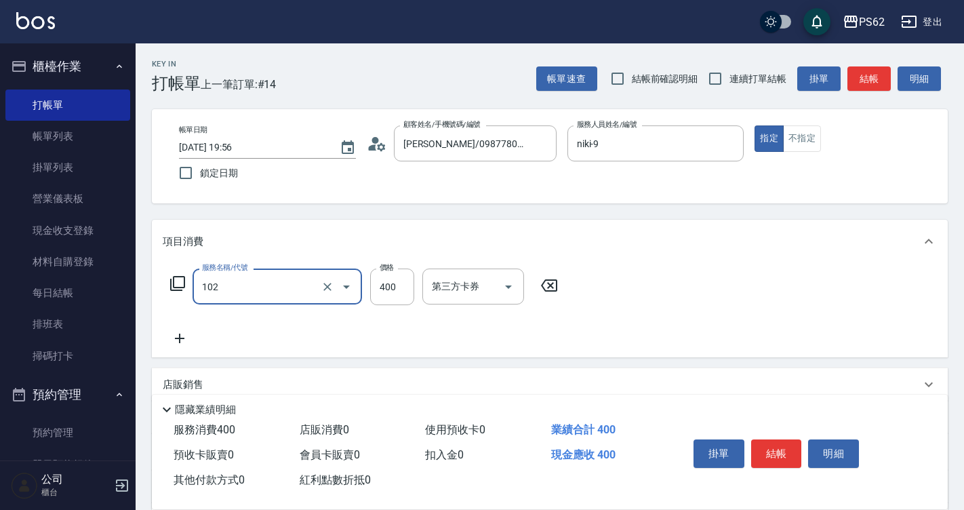
type input "精油洗髮(102)"
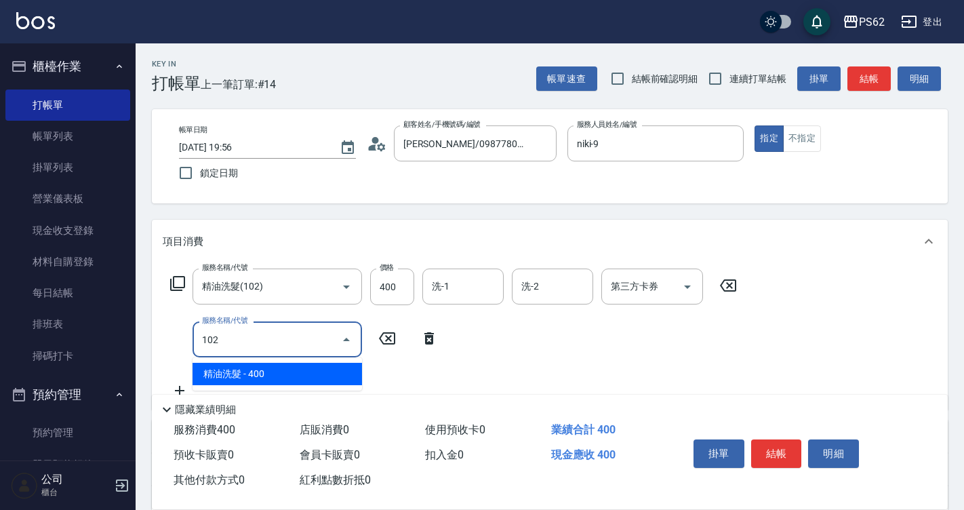
type input "精油洗髮(102)"
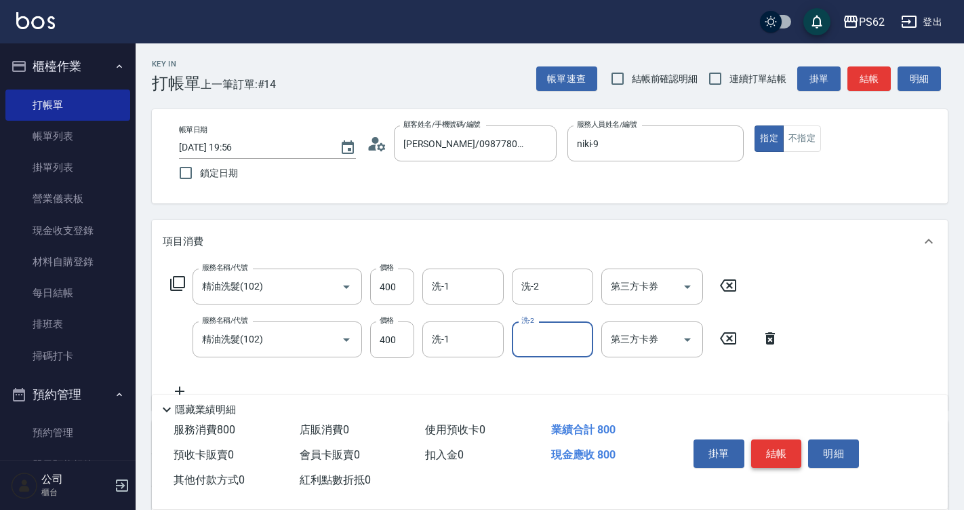
click at [785, 445] on button "結帳" at bounding box center [776, 453] width 51 height 28
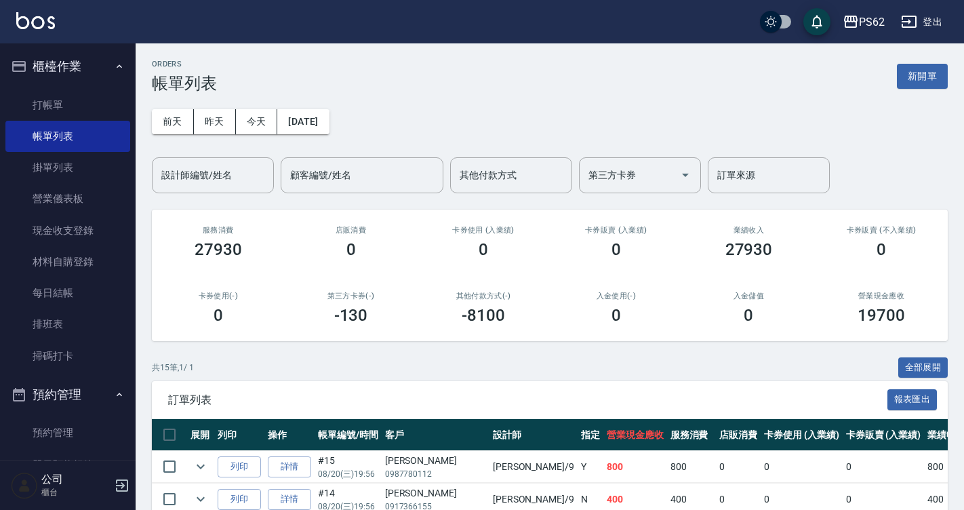
click at [188, 179] on input "設計師編號/姓名" at bounding box center [213, 175] width 110 height 24
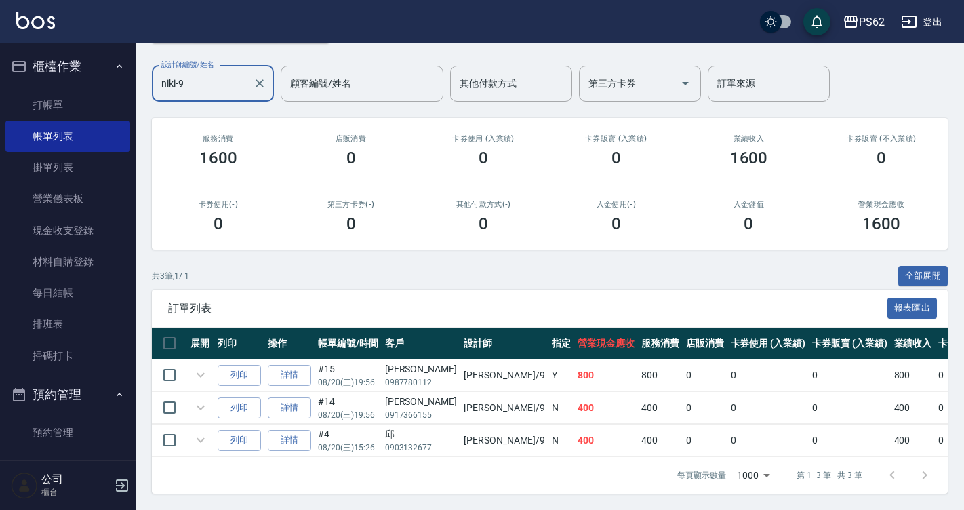
scroll to position [102, 0]
type input "niki-9"
click at [77, 99] on link "打帳單" at bounding box center [67, 104] width 125 height 31
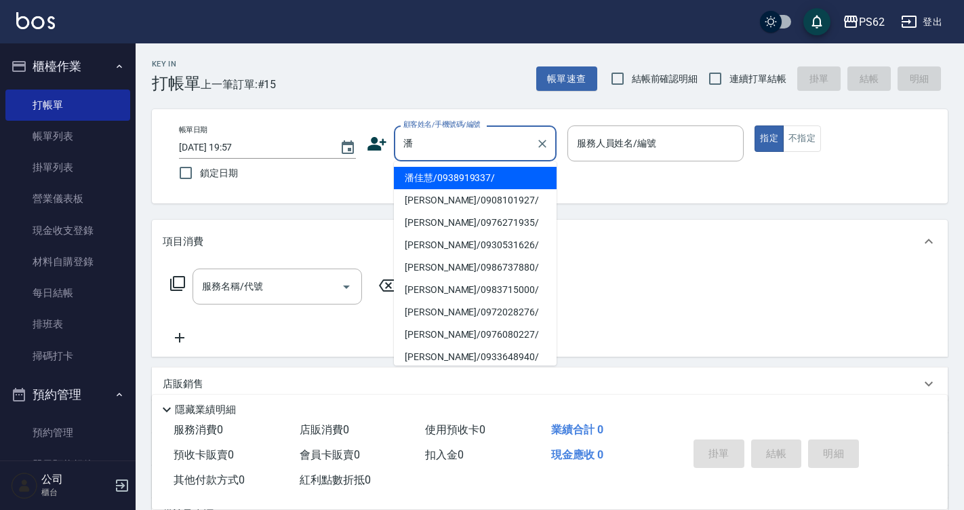
click at [493, 218] on li "[PERSON_NAME]/0976271935/" at bounding box center [475, 222] width 163 height 22
type input "[PERSON_NAME]/0976271935/"
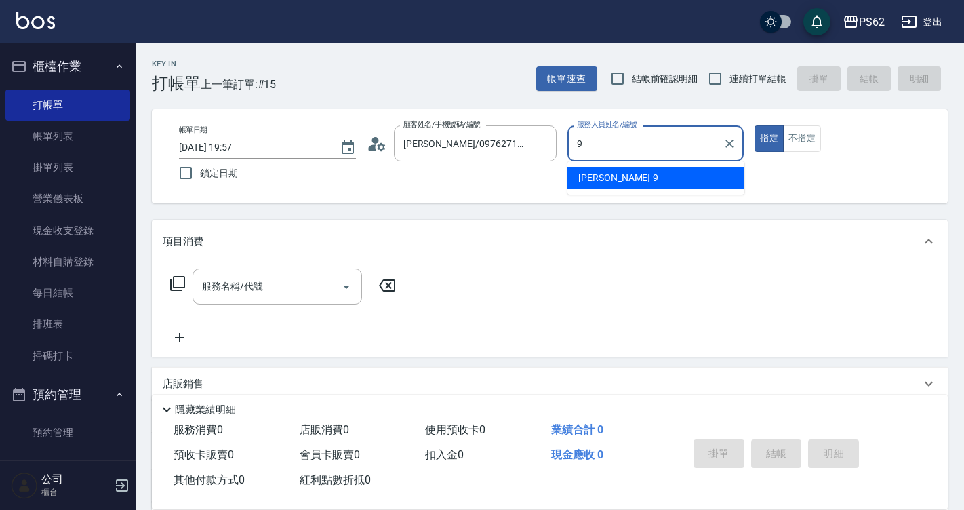
type input "niki-9"
type button "true"
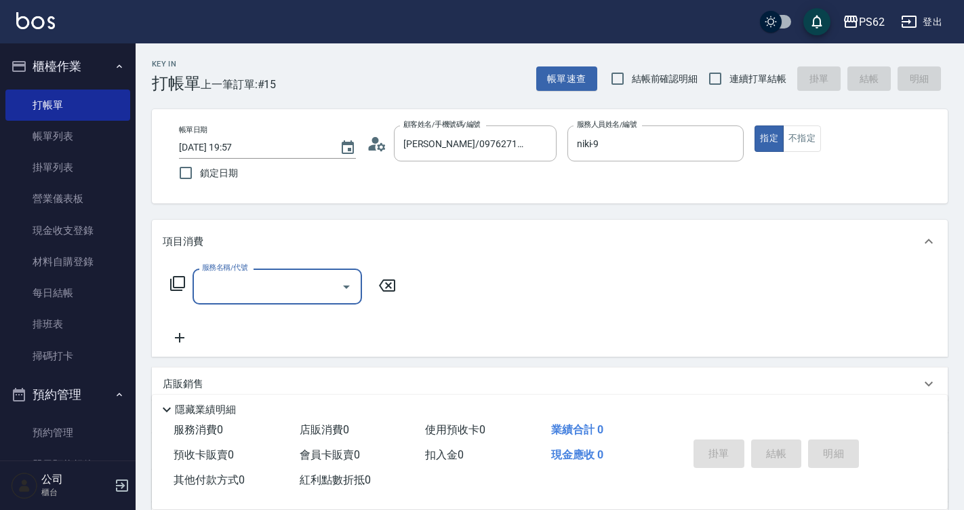
click at [264, 279] on input "服務名稱/代號" at bounding box center [267, 286] width 137 height 24
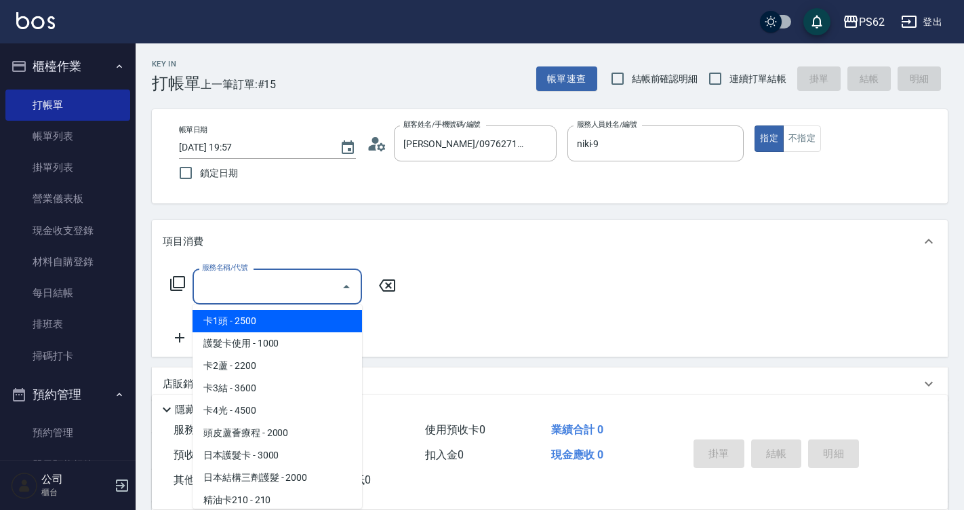
click at [184, 287] on icon at bounding box center [177, 283] width 15 height 15
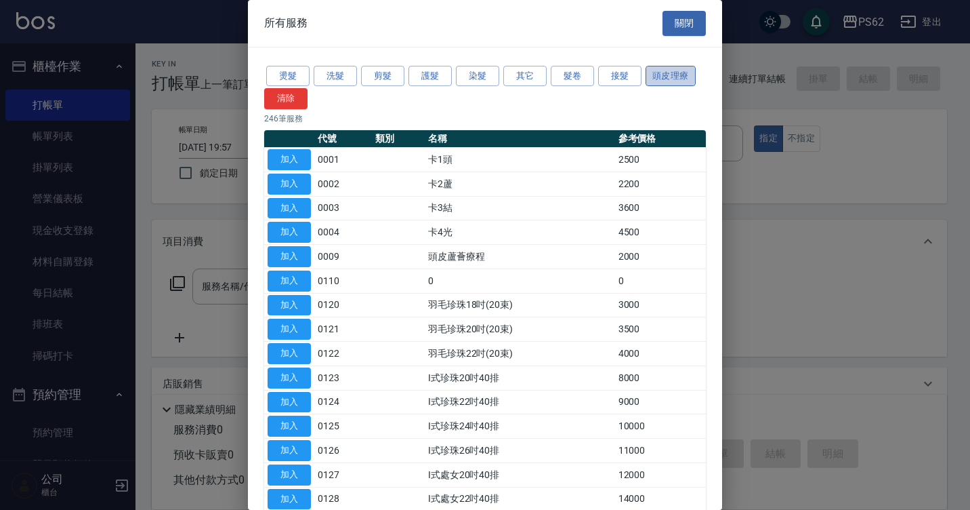
click at [657, 77] on button "頭皮理療" at bounding box center [671, 76] width 50 height 21
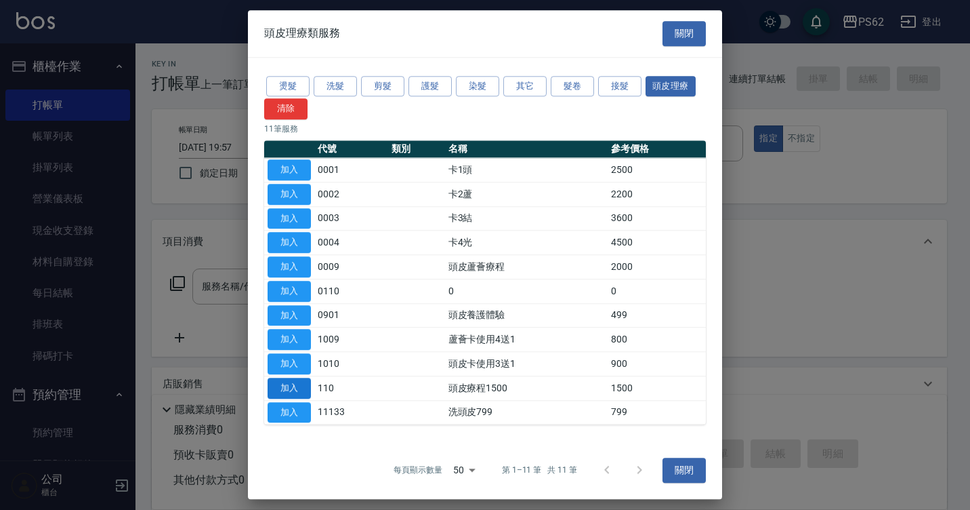
click at [285, 394] on button "加入" at bounding box center [289, 387] width 43 height 21
type input "頭皮療程1500(110)"
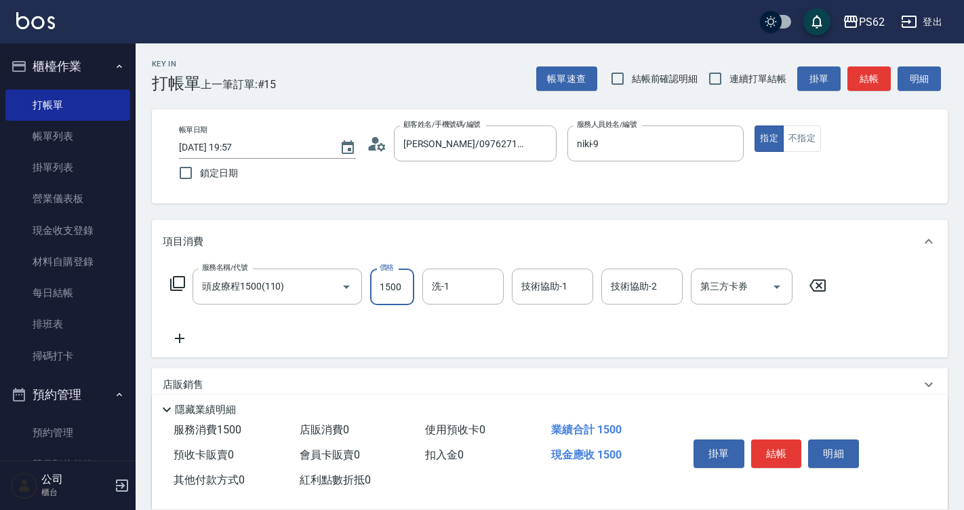
click at [390, 293] on input "1500" at bounding box center [392, 286] width 44 height 37
type input "1450"
click at [778, 447] on button "結帳" at bounding box center [776, 453] width 51 height 28
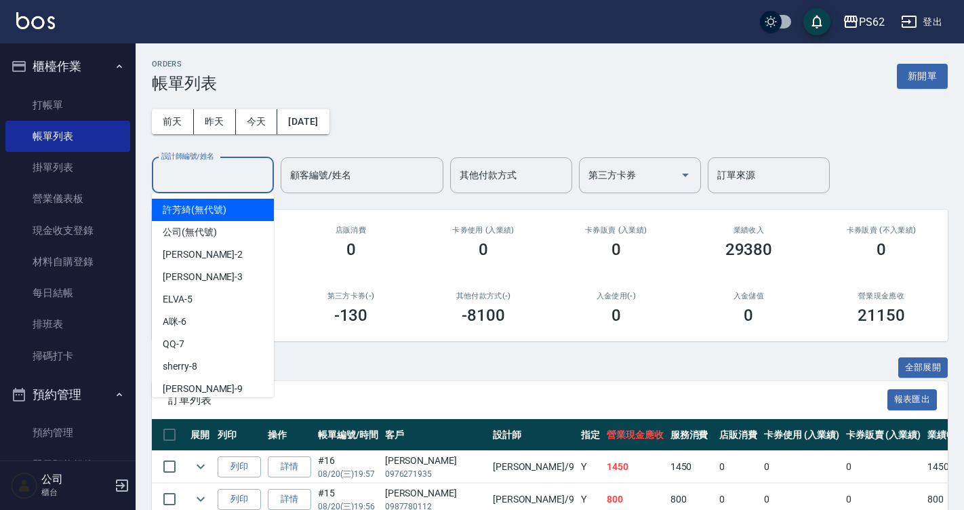
click at [226, 177] on input "設計師編號/姓名" at bounding box center [213, 175] width 110 height 24
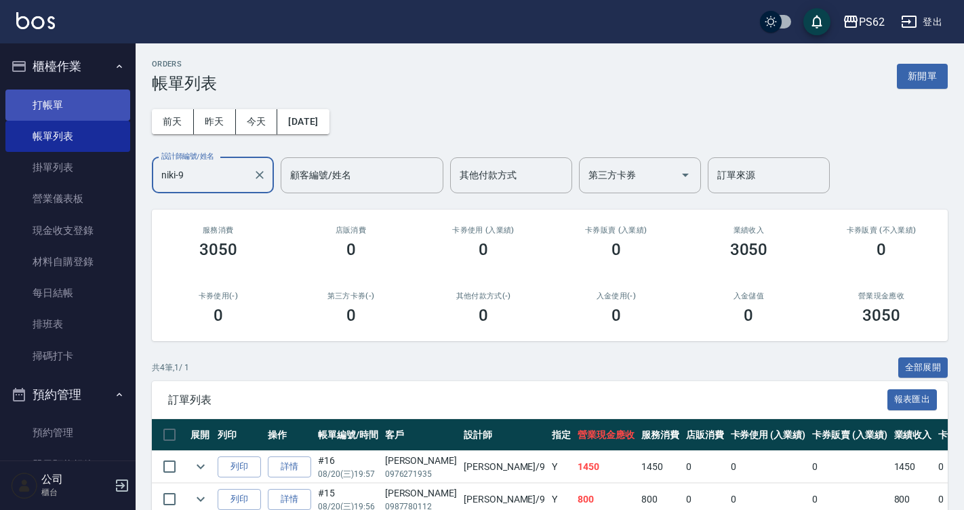
type input "niki-9"
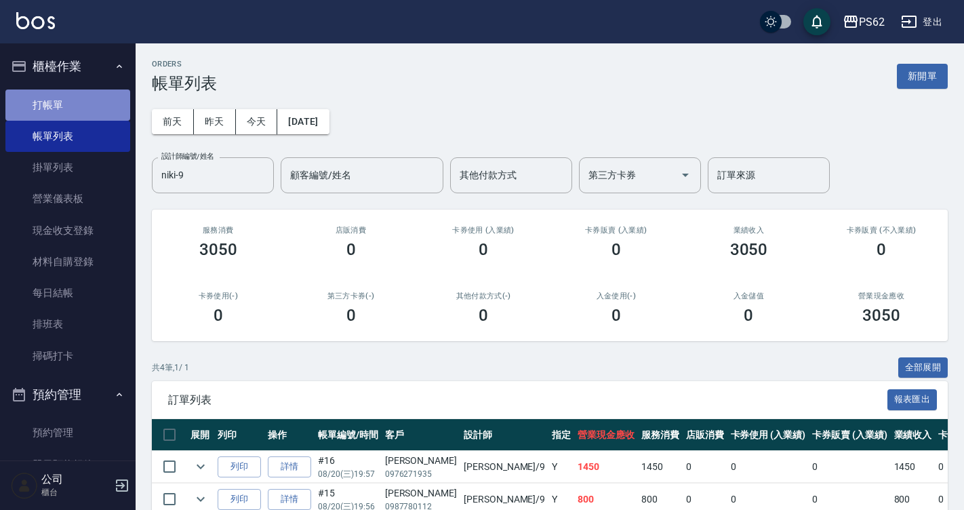
click at [78, 104] on link "打帳單" at bounding box center [67, 104] width 125 height 31
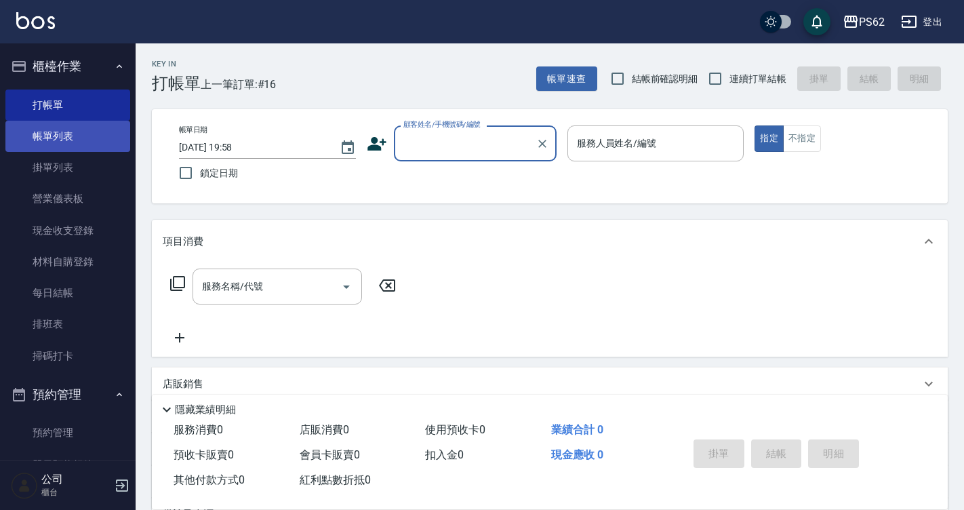
click at [85, 125] on link "帳單列表" at bounding box center [67, 136] width 125 height 31
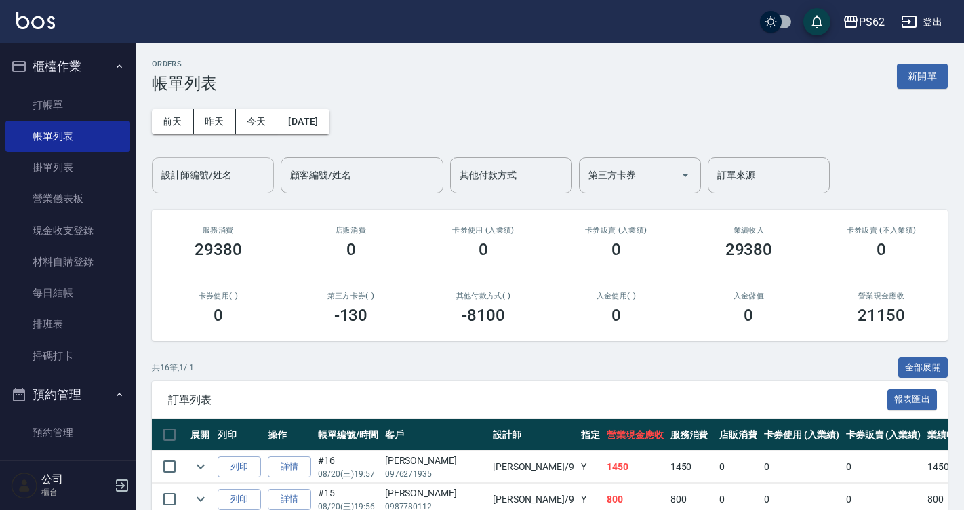
click at [195, 164] on div "設計師編號/姓名 設計師編號/姓名" at bounding box center [213, 175] width 122 height 36
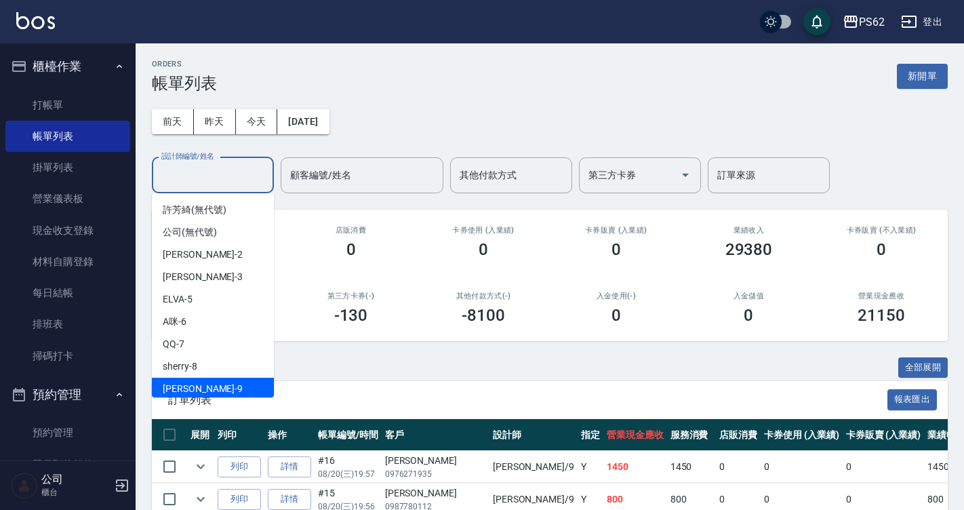
click at [194, 388] on div "niki -9" at bounding box center [213, 388] width 122 height 22
click at [194, 388] on div "ORDERS 帳單列表 新開單 前天 昨天 今天 2025/08/20 設計師編號/姓名 設計師編號/姓名 顧客編號/姓名 顧客編號/姓名 其他付款方式 其他…" at bounding box center [482, 512] width 964 height 1024
type input "niki-9"
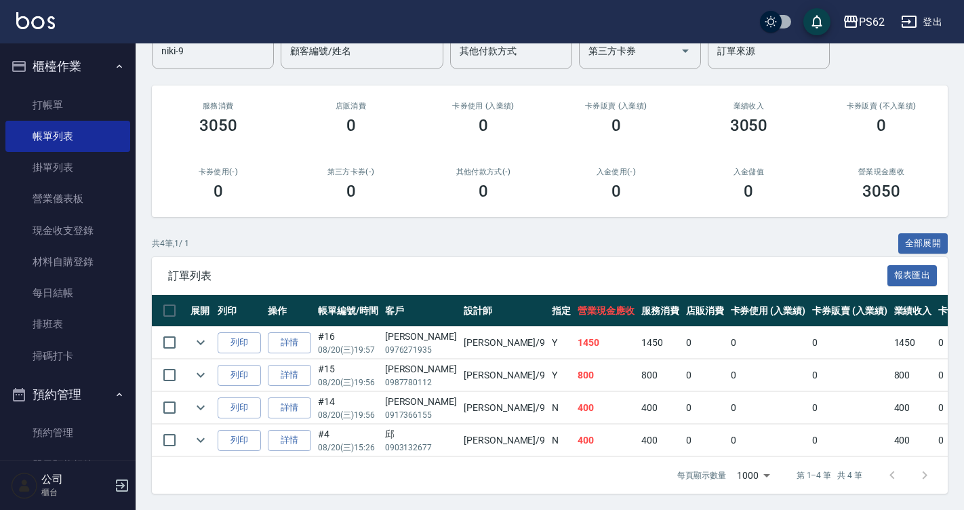
scroll to position [134, 0]
click at [574, 429] on td "400" at bounding box center [606, 440] width 64 height 32
click at [414, 427] on div "邱" at bounding box center [421, 434] width 72 height 14
click at [460, 426] on td "niki /9" at bounding box center [504, 440] width 88 height 32
click at [574, 432] on td "400" at bounding box center [606, 440] width 64 height 32
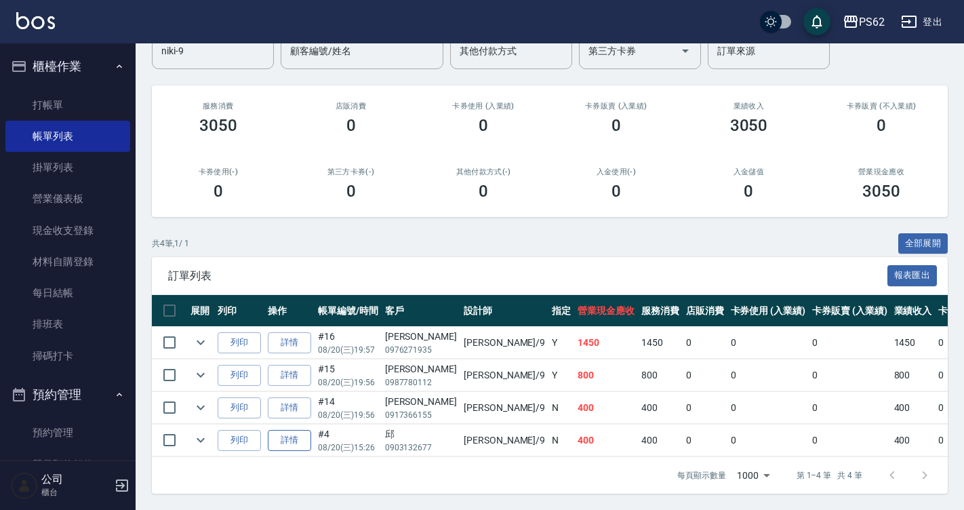
click at [306, 434] on link "詳情" at bounding box center [289, 440] width 43 height 21
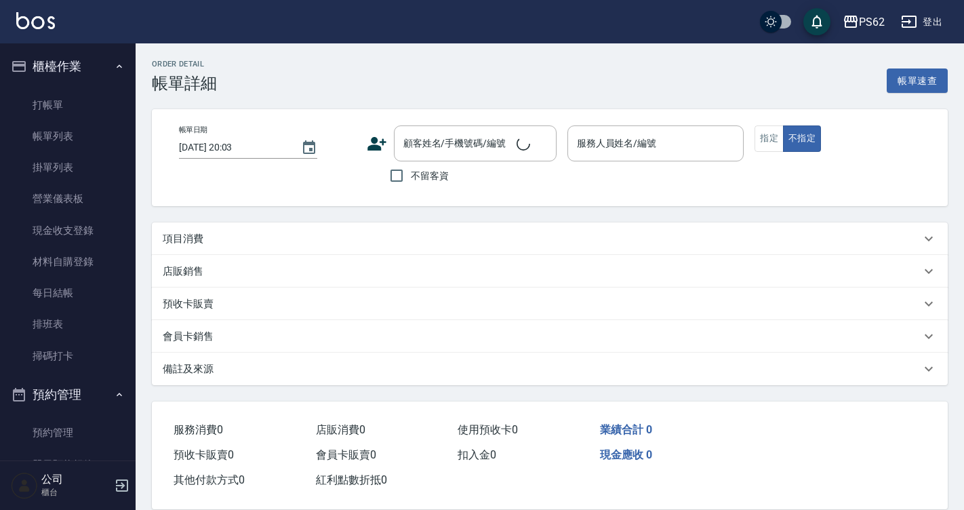
scroll to position [22, 0]
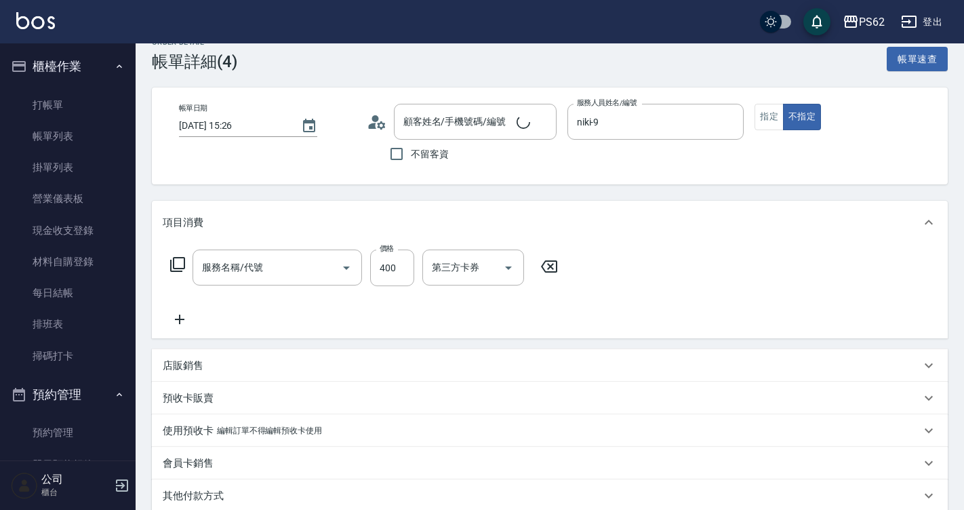
type input "2025/08/20 15:26"
type input "niki-9"
type input "邱/0903132677/"
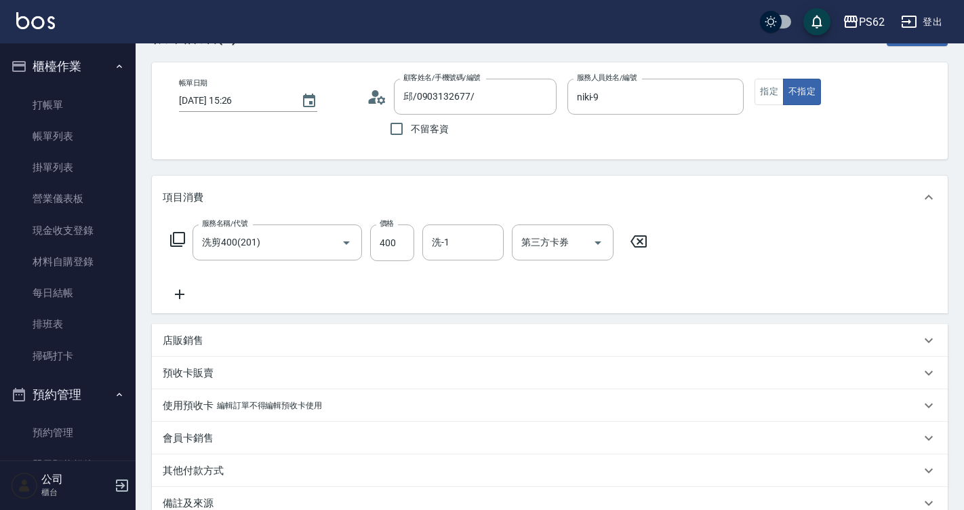
scroll to position [0, 0]
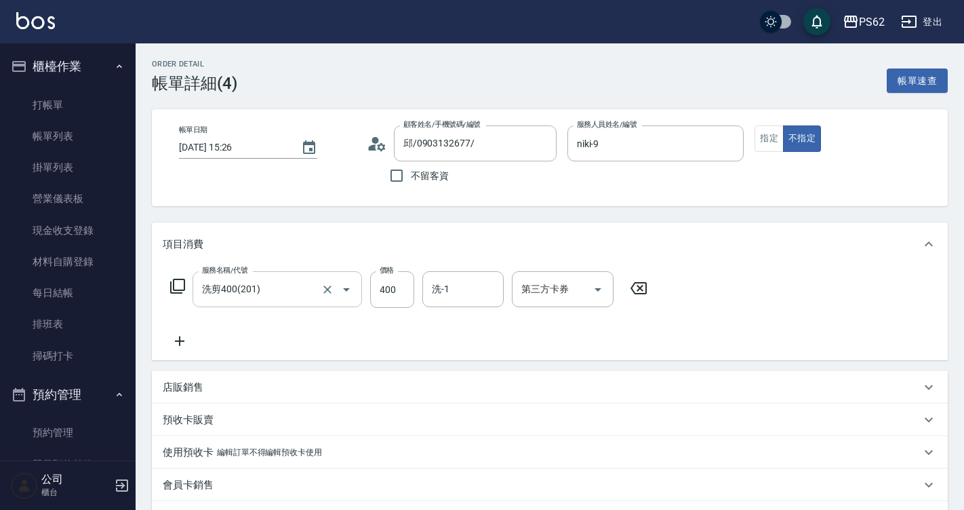
click at [312, 297] on input "洗剪400(201)" at bounding box center [258, 289] width 119 height 24
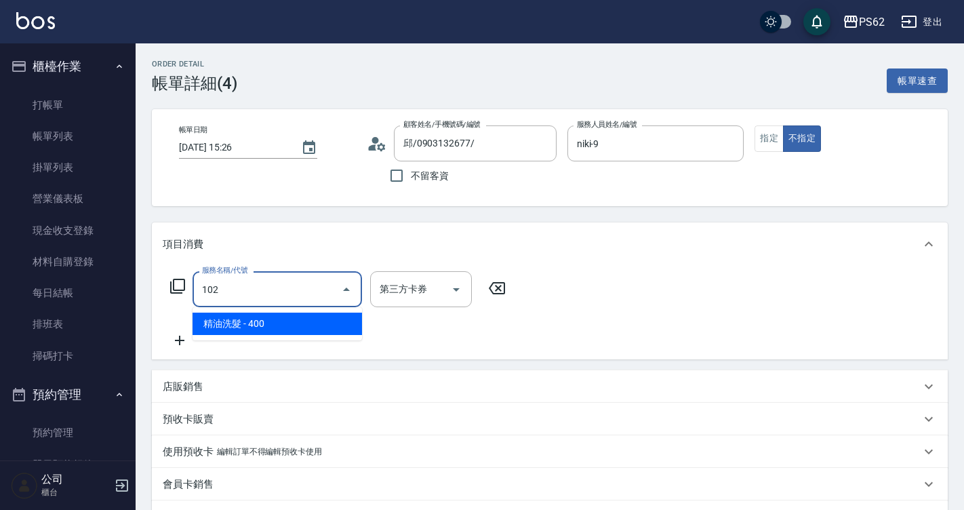
click at [300, 319] on span "精油洗髮 - 400" at bounding box center [276, 323] width 169 height 22
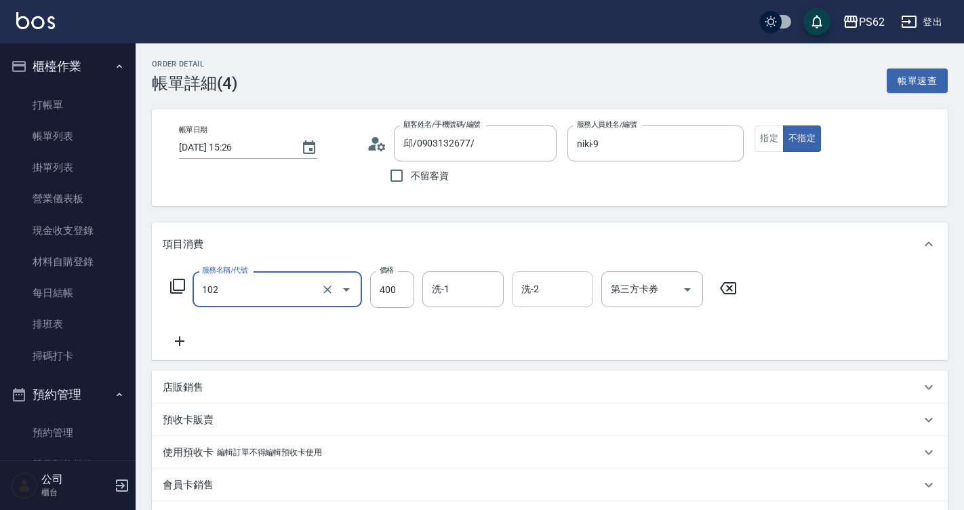
type input "精油洗髮(102)"
click at [583, 289] on input "洗-2" at bounding box center [552, 289] width 69 height 24
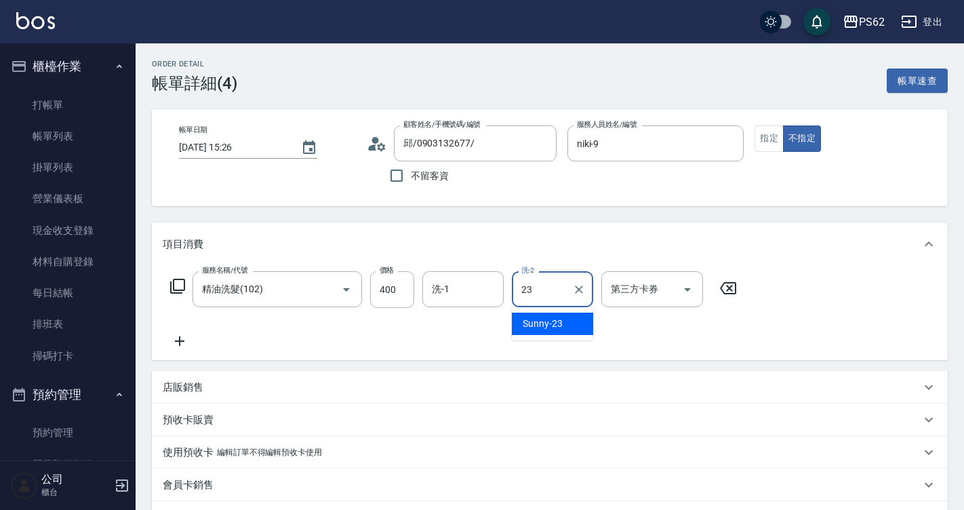
click at [556, 320] on span "Sunny -23" at bounding box center [542, 323] width 40 height 14
type input "Sunny-23"
click at [445, 277] on div "洗-1 洗-1" at bounding box center [462, 289] width 81 height 36
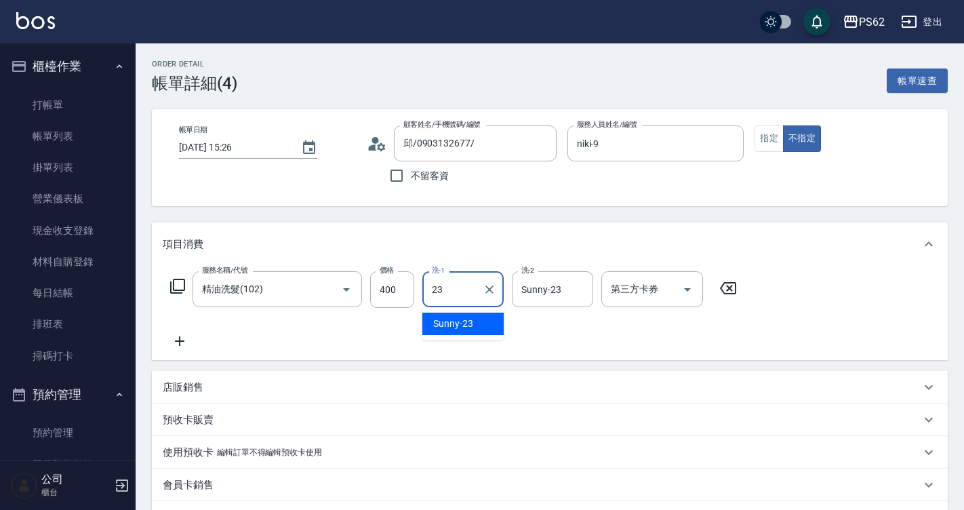
click at [450, 315] on div "Sunny -23" at bounding box center [462, 323] width 81 height 22
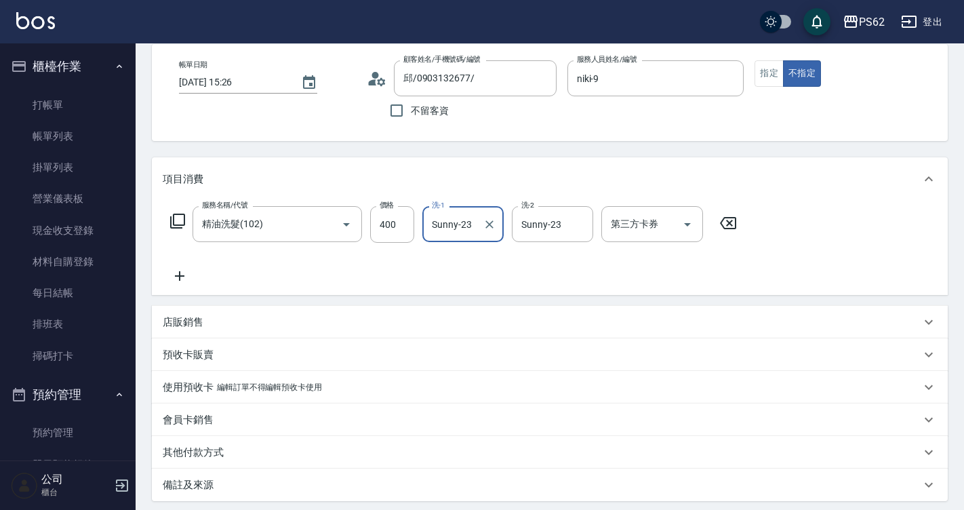
scroll to position [136, 0]
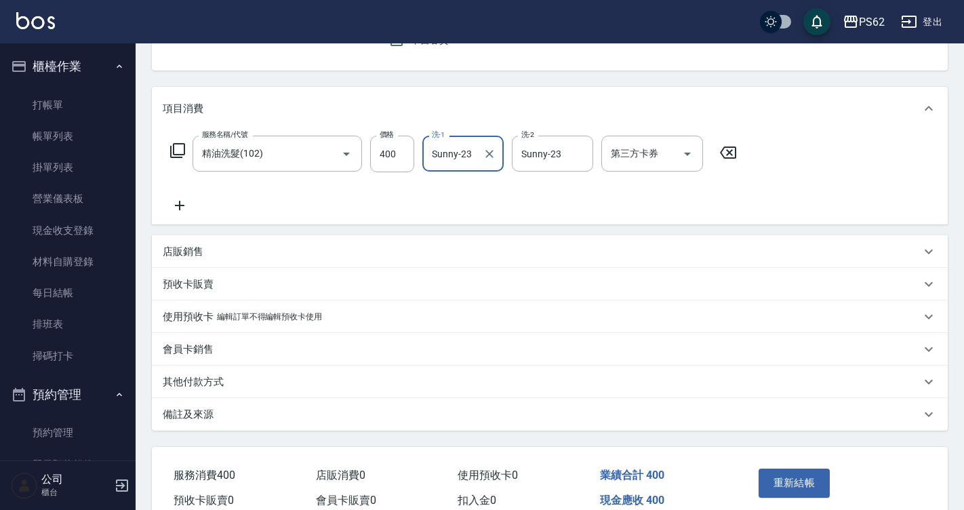
type input "Sunny-23"
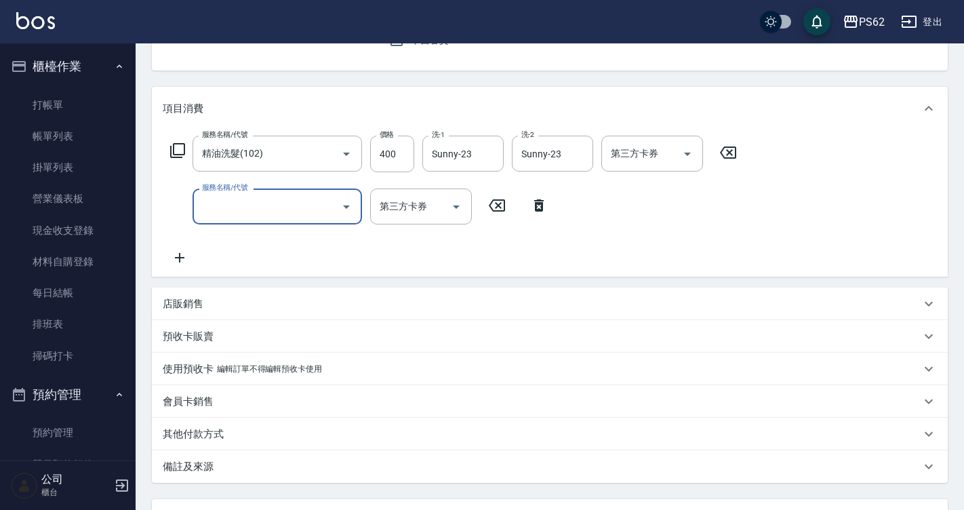
click at [721, 388] on div "會員卡銷售" at bounding box center [550, 401] width 796 height 33
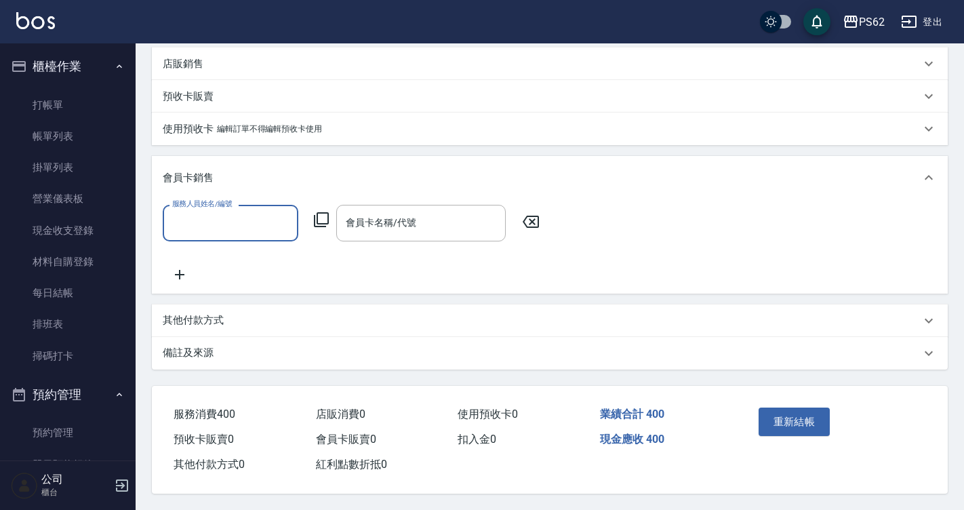
scroll to position [324, 0]
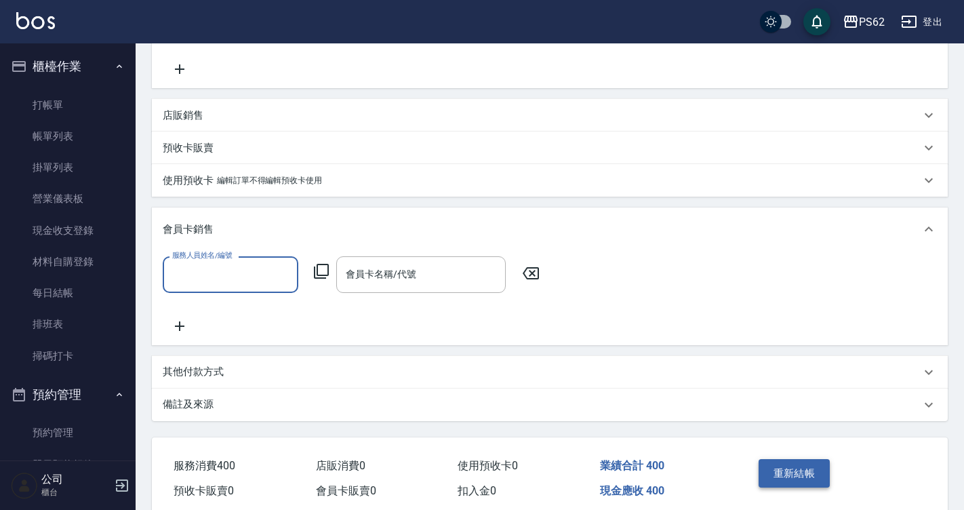
click at [796, 472] on button "重新結帳" at bounding box center [794, 473] width 72 height 28
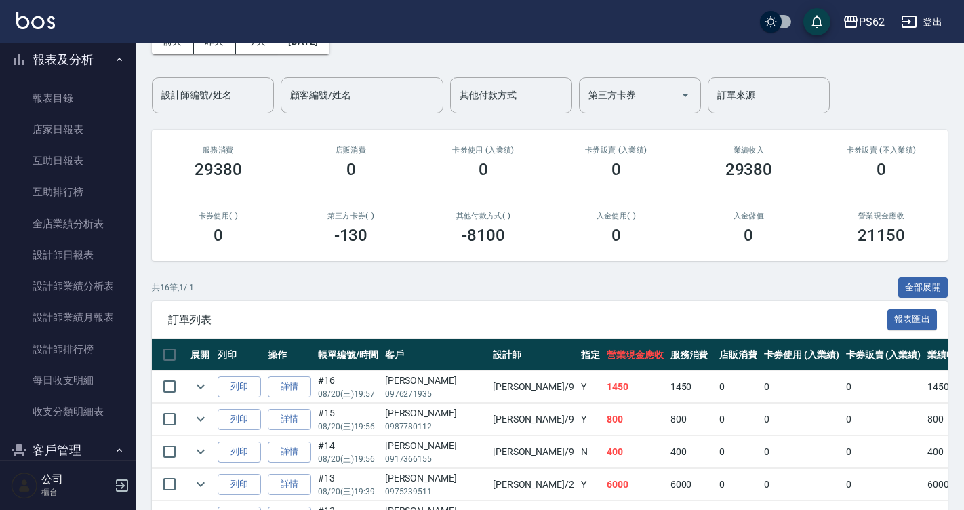
scroll to position [339, 0]
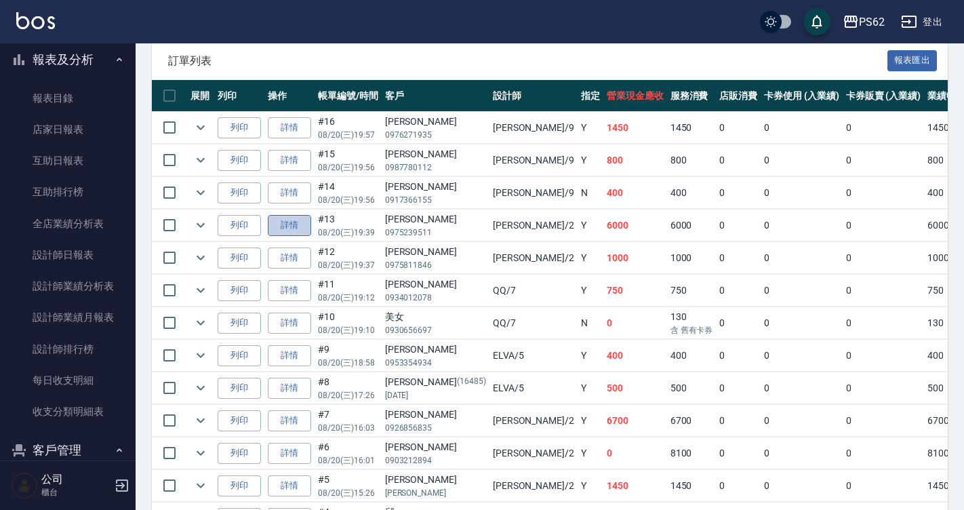
click at [304, 232] on link "詳情" at bounding box center [289, 225] width 43 height 21
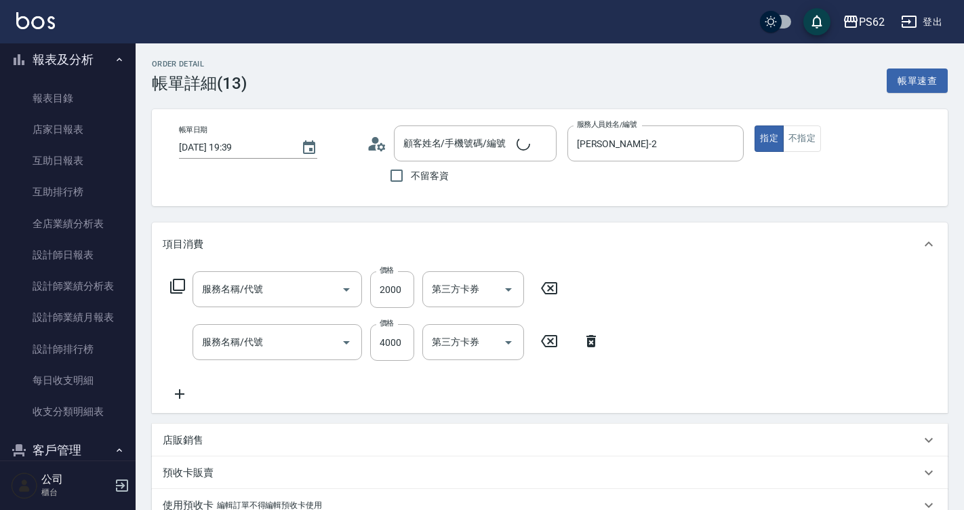
type input "2025/08/20 19:39"
type input "[PERSON_NAME]-2"
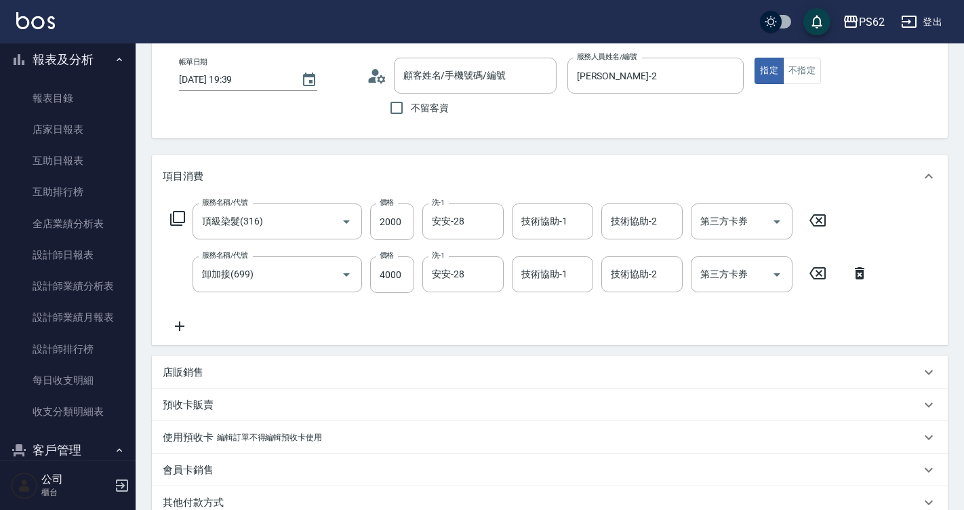
type input "頂級染髮(316)"
type input "卸加接(699)"
click at [172, 326] on icon at bounding box center [180, 326] width 34 height 16
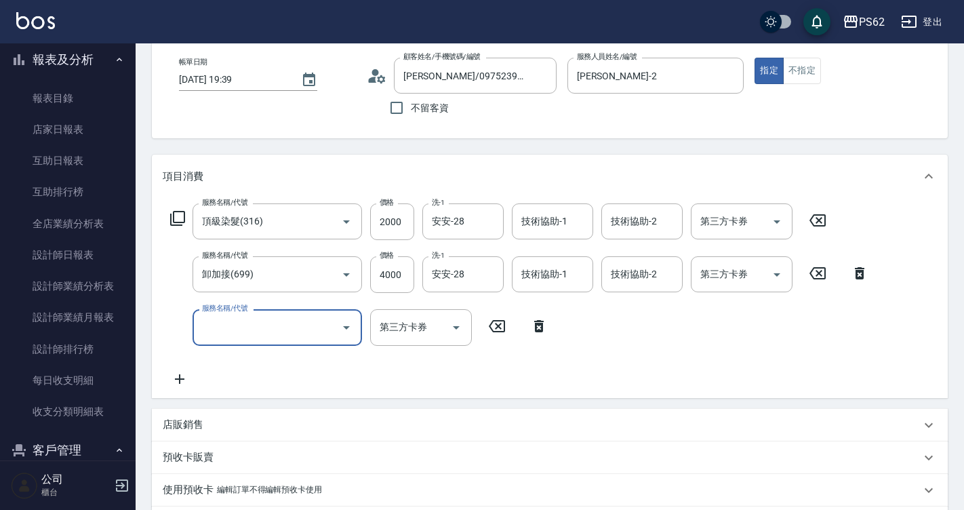
type input "王薇玲/0975239511/"
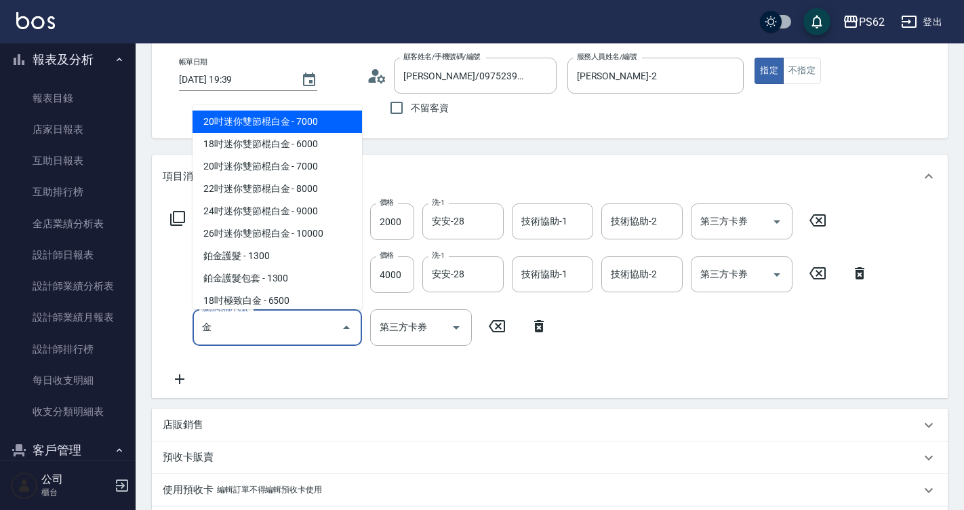
scroll to position [137, 0]
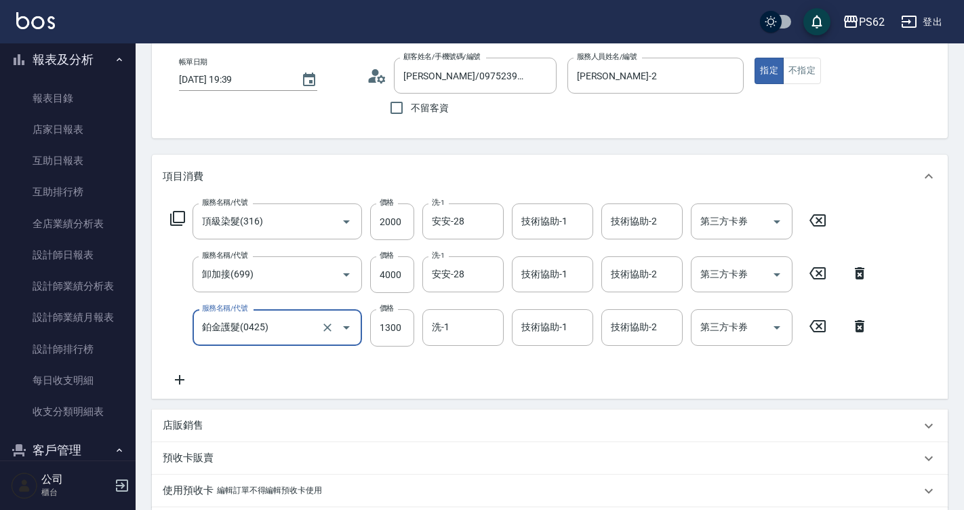
type input "鉑金護髮(0425)"
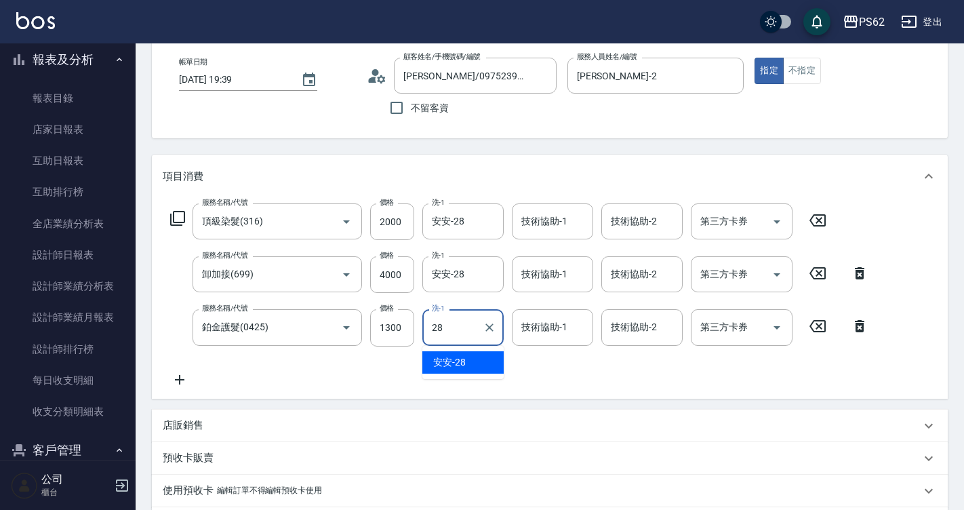
type input "安安-28"
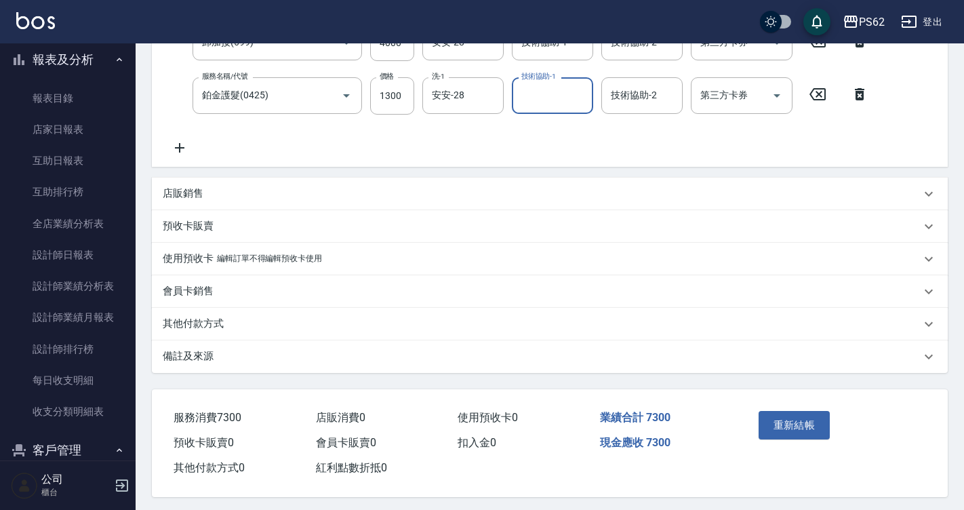
scroll to position [241, 0]
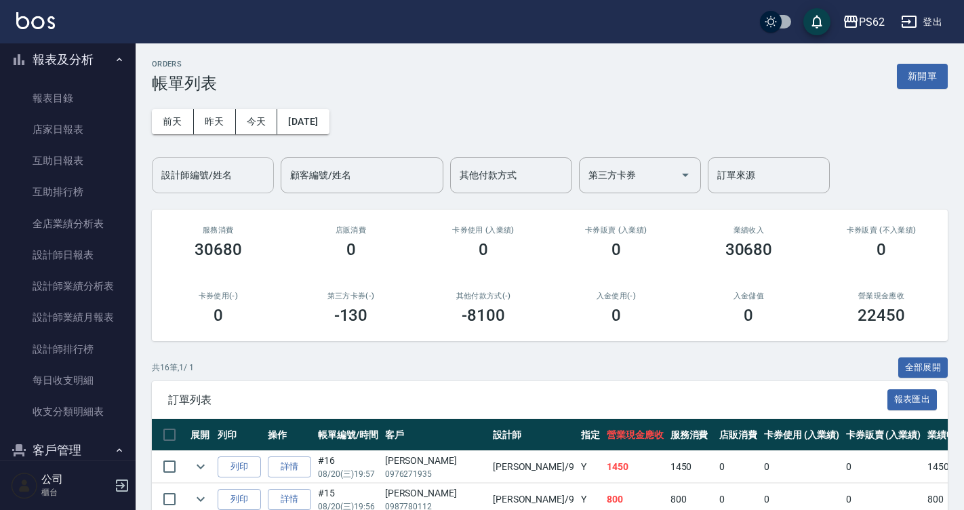
click at [205, 176] on input "設計師編號/姓名" at bounding box center [213, 175] width 110 height 24
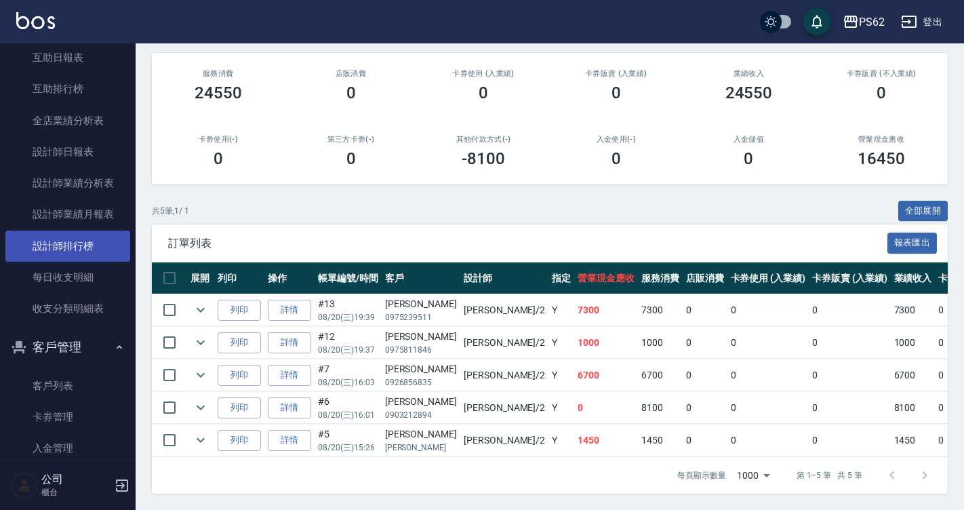
scroll to position [572, 0]
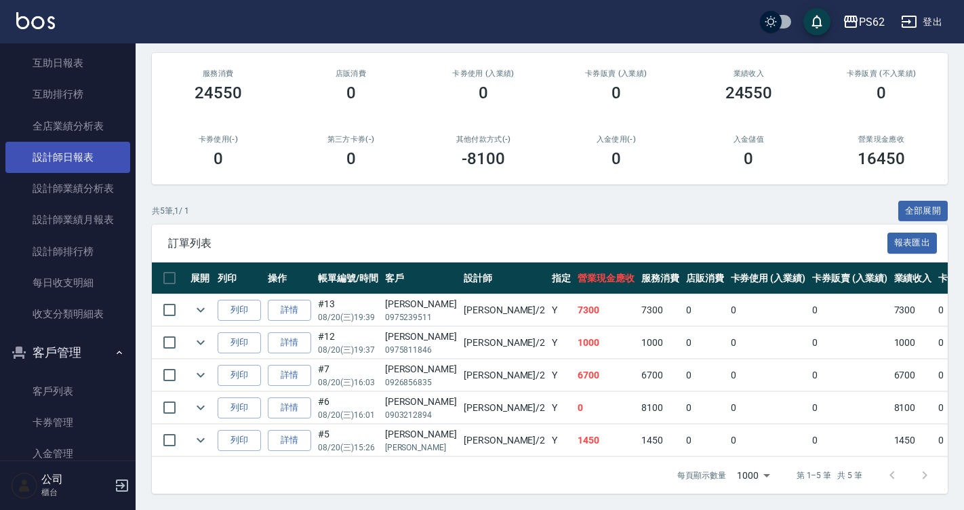
type input "[PERSON_NAME]-2"
click at [98, 148] on link "設計師日報表" at bounding box center [67, 157] width 125 height 31
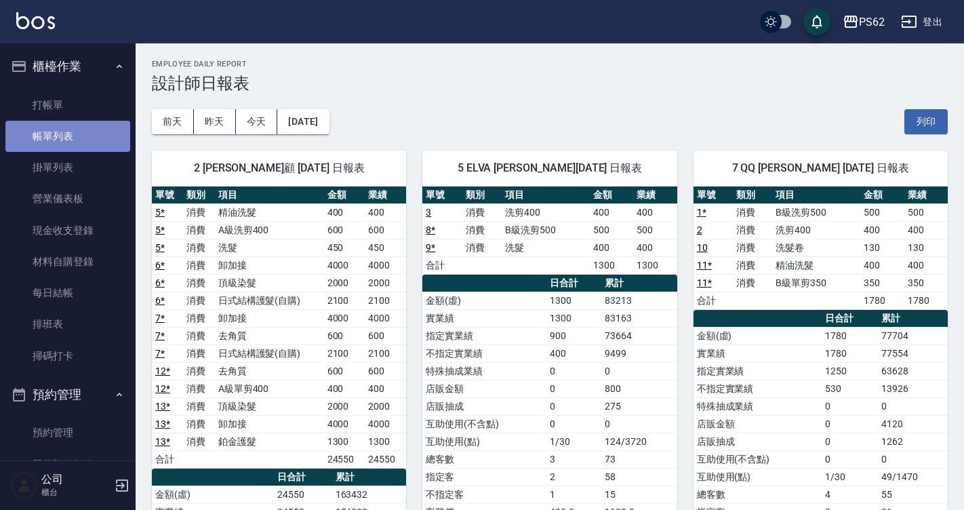
drag, startPoint x: 85, startPoint y: 146, endPoint x: 68, endPoint y: 124, distance: 28.1
click at [85, 146] on link "帳單列表" at bounding box center [67, 136] width 125 height 31
click at [68, 124] on link "帳單列表" at bounding box center [67, 136] width 125 height 31
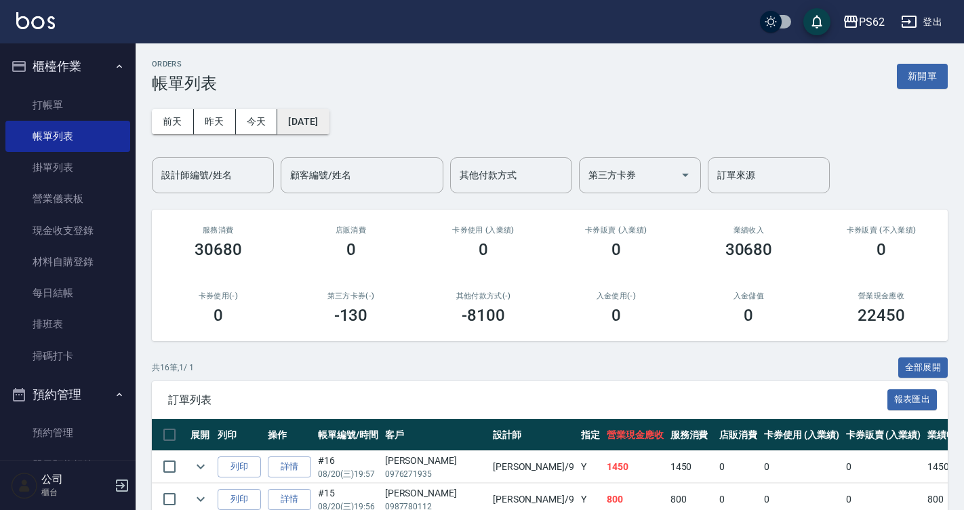
click at [329, 117] on button "[DATE]" at bounding box center [302, 121] width 51 height 25
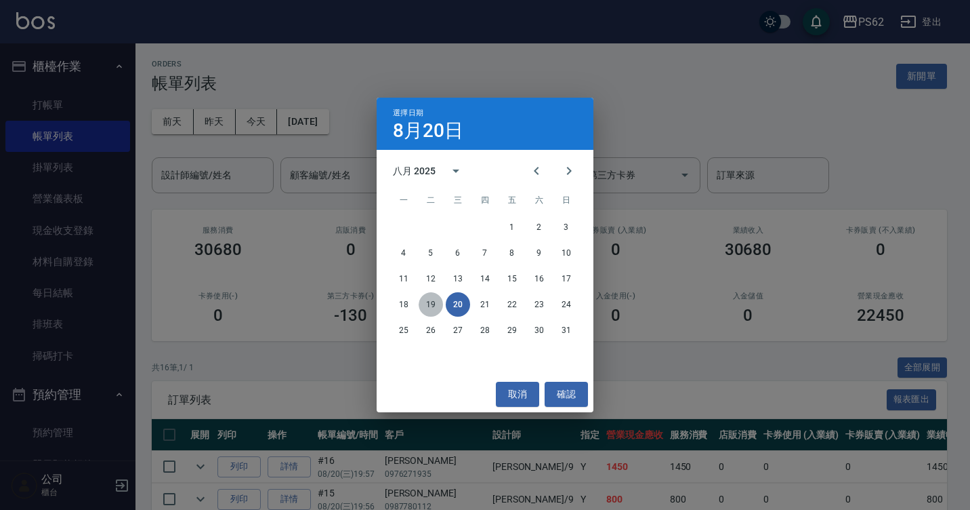
click at [432, 300] on button "19" at bounding box center [431, 304] width 24 height 24
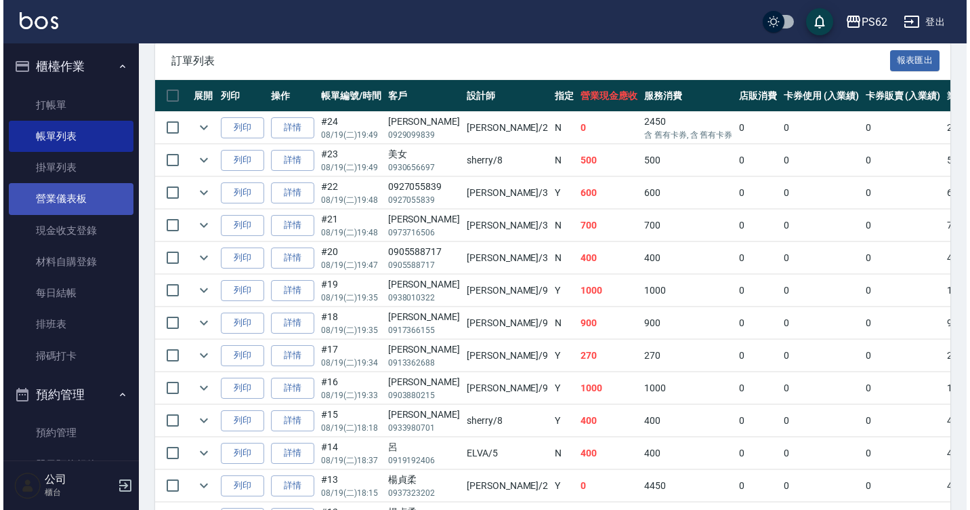
scroll to position [68, 0]
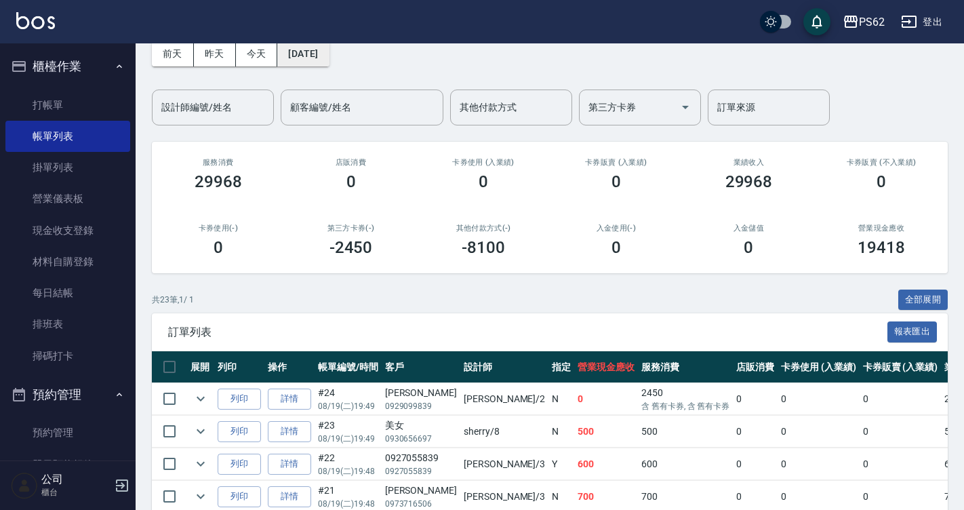
click at [323, 56] on button "2025/08/19" at bounding box center [302, 53] width 51 height 25
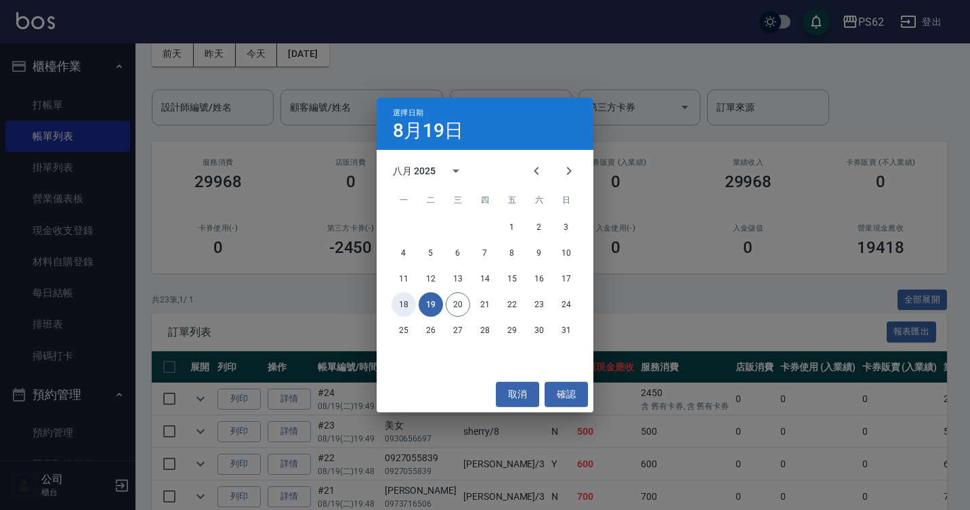
click at [413, 307] on button "18" at bounding box center [404, 304] width 24 height 24
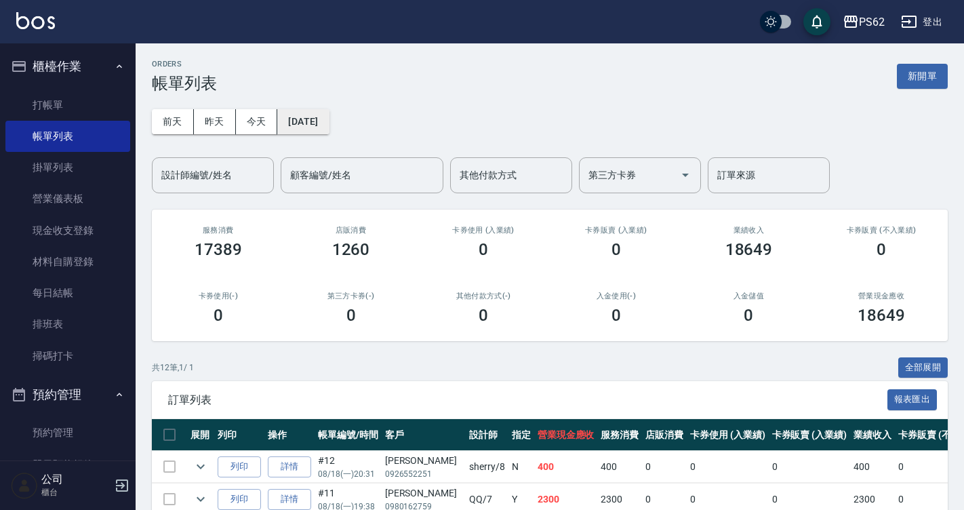
click at [329, 125] on button "2025/08/18" at bounding box center [302, 121] width 51 height 25
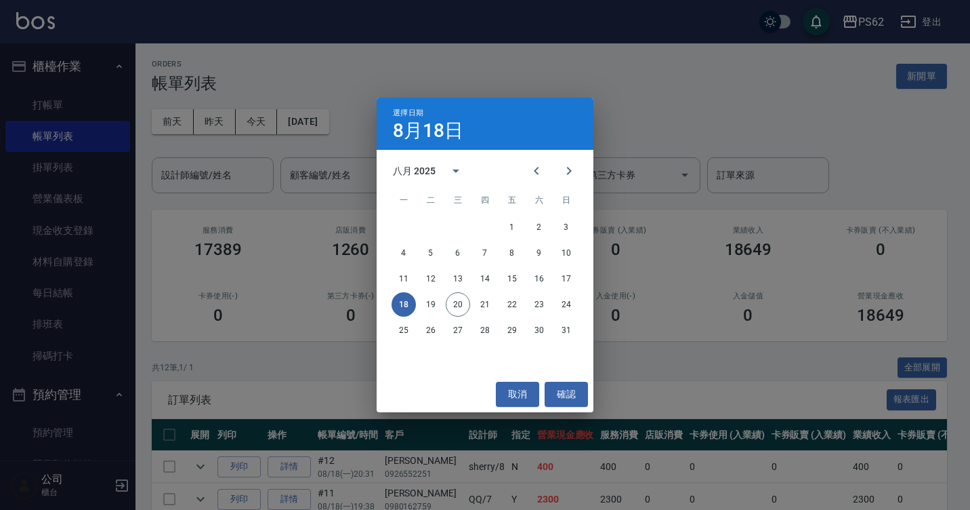
click at [247, 175] on div "選擇日期 8月18日 八月 2025 一 二 三 四 五 六 日 1 2 3 4 5 6 7 8 9 10 11 12 13 14 15 16 17 18 1…" at bounding box center [485, 255] width 970 height 510
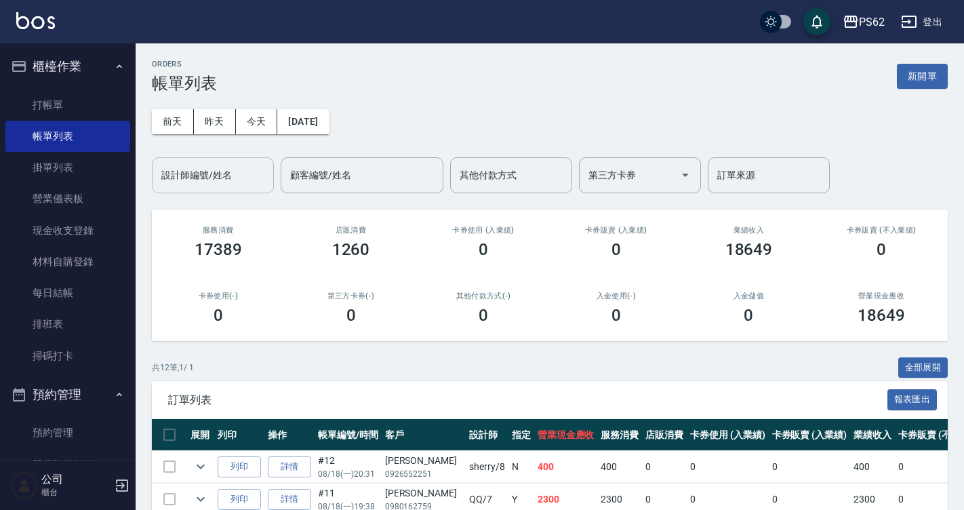
click at [242, 175] on input "設計師編號/姓名" at bounding box center [213, 175] width 110 height 24
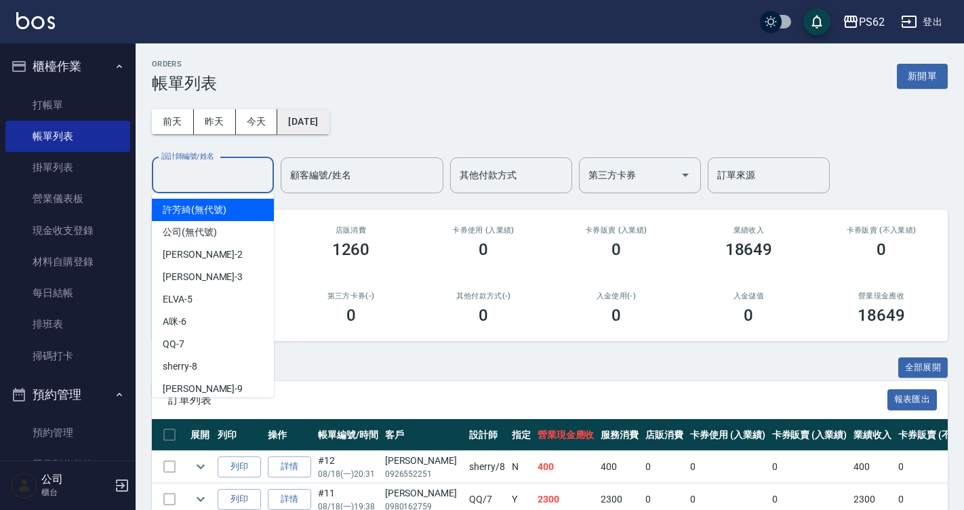
click at [325, 123] on button "2025/08/18" at bounding box center [302, 121] width 51 height 25
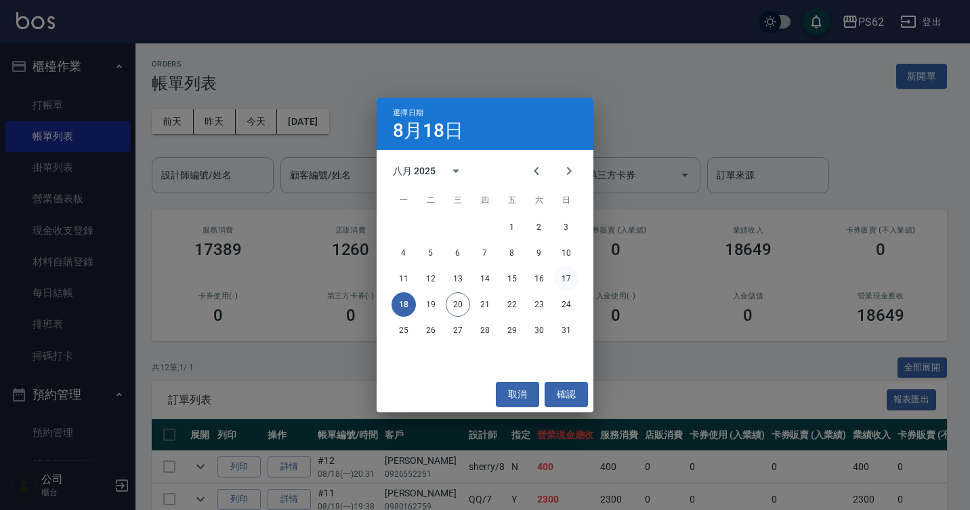
click at [566, 282] on button "17" at bounding box center [566, 278] width 24 height 24
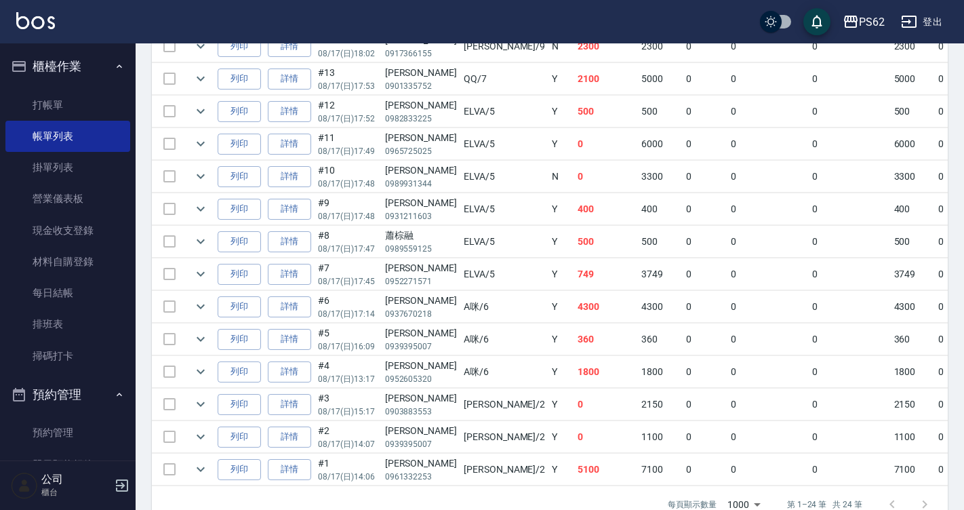
scroll to position [678, 0]
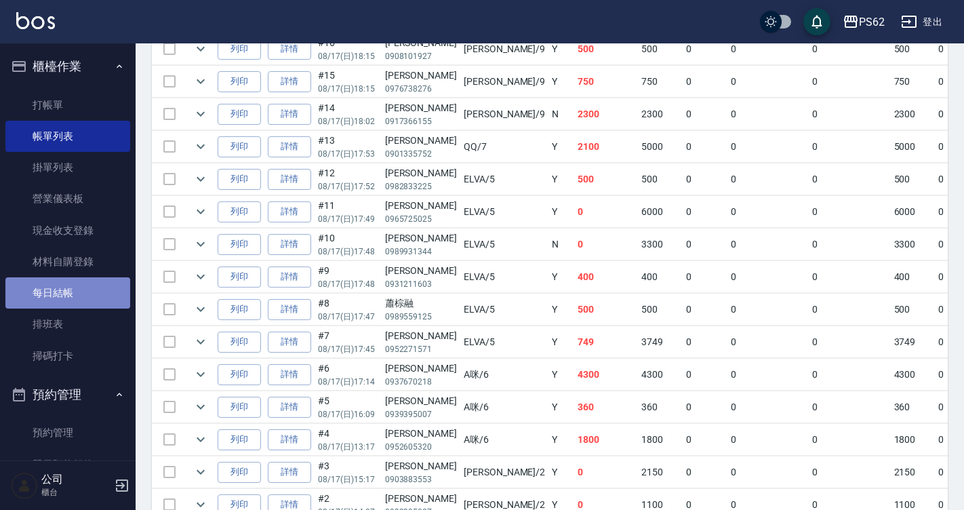
click at [97, 293] on link "每日結帳" at bounding box center [67, 292] width 125 height 31
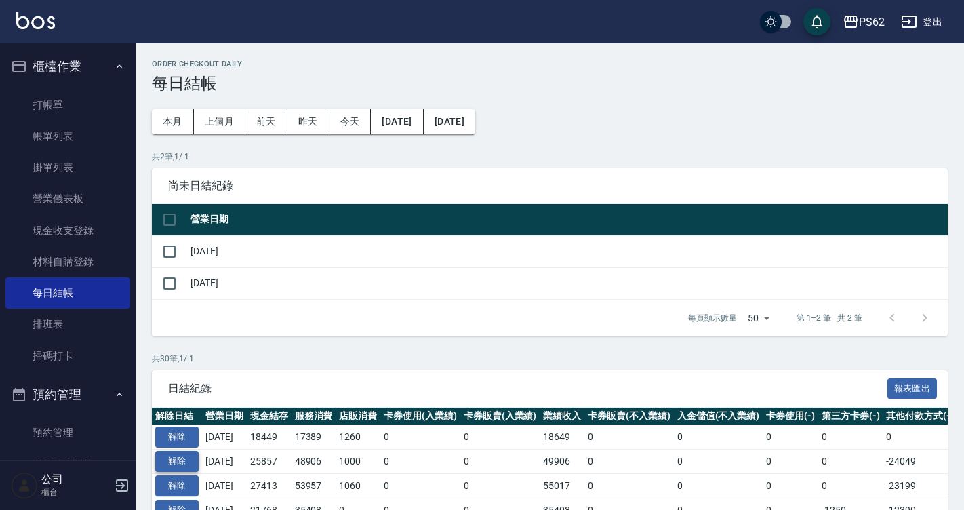
click at [180, 463] on button "解除" at bounding box center [176, 461] width 43 height 21
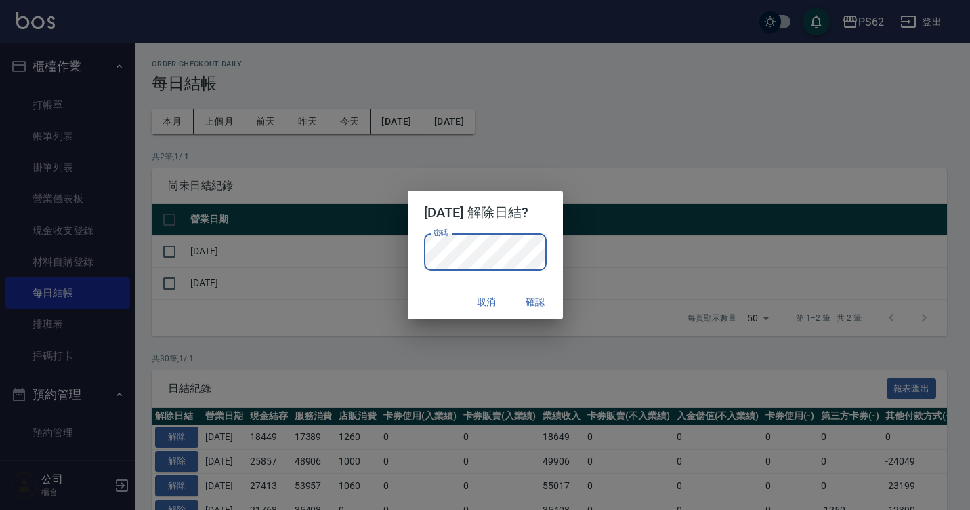
click at [543, 310] on button "確認" at bounding box center [535, 301] width 43 height 25
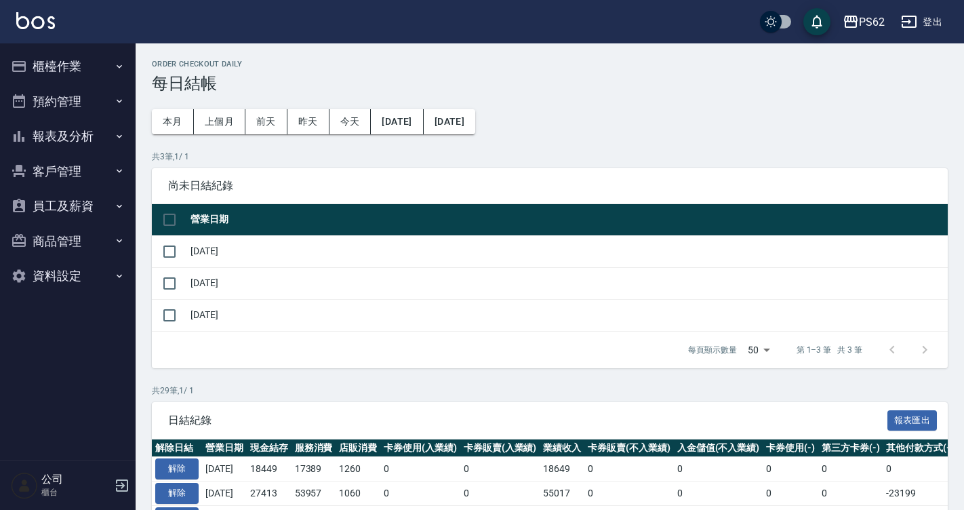
click at [98, 127] on button "報表及分析" at bounding box center [67, 136] width 125 height 35
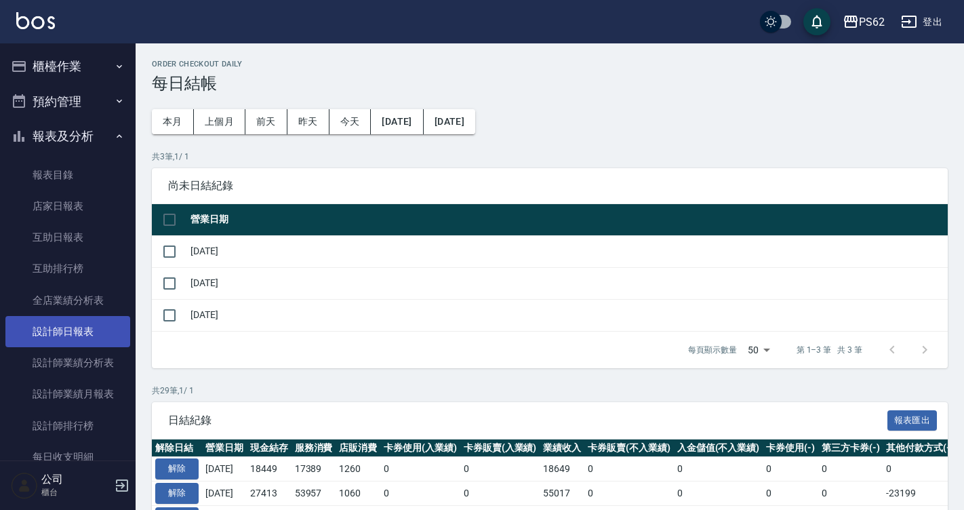
click at [88, 323] on link "設計師日報表" at bounding box center [67, 331] width 125 height 31
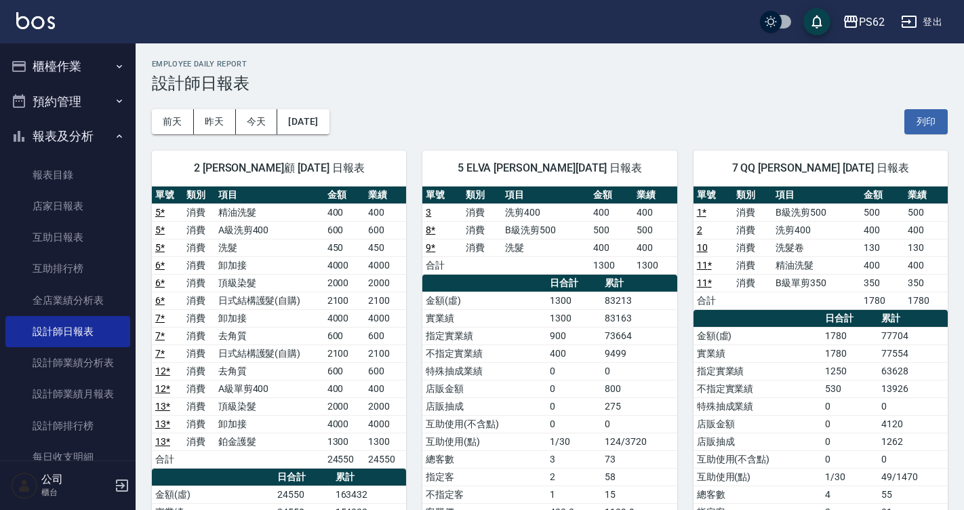
click at [70, 71] on button "櫃檯作業" at bounding box center [67, 66] width 125 height 35
click at [91, 71] on button "櫃檯作業" at bounding box center [67, 66] width 125 height 35
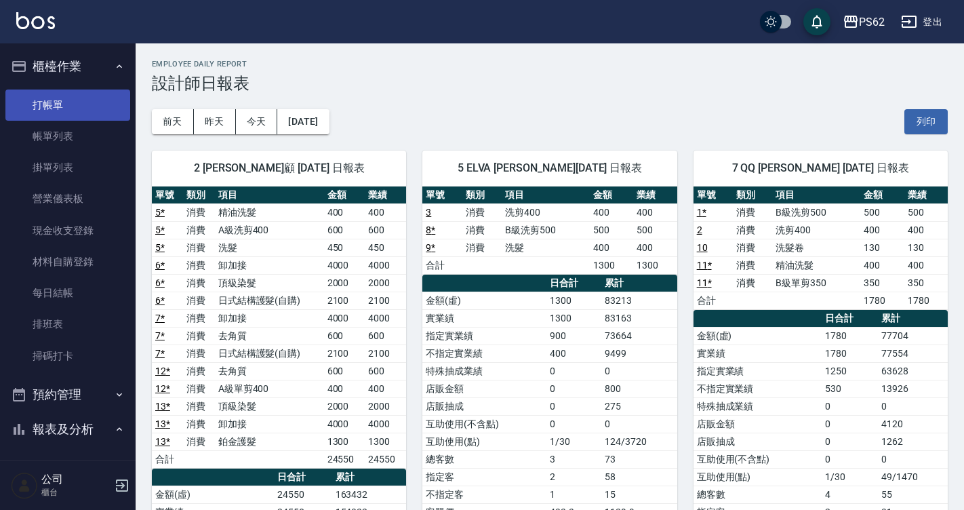
click at [98, 117] on link "打帳單" at bounding box center [67, 104] width 125 height 31
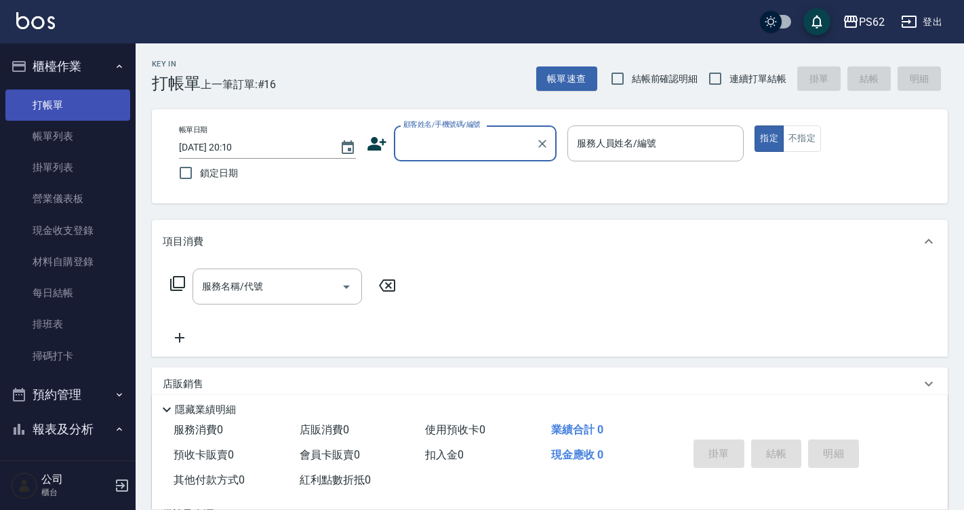
type input "u"
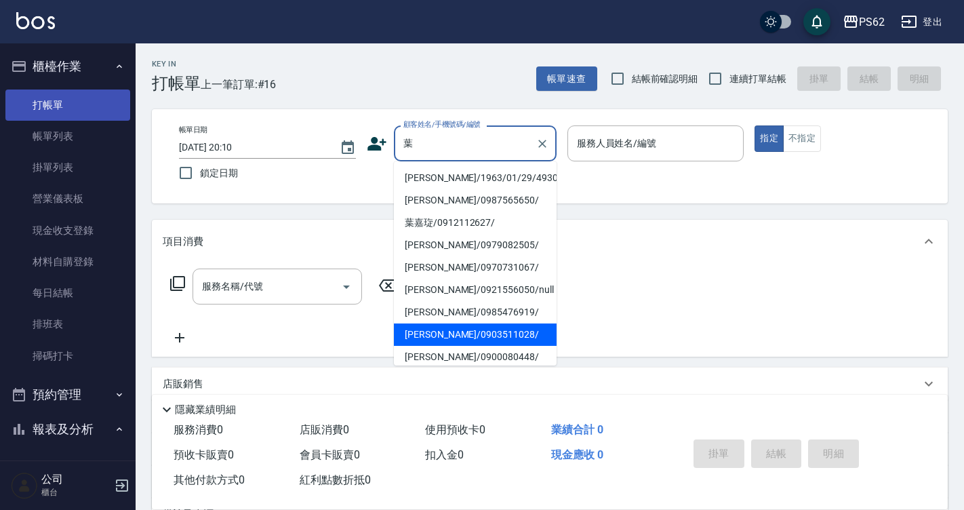
type input "葉尚宜/0903511028/"
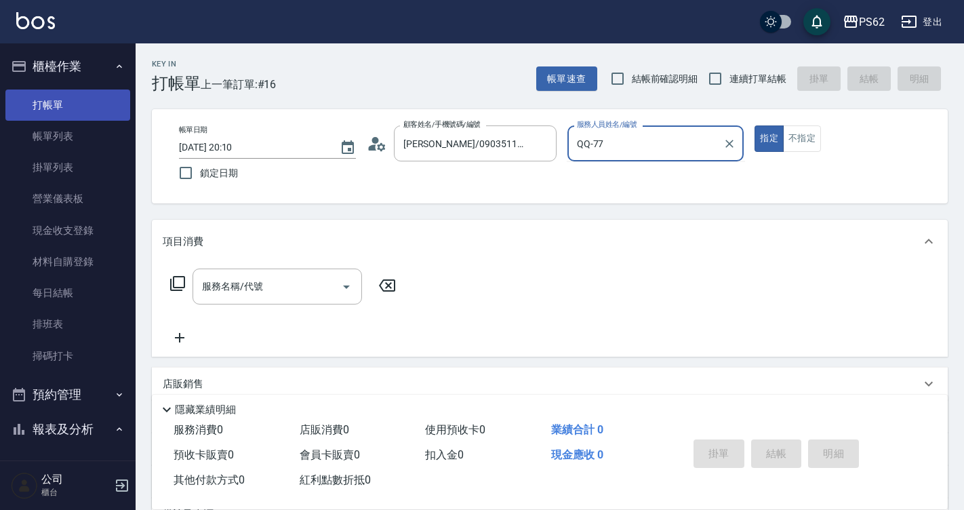
type input "QQ-7"
click at [754, 125] on button "指定" at bounding box center [768, 138] width 29 height 26
type button "true"
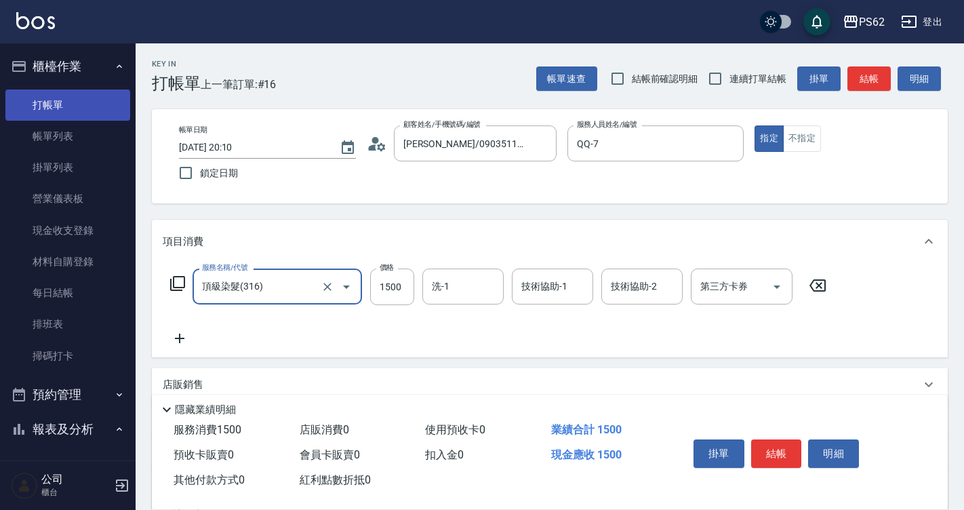
type input "頂級染髮(316)"
type input "1800"
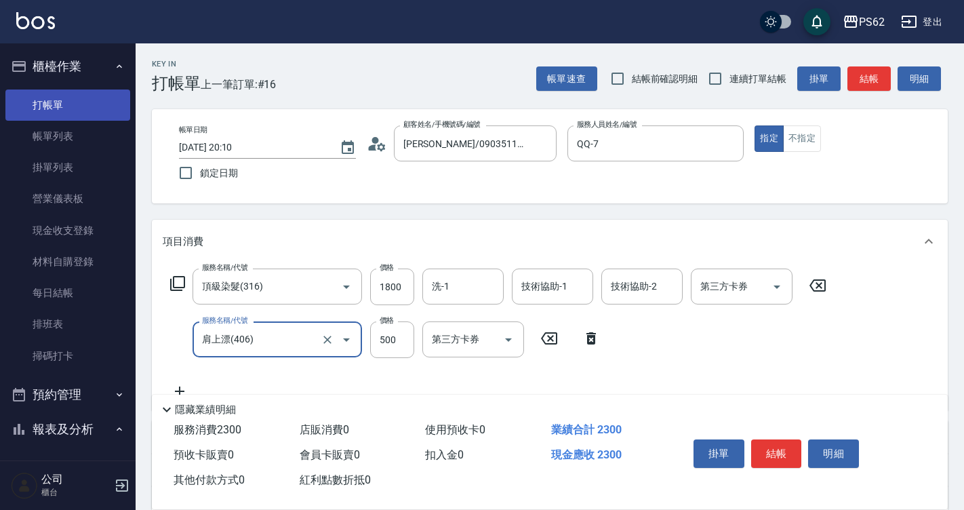
type input "肩上漂(406)"
type input "1500"
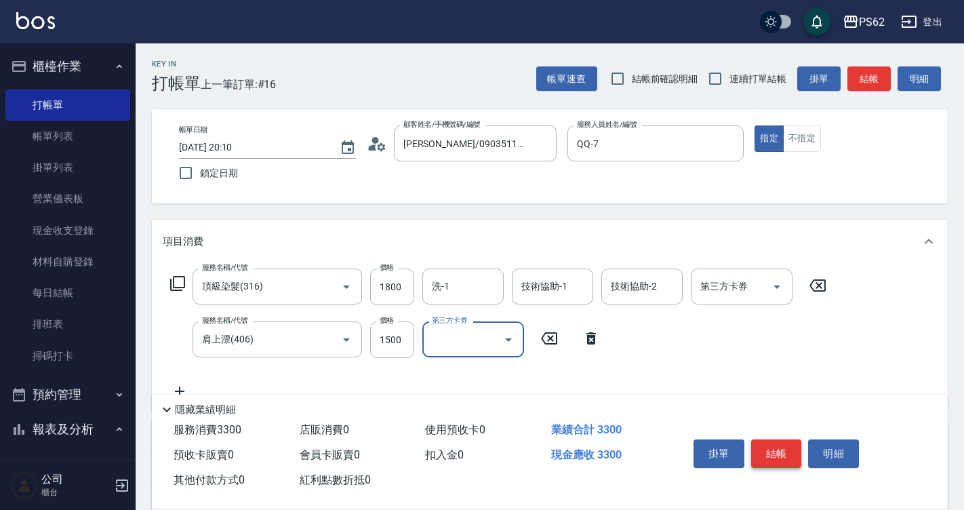
click at [777, 445] on button "結帳" at bounding box center [776, 453] width 51 height 28
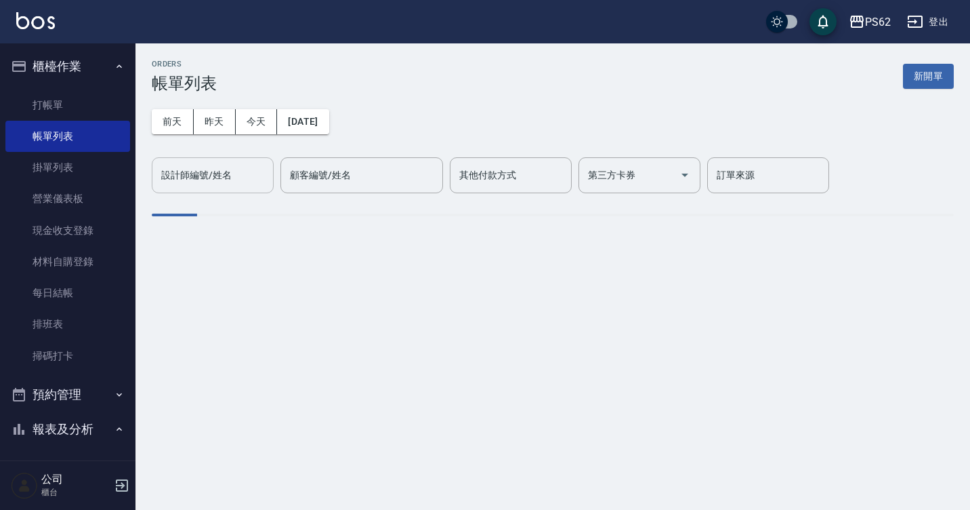
click at [245, 188] on div "設計師編號/姓名" at bounding box center [213, 175] width 122 height 36
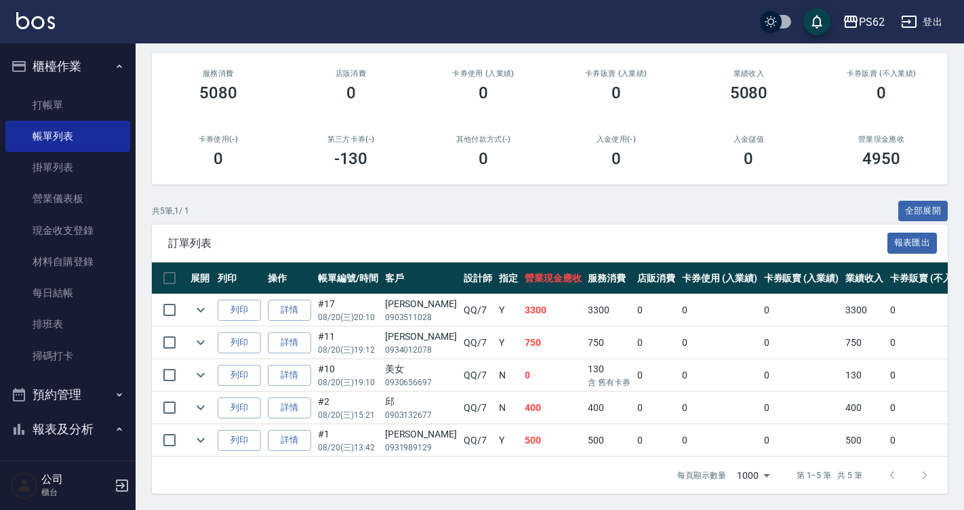
scroll to position [167, 0]
type input "QQ-7"
click at [68, 99] on link "打帳單" at bounding box center [67, 104] width 125 height 31
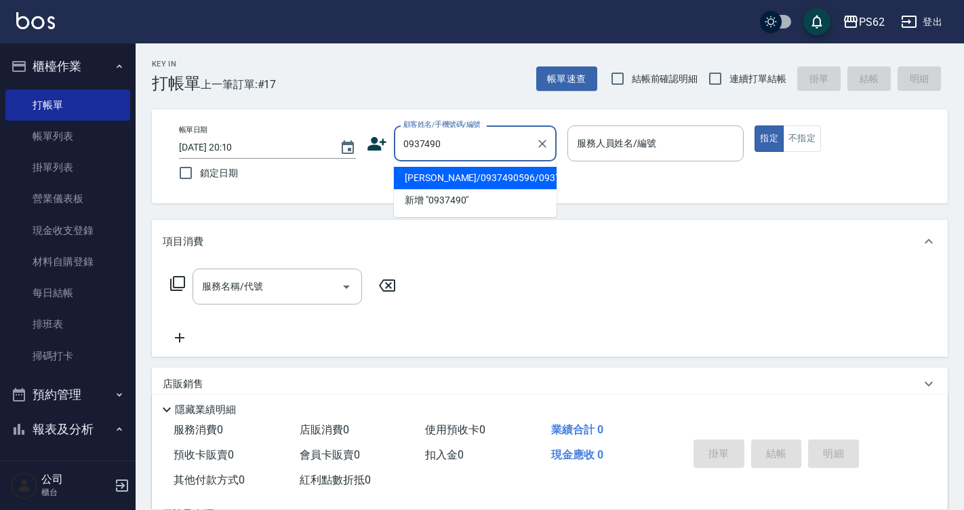
click at [453, 188] on li "姚博元/0937490596/0937490596" at bounding box center [475, 178] width 163 height 22
type input "姚博元/0937490596/0937490596"
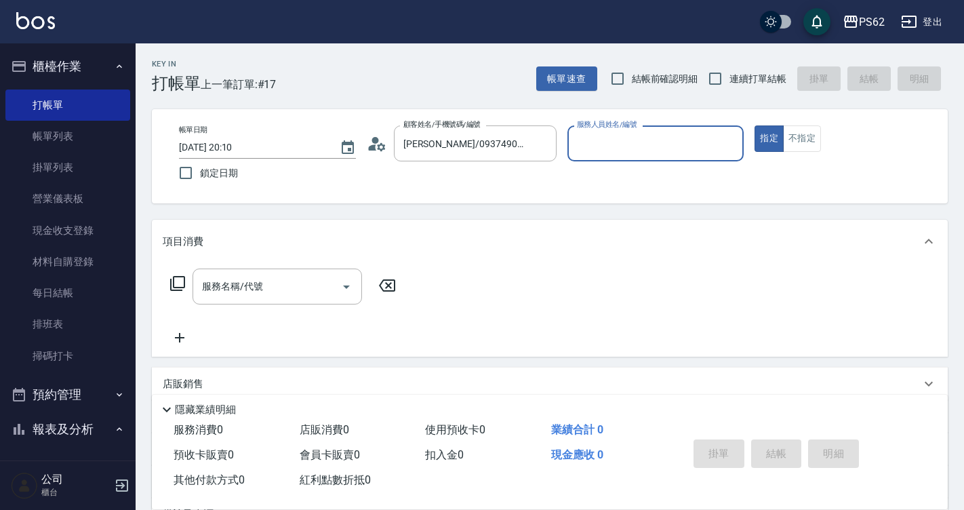
type input "Tina-3"
click at [754, 125] on button "指定" at bounding box center [768, 138] width 29 height 26
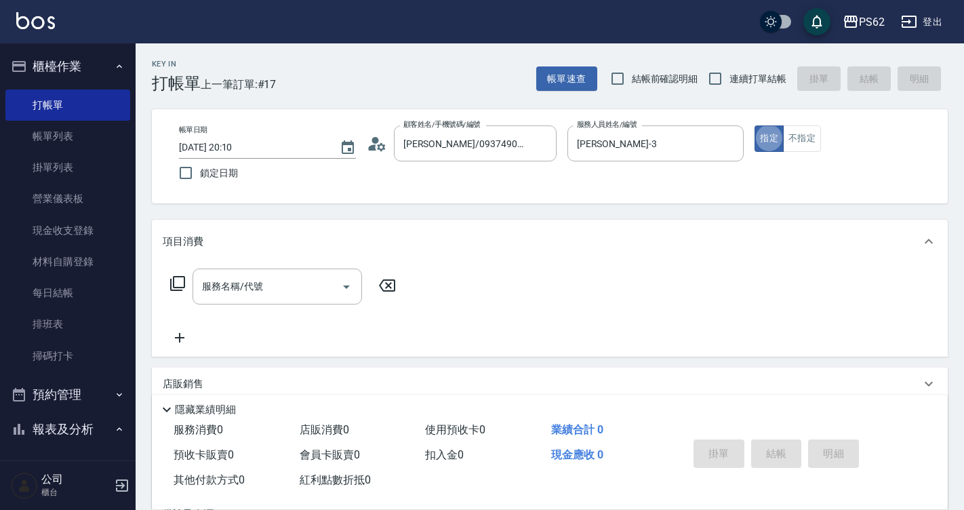
type button "true"
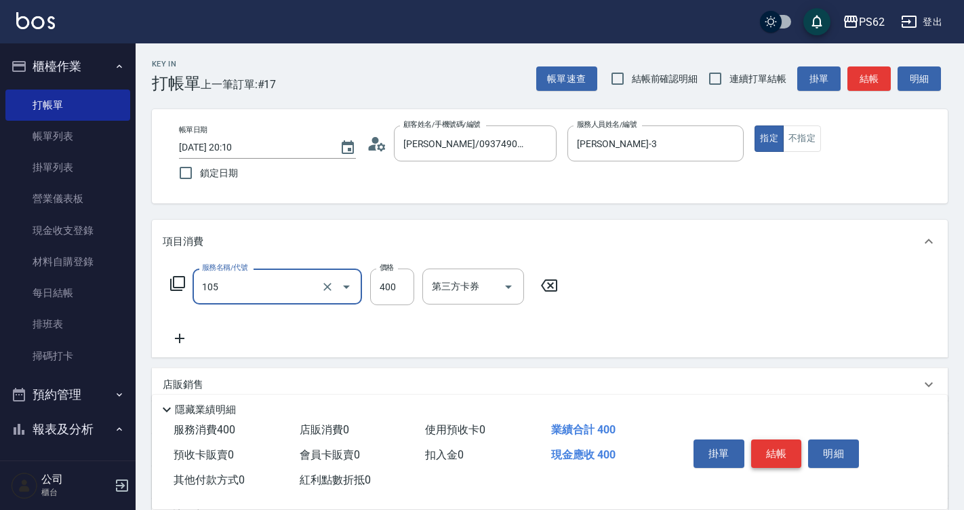
type input "A級單剪400(105)"
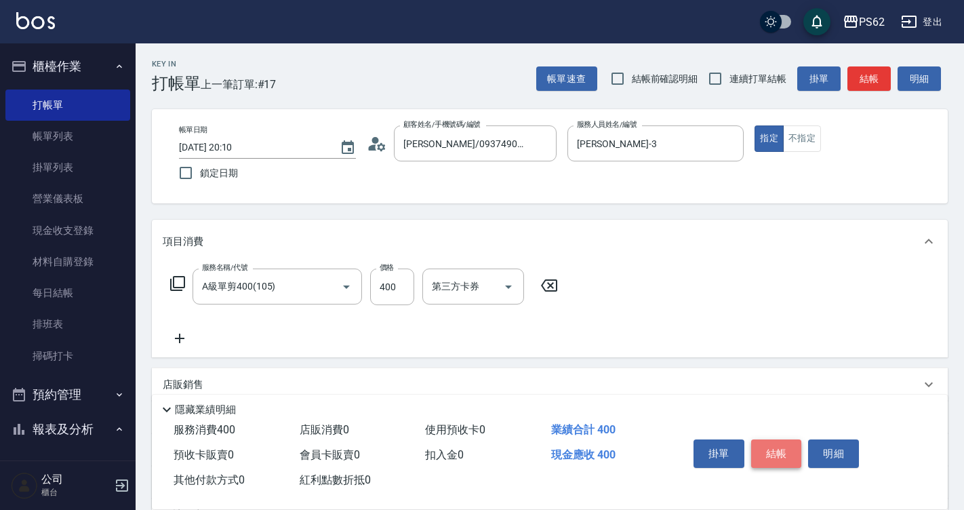
click at [791, 439] on button "結帳" at bounding box center [776, 453] width 51 height 28
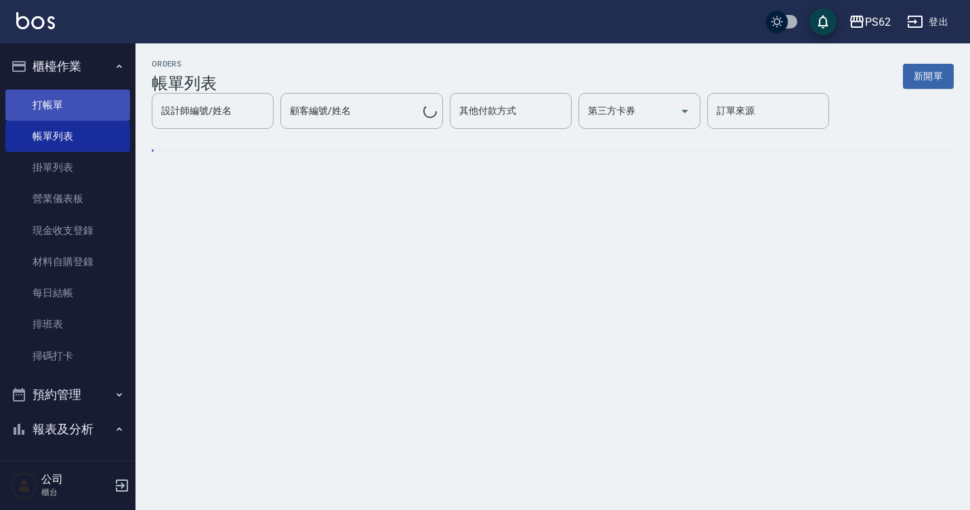
click at [98, 99] on link "打帳單" at bounding box center [67, 104] width 125 height 31
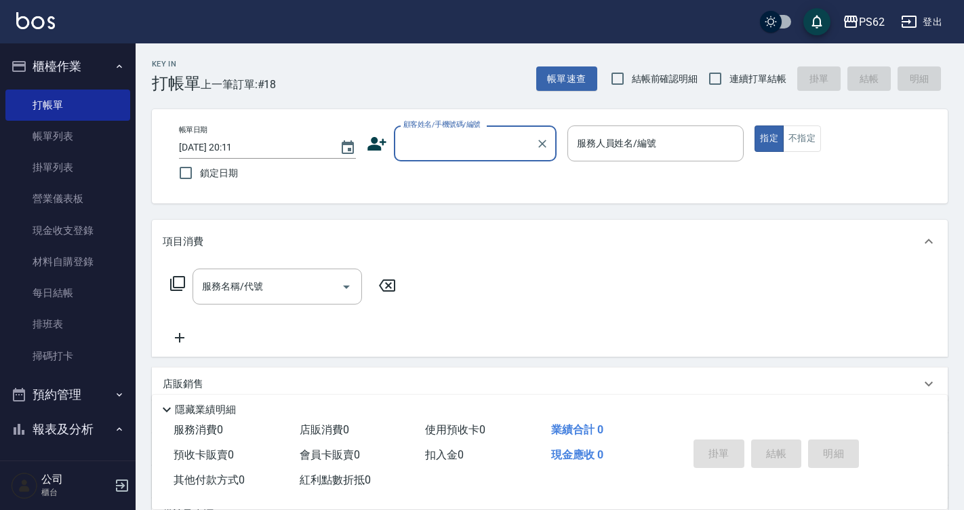
click at [730, 79] on span "連續打單結帳" at bounding box center [757, 79] width 57 height 14
click at [729, 79] on input "連續打單結帳" at bounding box center [715, 78] width 28 height 28
checkbox input "true"
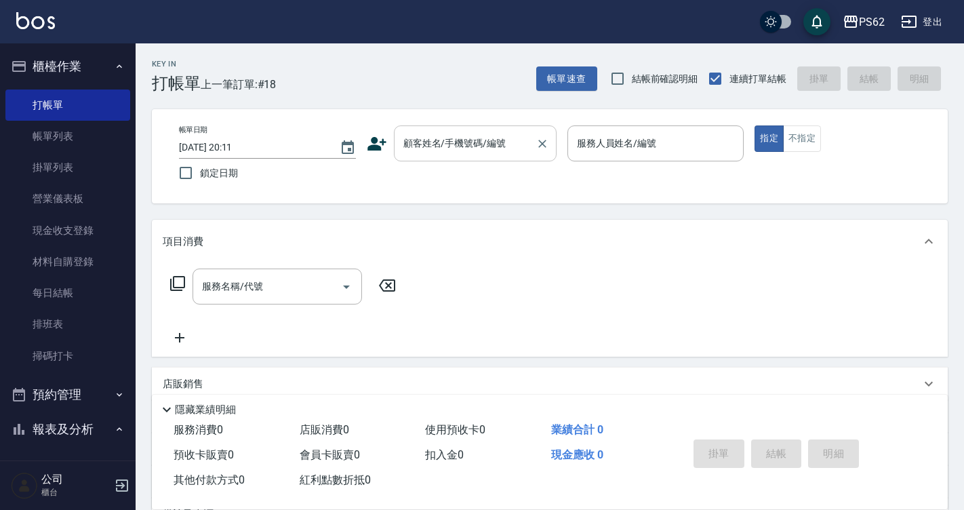
click at [497, 145] on input "顧客姓名/手機號碼/編號" at bounding box center [465, 143] width 130 height 24
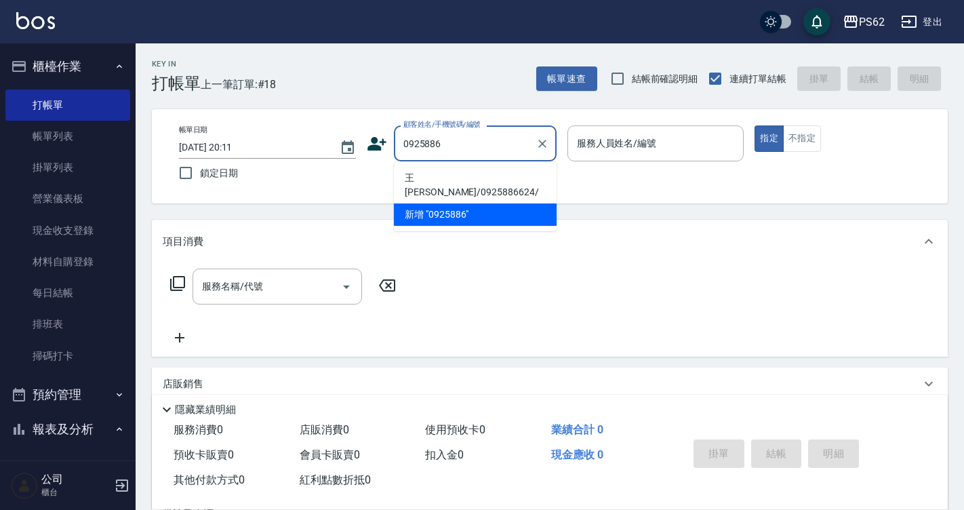
click at [483, 184] on li "王張興興/0925886624/" at bounding box center [475, 185] width 163 height 37
type input "王張興興/0925886624/"
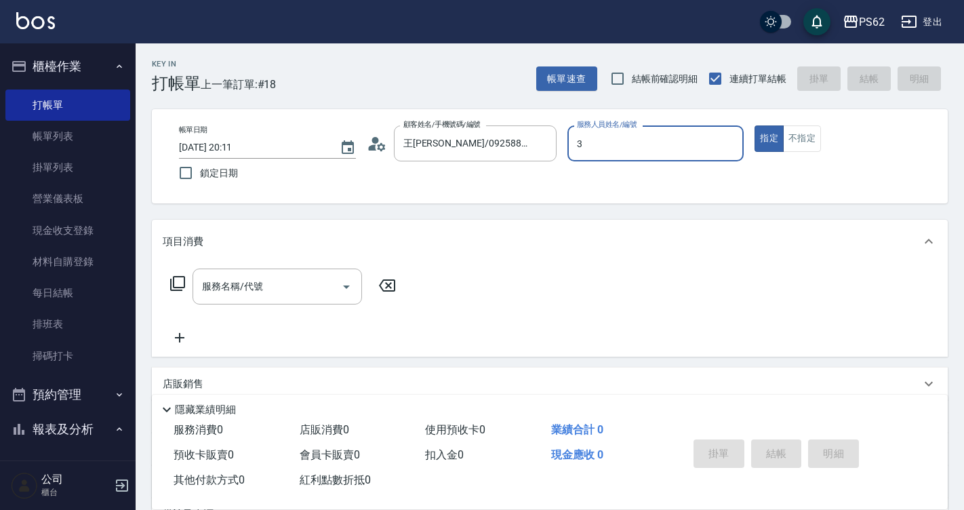
type input "Tina-3"
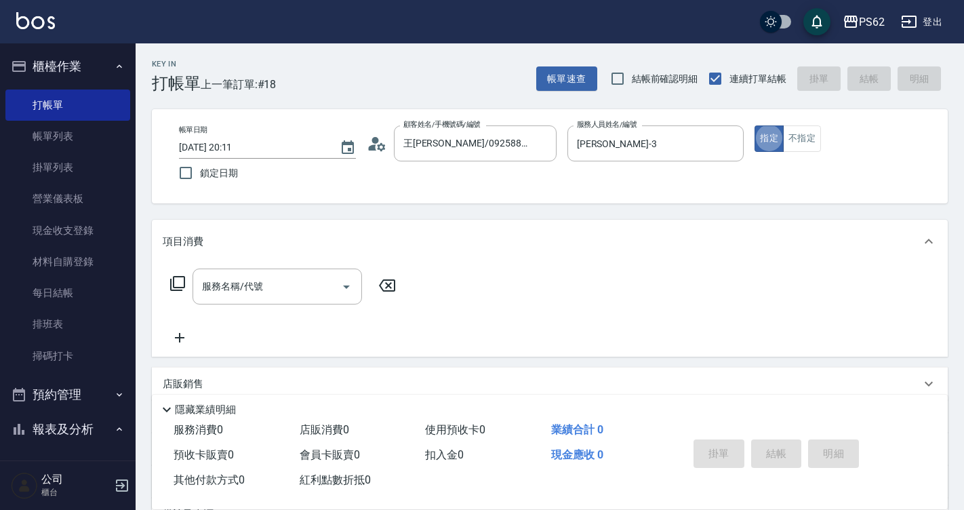
type button "true"
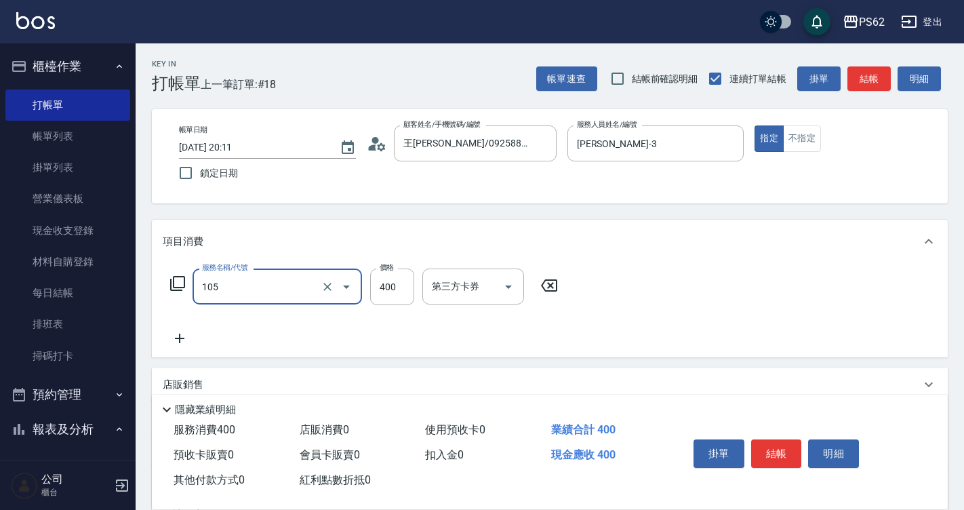
type input "A級單剪400(105)"
drag, startPoint x: 765, startPoint y: 438, endPoint x: 723, endPoint y: 367, distance: 82.0
click at [766, 439] on button "結帳" at bounding box center [776, 453] width 51 height 28
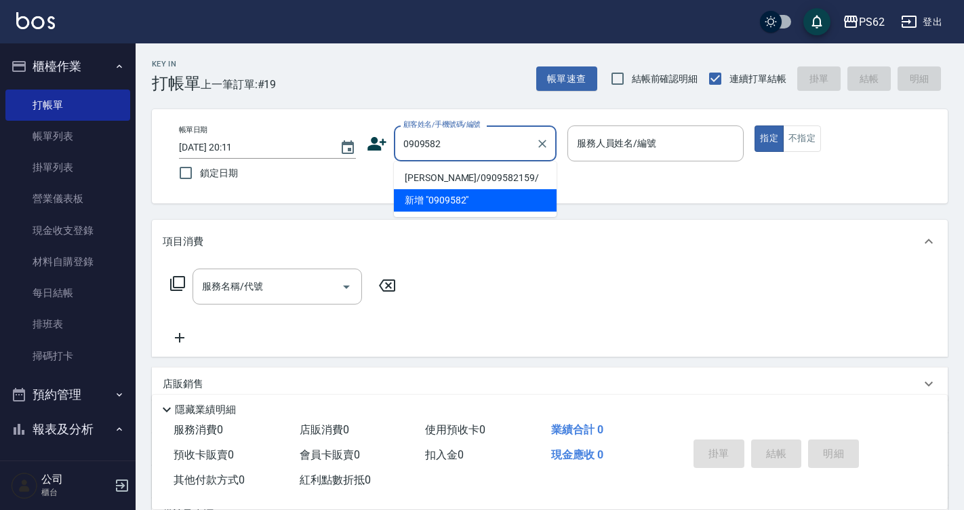
click at [469, 180] on li "陳思穎/0909582159/" at bounding box center [475, 178] width 163 height 22
type input "陳思穎/0909582159/"
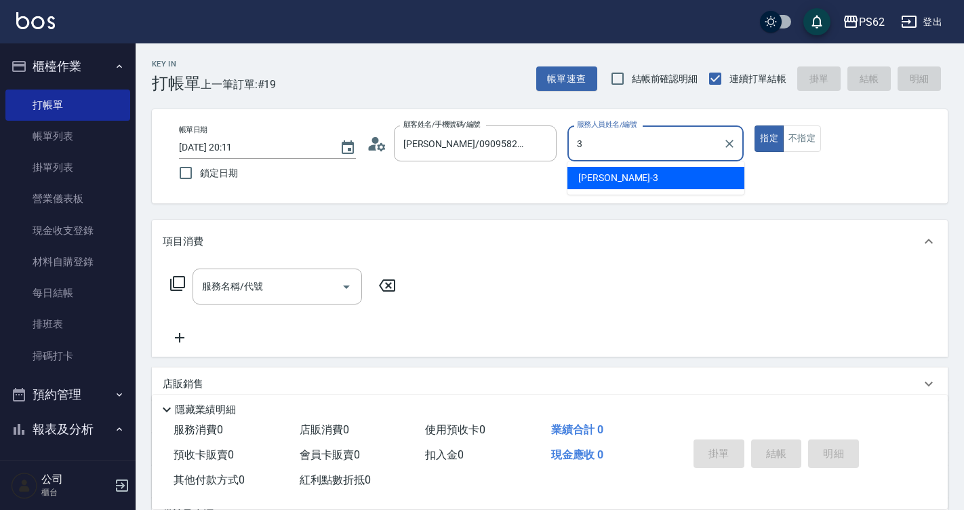
type input "Tina-3"
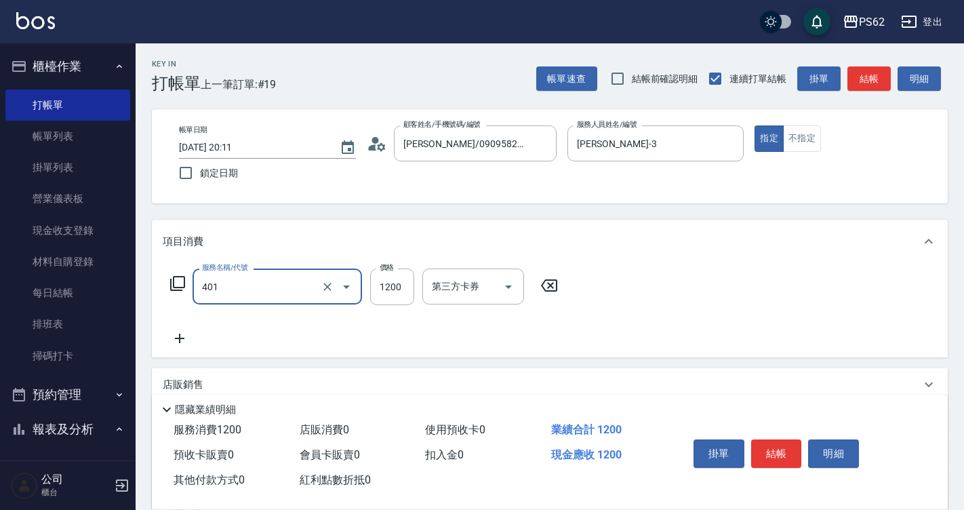
type input "一般染髮(401)"
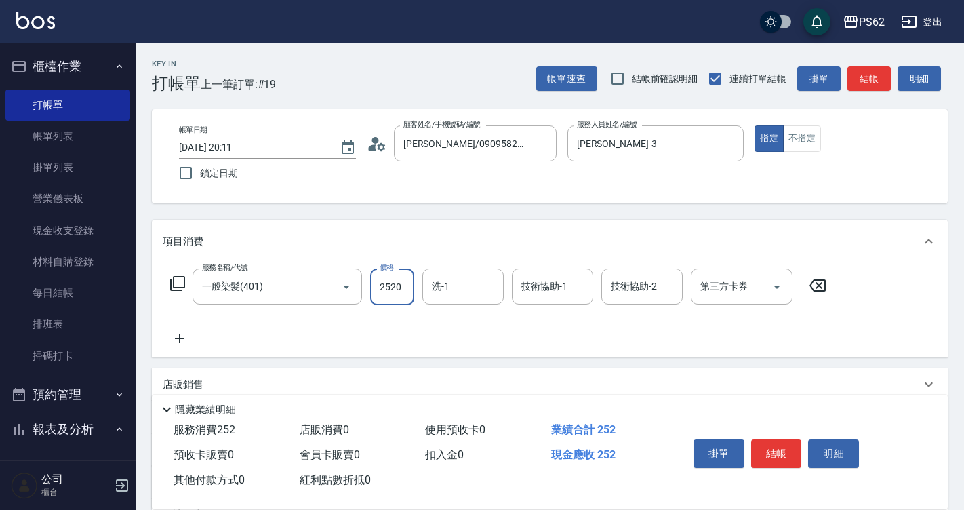
type input "2520"
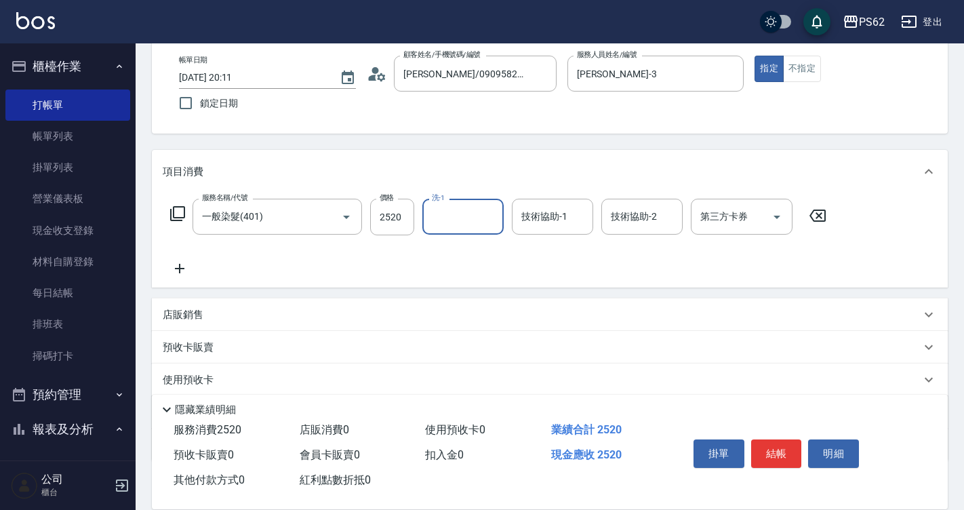
scroll to position [151, 0]
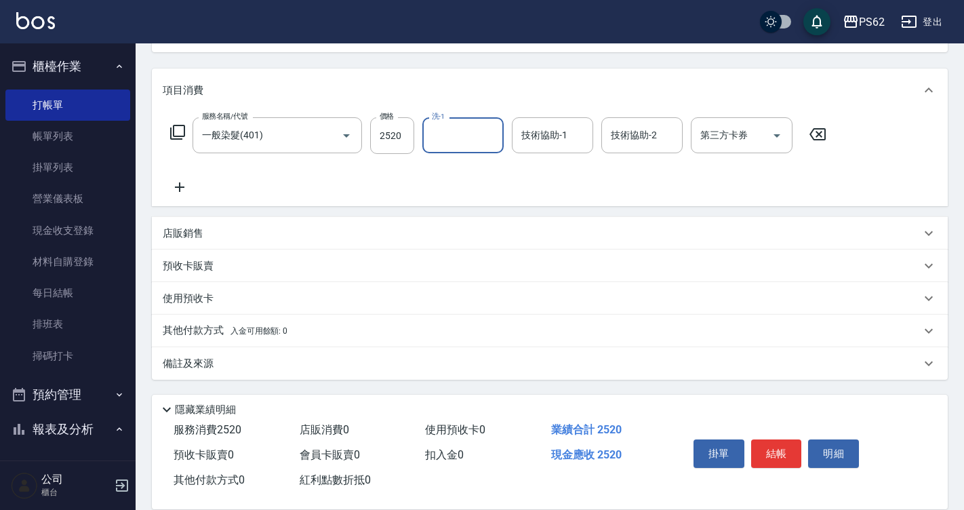
click at [188, 339] on div "其他付款方式 入金可用餘額: 0" at bounding box center [550, 330] width 796 height 33
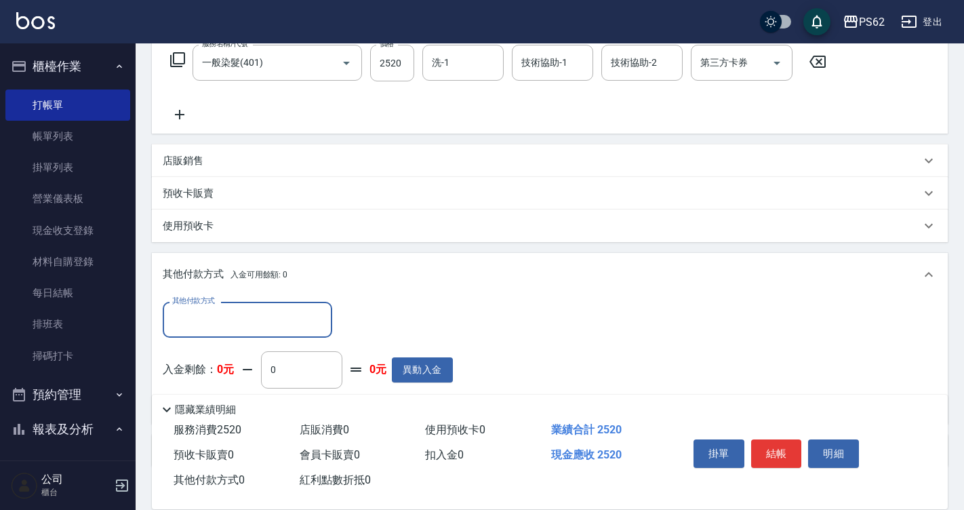
scroll to position [311, 0]
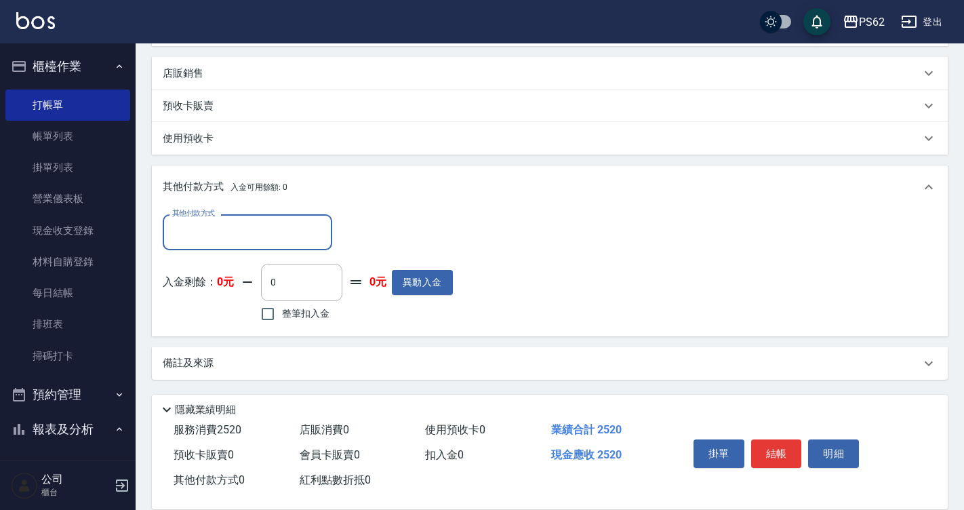
click at [232, 239] on input "其他付款方式" at bounding box center [247, 232] width 157 height 24
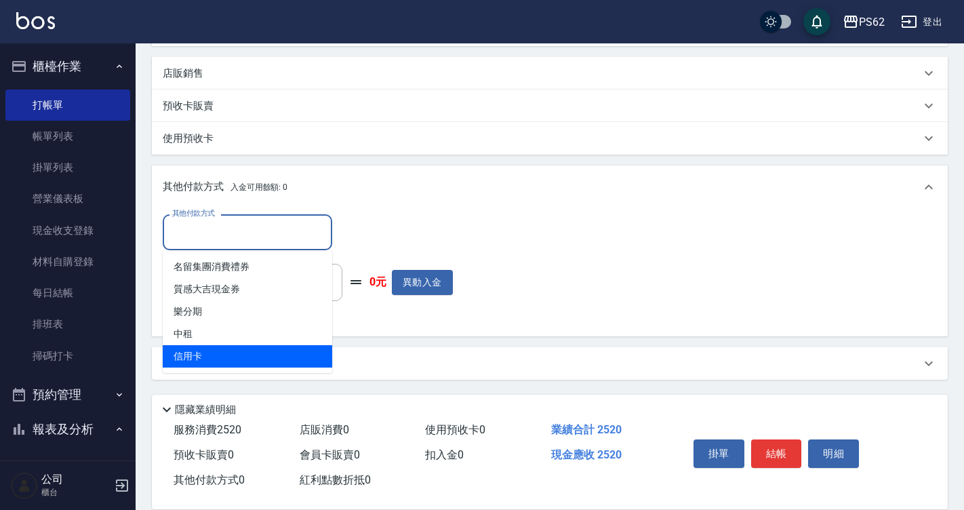
click at [222, 352] on span "信用卡" at bounding box center [247, 356] width 169 height 22
type input "信用卡"
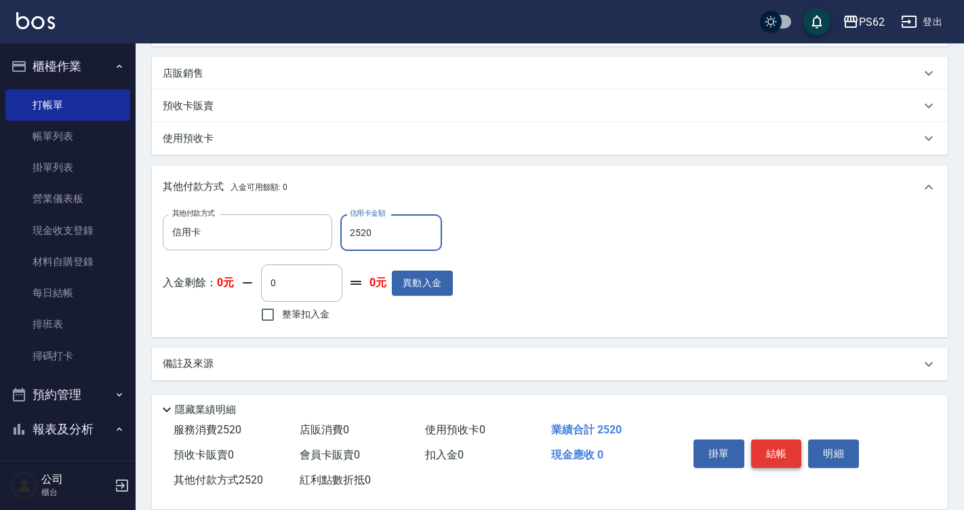
type input "2520"
click at [764, 439] on button "結帳" at bounding box center [776, 453] width 51 height 28
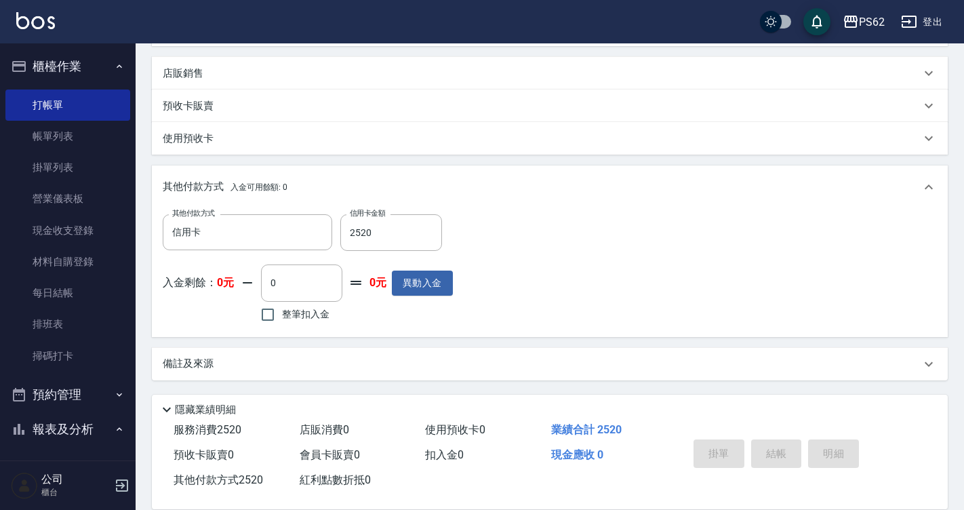
type input "[DATE] 20:12"
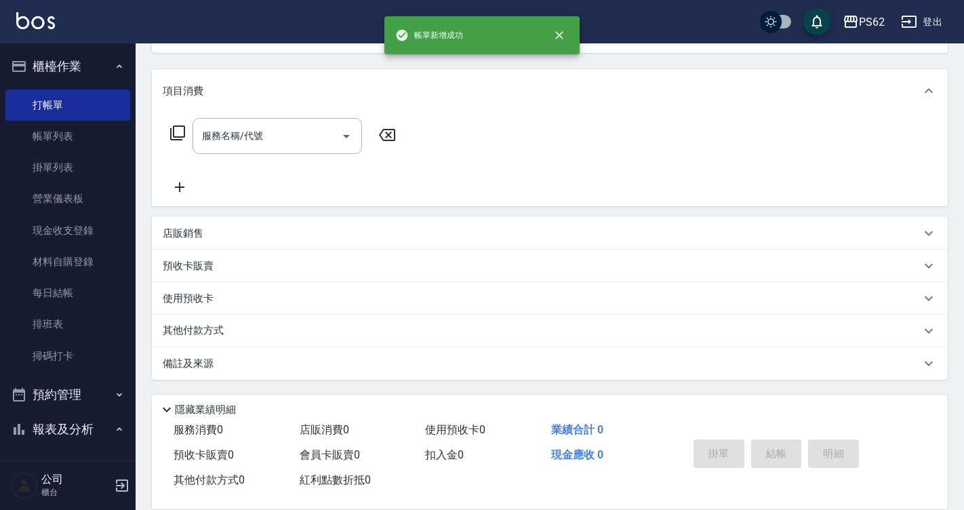
scroll to position [0, 0]
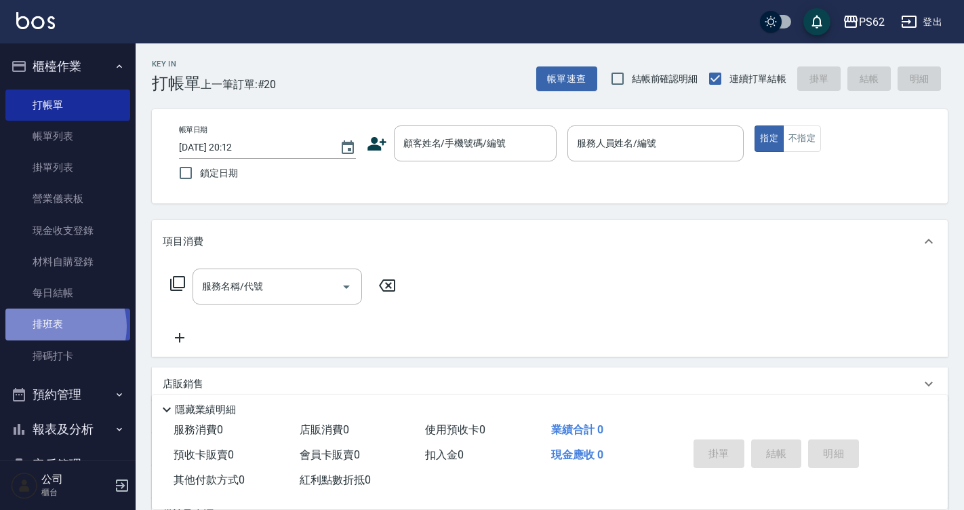
click at [56, 326] on link "排班表" at bounding box center [67, 323] width 125 height 31
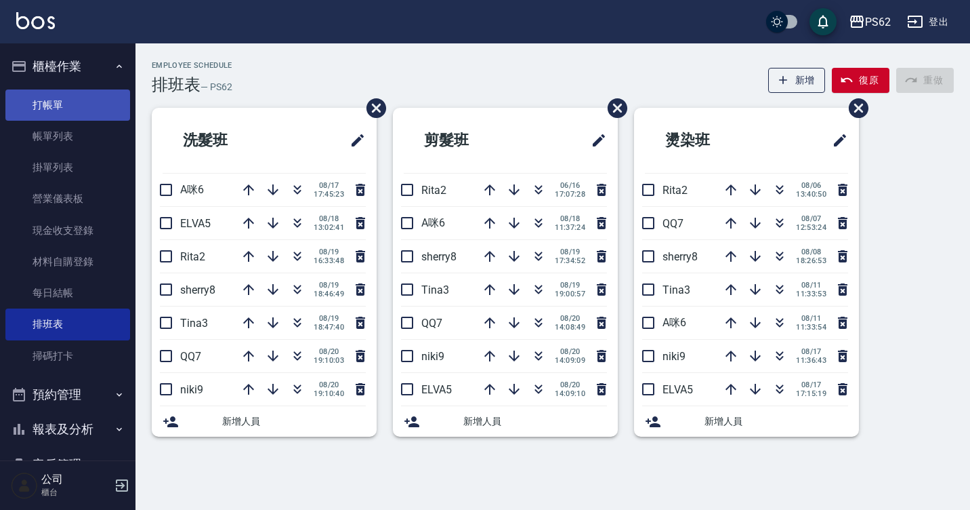
click at [62, 97] on link "打帳單" at bounding box center [67, 104] width 125 height 31
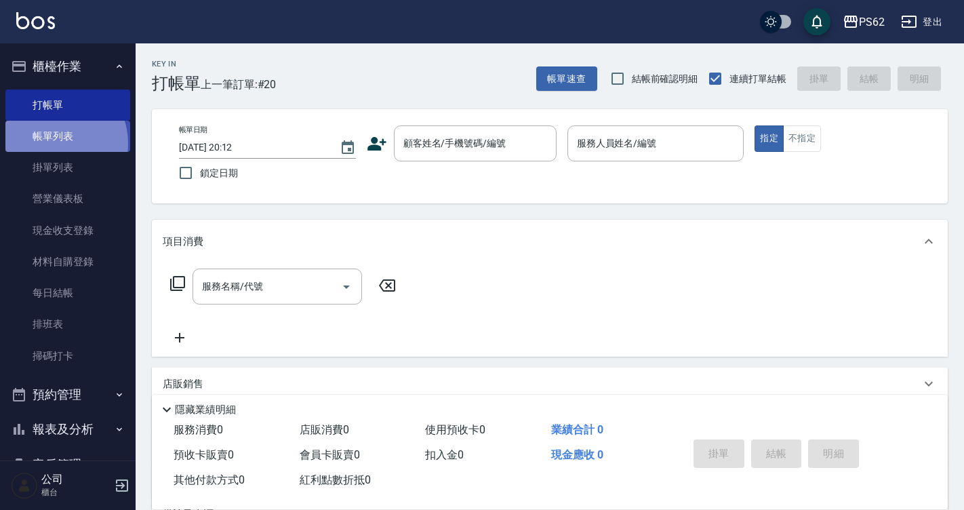
click at [52, 144] on link "帳單列表" at bounding box center [67, 136] width 125 height 31
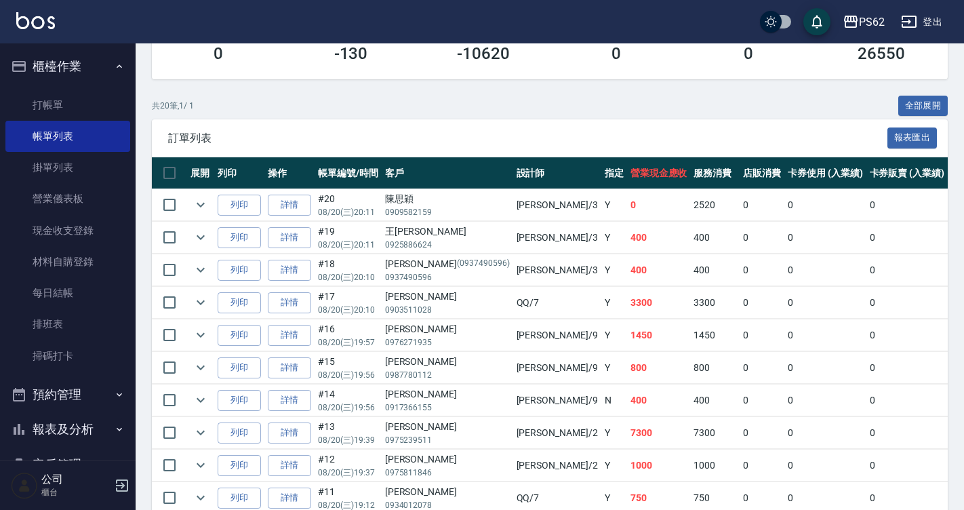
scroll to position [271, 0]
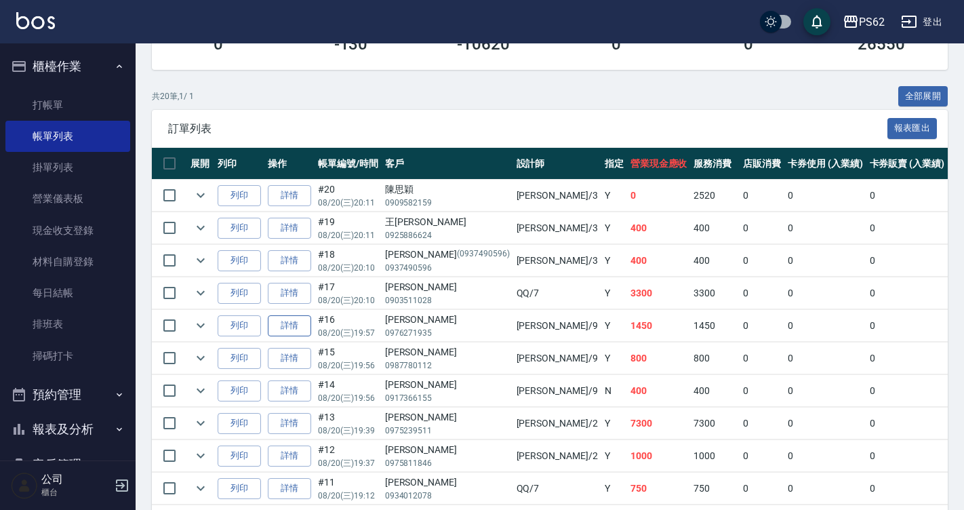
click at [292, 325] on link "詳情" at bounding box center [289, 325] width 43 height 21
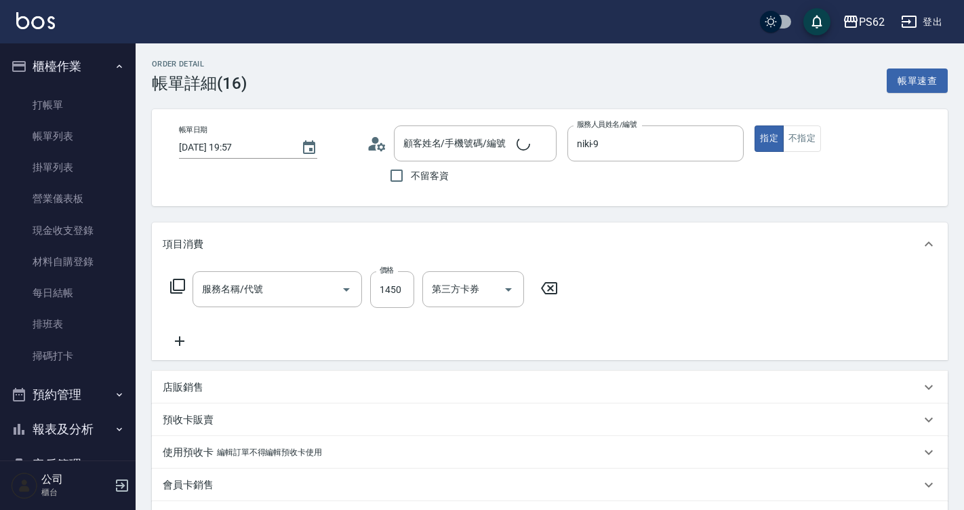
type input "[DATE] 19:57"
type input "niki-9"
type input "[PERSON_NAME]/0976271935/"
type input "頭皮療程1500(110)"
click at [398, 297] on input "1450" at bounding box center [392, 289] width 44 height 37
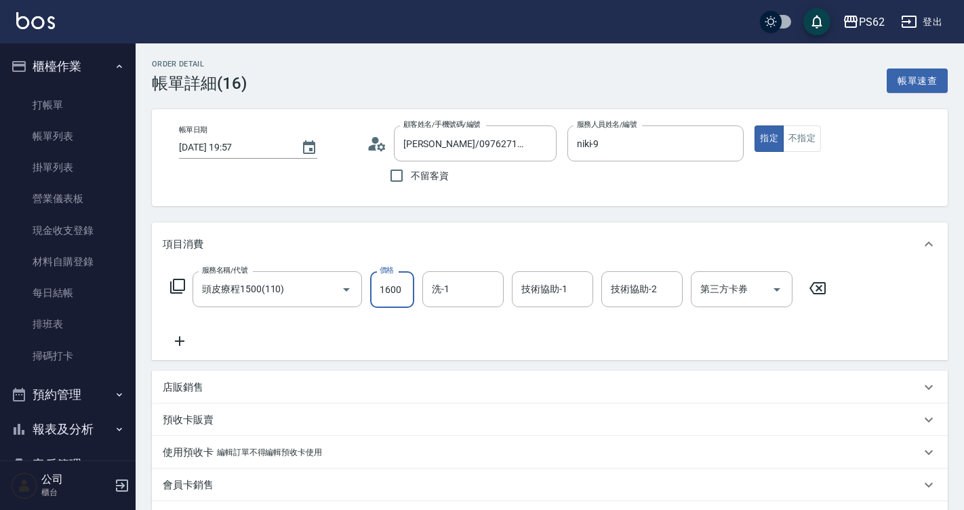
type input "1600"
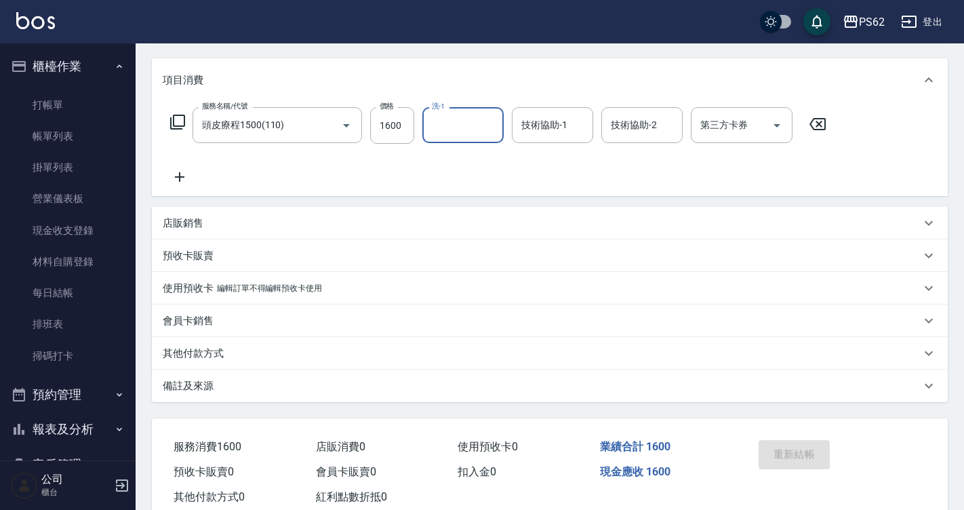
scroll to position [203, 0]
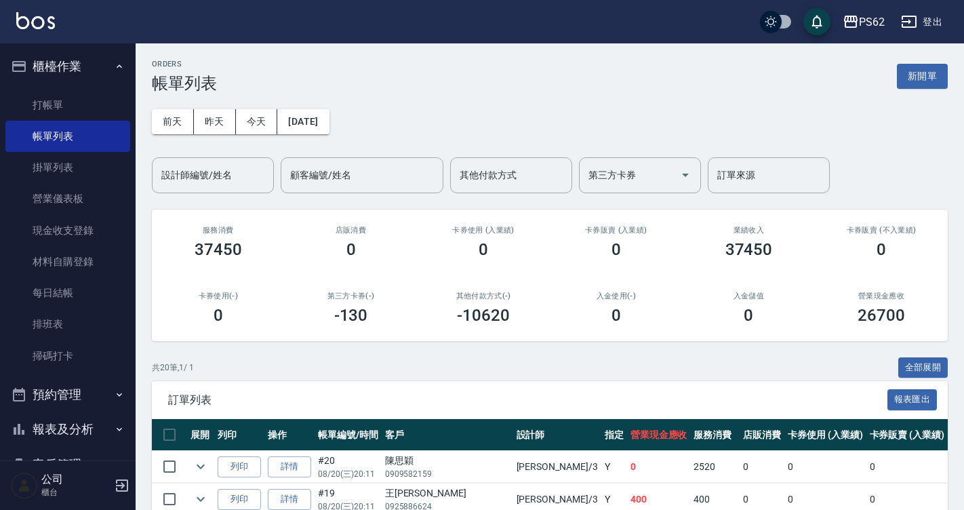
drag, startPoint x: 693, startPoint y: 275, endPoint x: 667, endPoint y: 228, distance: 54.0
click at [693, 275] on div "入金儲值 0" at bounding box center [748, 308] width 133 height 66
click at [73, 327] on link "排班表" at bounding box center [67, 323] width 125 height 31
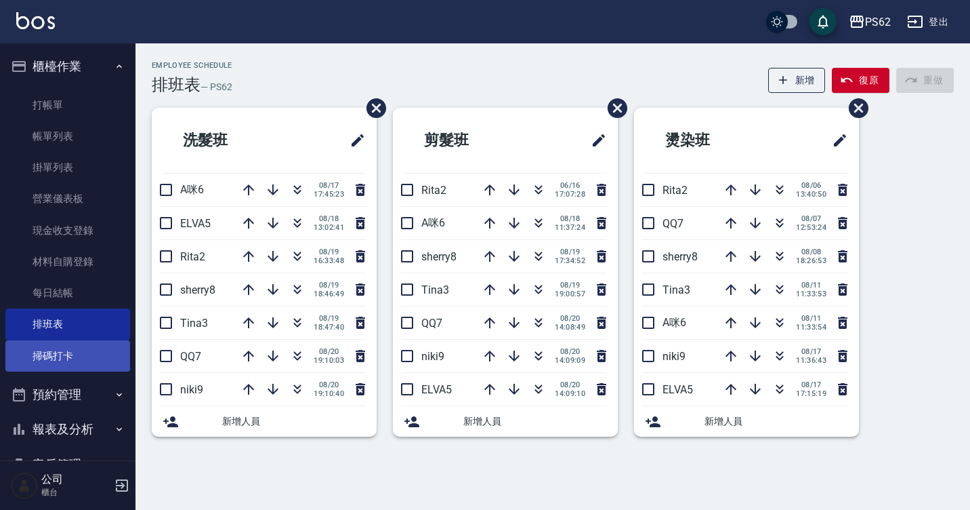
click at [81, 354] on link "掃碼打卡" at bounding box center [67, 355] width 125 height 31
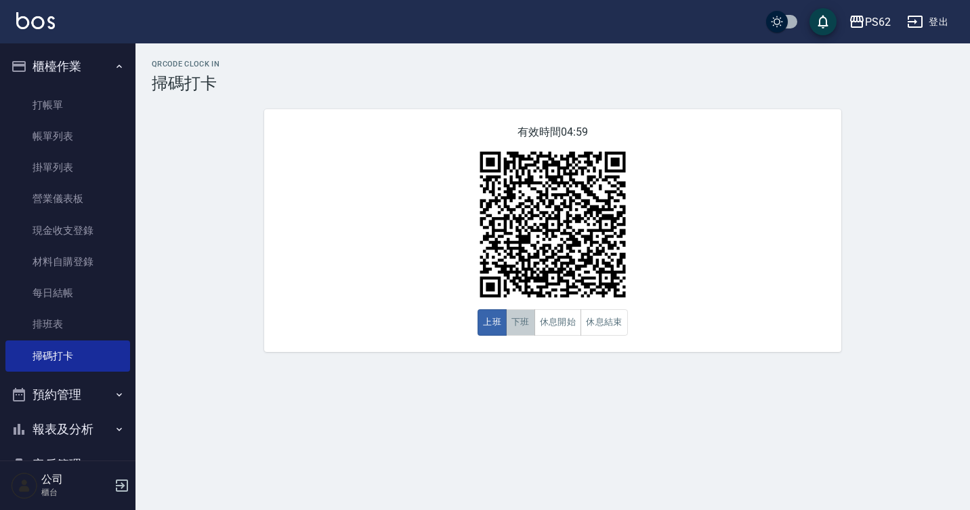
click at [522, 323] on button "下班" at bounding box center [520, 322] width 29 height 26
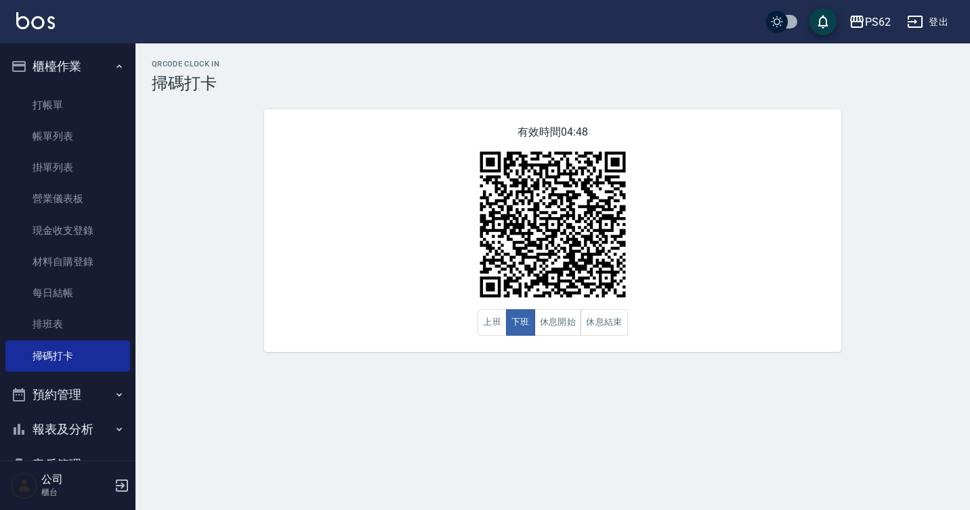
click at [394, 285] on div "有效時間 04:48 上班 下班 休息開始 休息結束" at bounding box center [552, 230] width 577 height 243
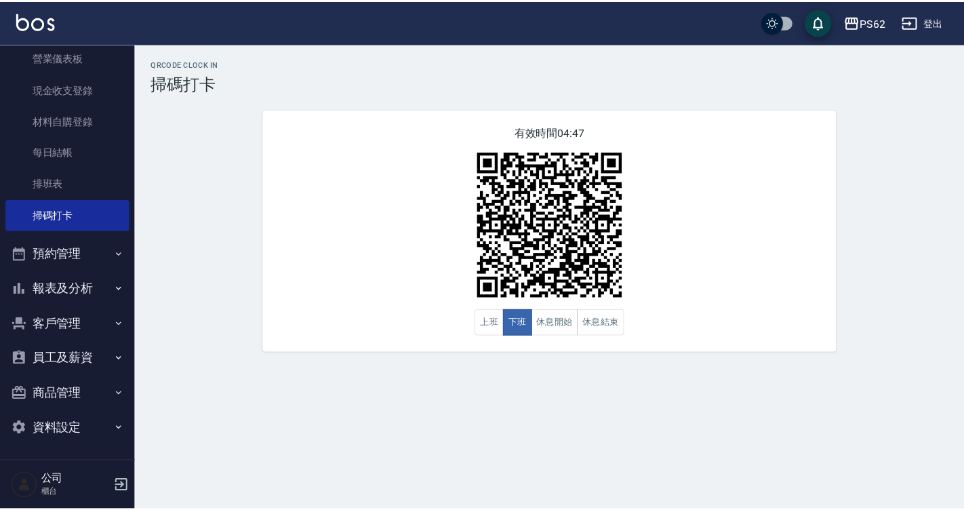
scroll to position [142, 0]
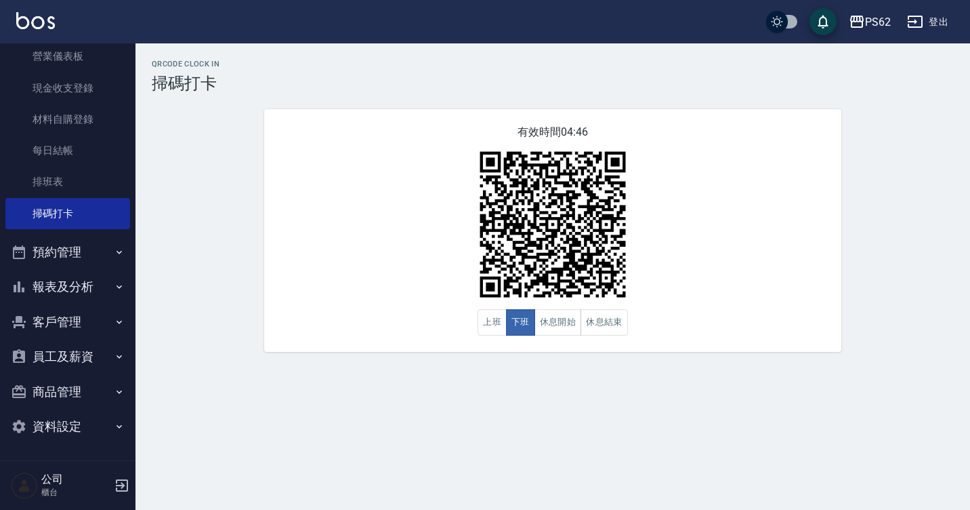
click at [74, 318] on button "客戶管理" at bounding box center [67, 321] width 125 height 35
click at [71, 287] on button "報表及分析" at bounding box center [67, 286] width 125 height 35
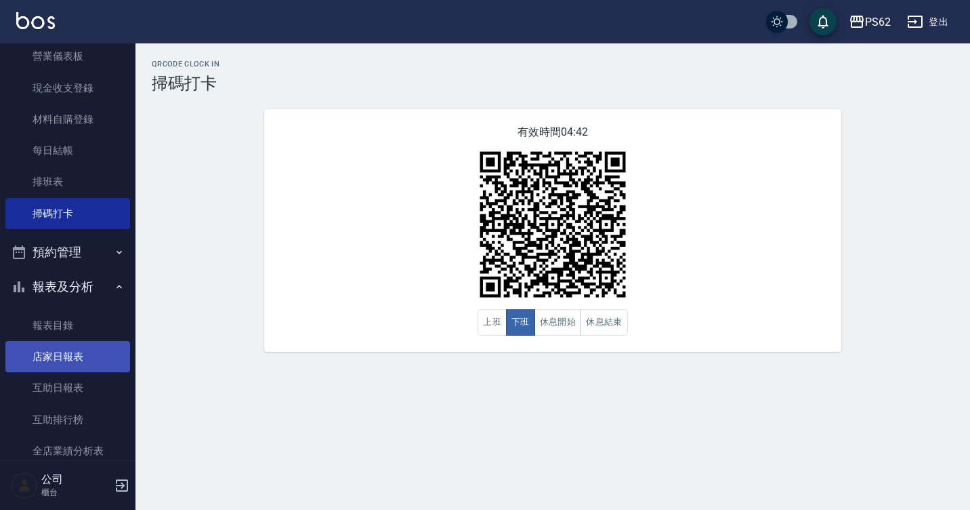
click at [75, 357] on link "店家日報表" at bounding box center [67, 356] width 125 height 31
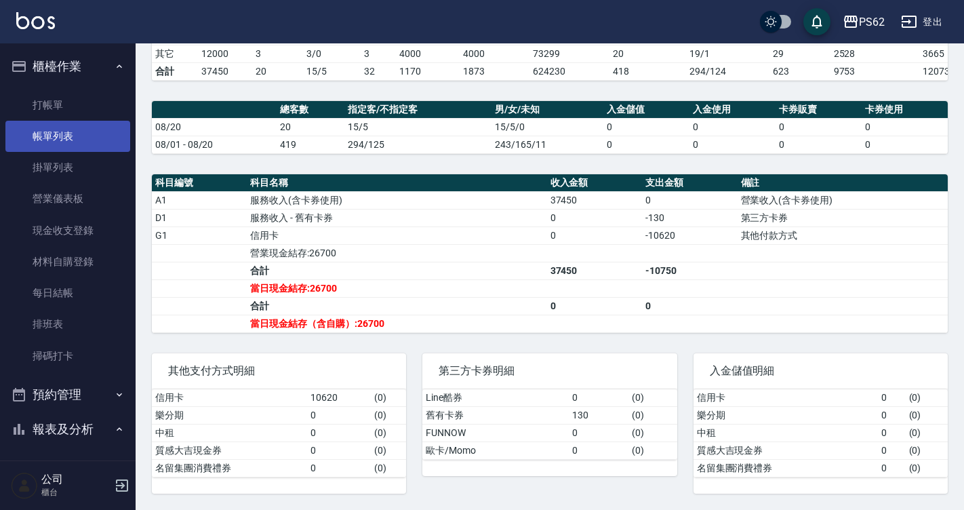
click at [47, 132] on link "帳單列表" at bounding box center [67, 136] width 125 height 31
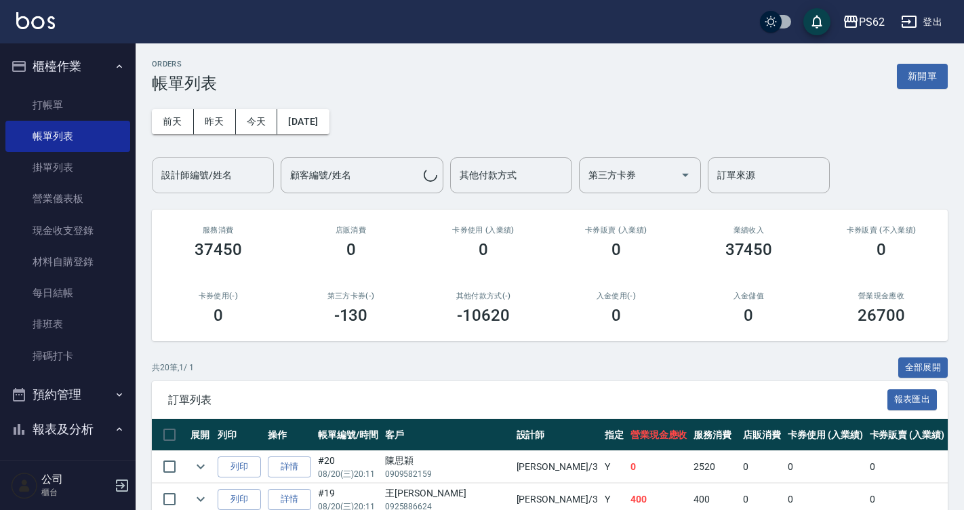
click at [218, 172] on div "設計師編號/姓名 設計師編號/姓名" at bounding box center [213, 175] width 122 height 36
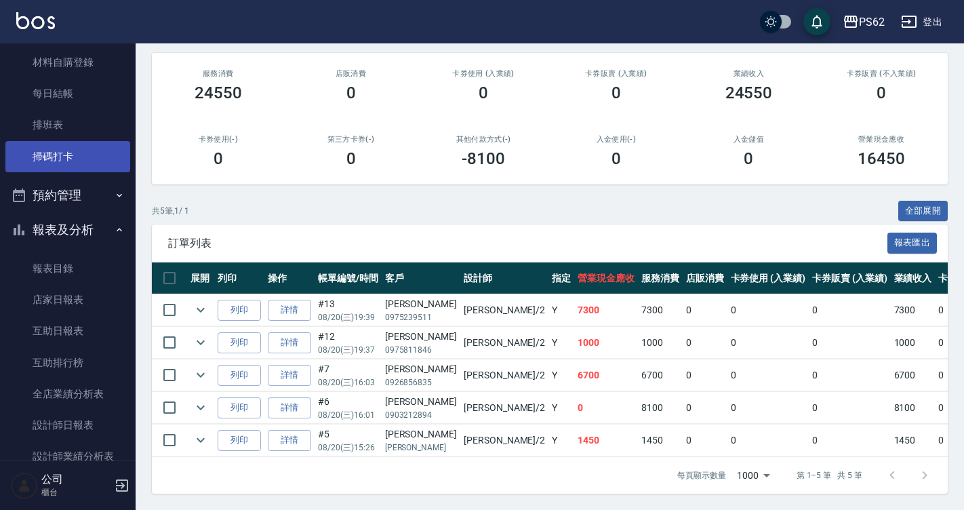
scroll to position [203, 0]
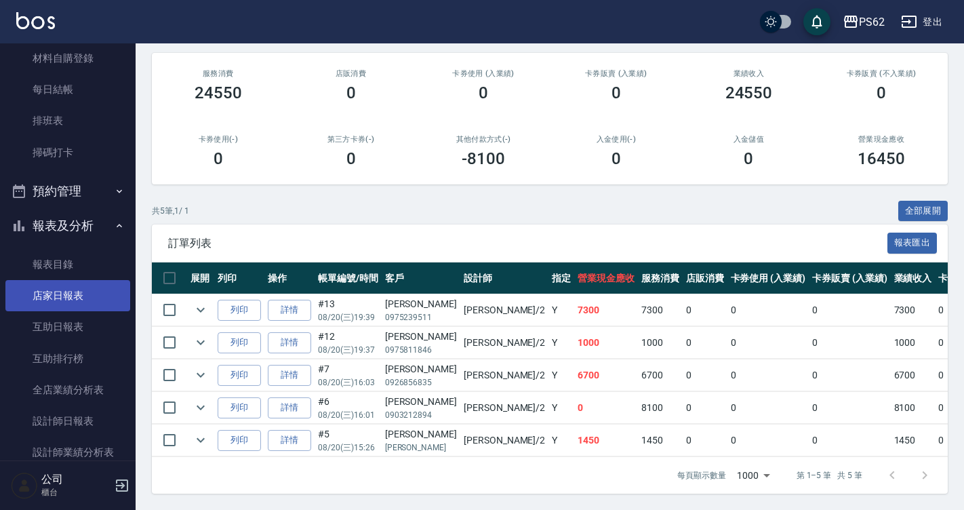
type input "[PERSON_NAME]-2"
click at [70, 283] on link "店家日報表" at bounding box center [67, 295] width 125 height 31
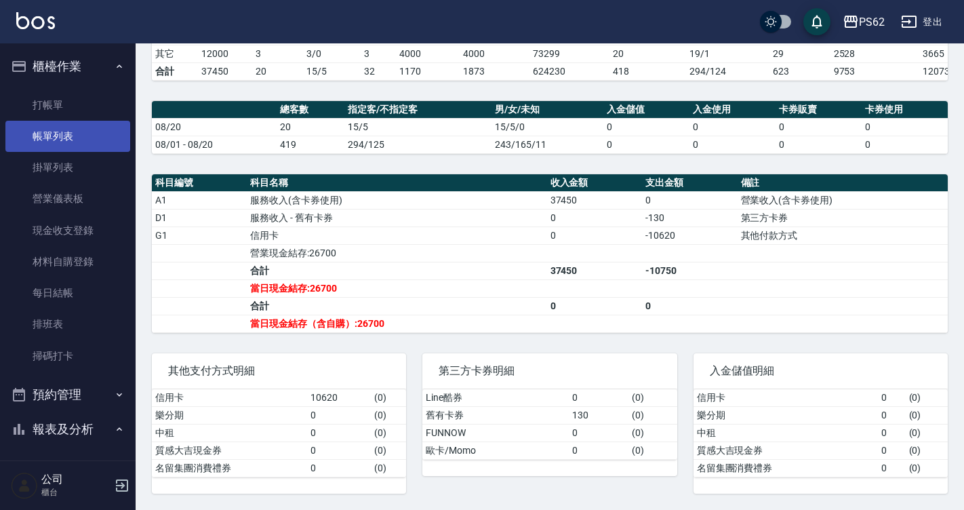
click at [24, 136] on link "帳單列表" at bounding box center [67, 136] width 125 height 31
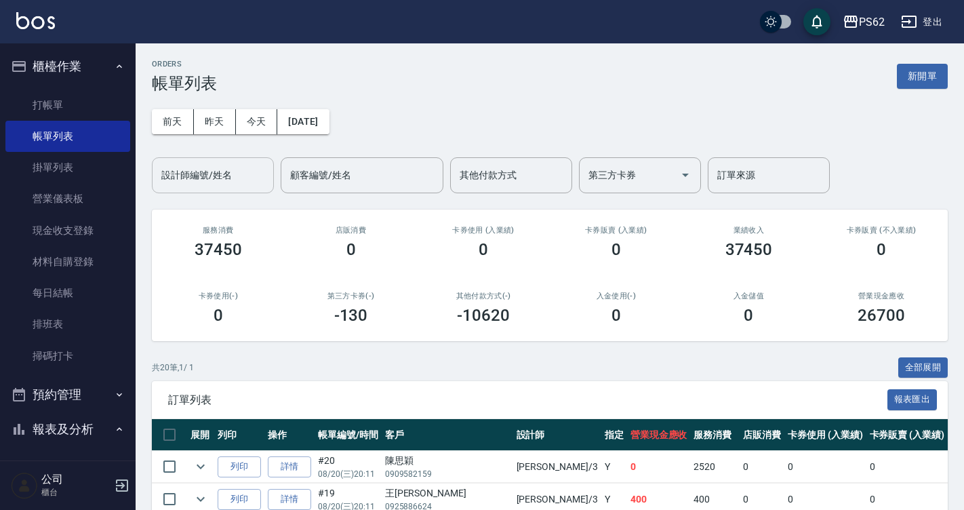
drag, startPoint x: 234, startPoint y: 171, endPoint x: 228, endPoint y: 166, distance: 8.7
click at [234, 171] on input "設計師編號/姓名" at bounding box center [213, 175] width 110 height 24
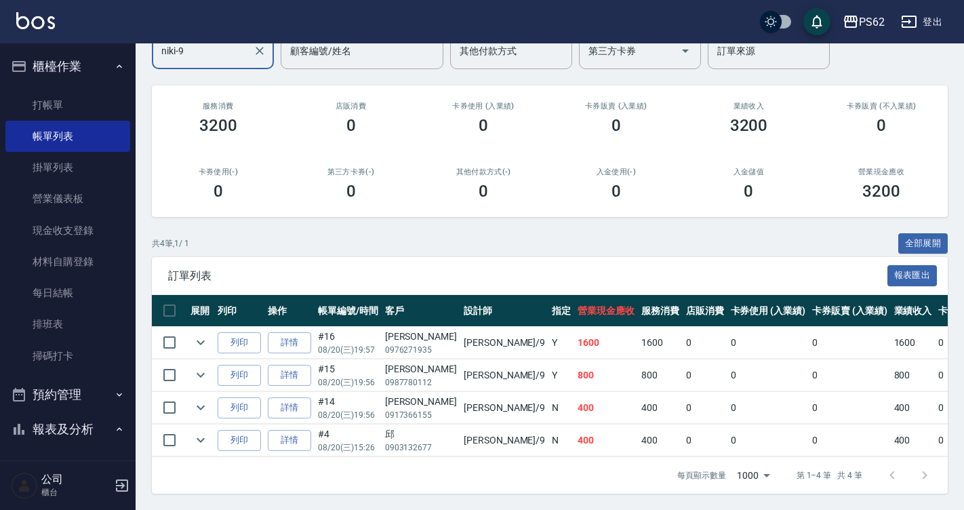
scroll to position [134, 0]
type input "niki-9"
click at [199, 335] on icon "expand row" at bounding box center [200, 342] width 16 height 16
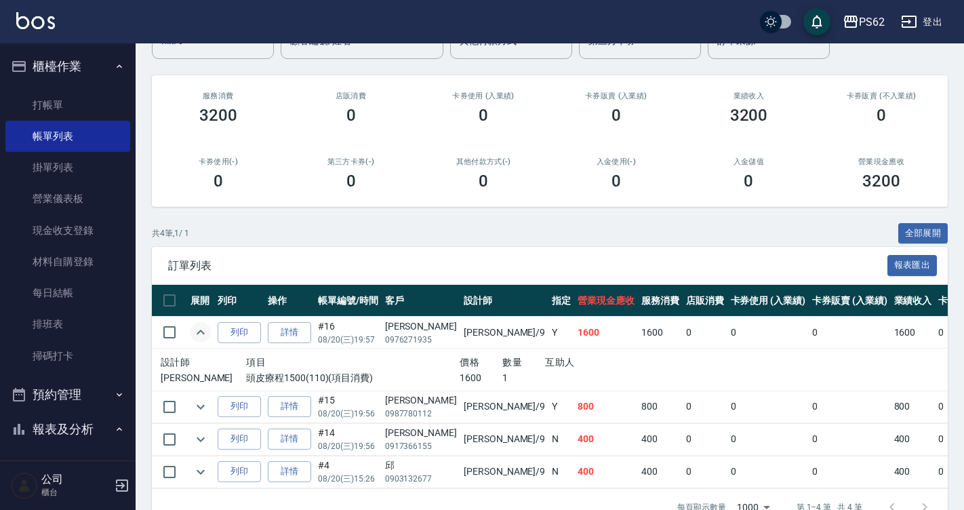
click at [199, 335] on icon "expand row" at bounding box center [200, 332] width 16 height 16
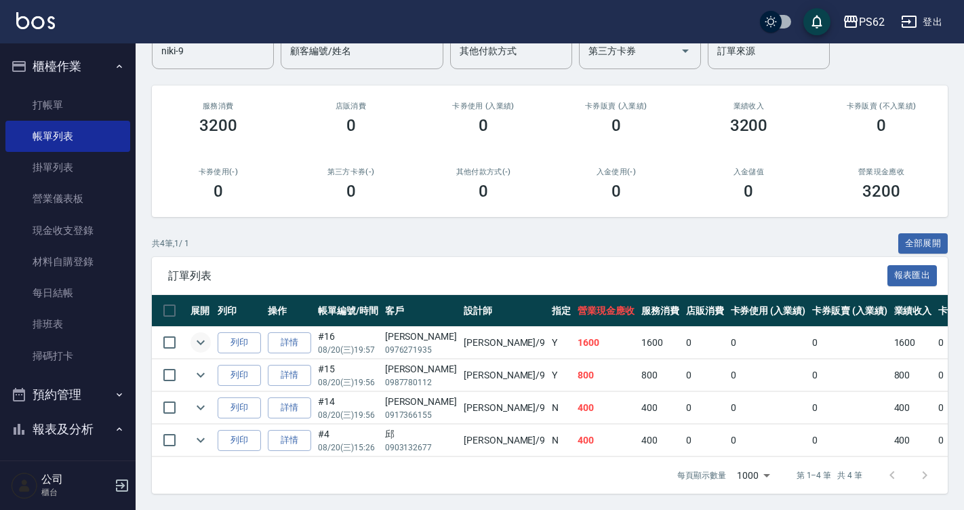
scroll to position [203, 0]
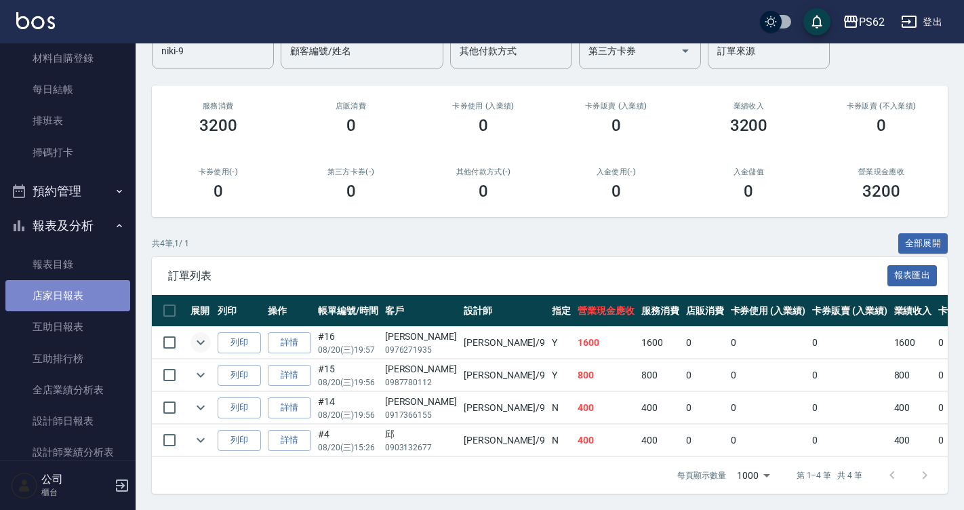
click at [75, 286] on link "店家日報表" at bounding box center [67, 295] width 125 height 31
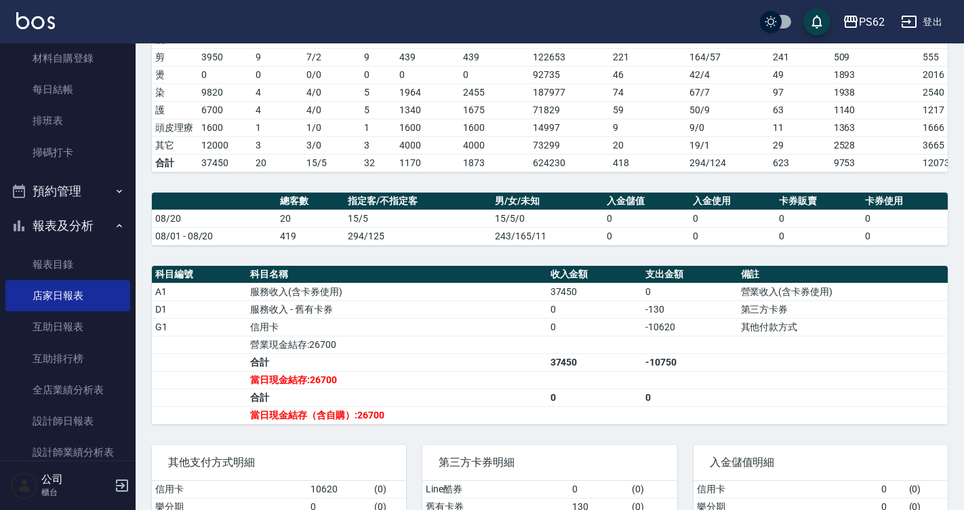
scroll to position [136, 0]
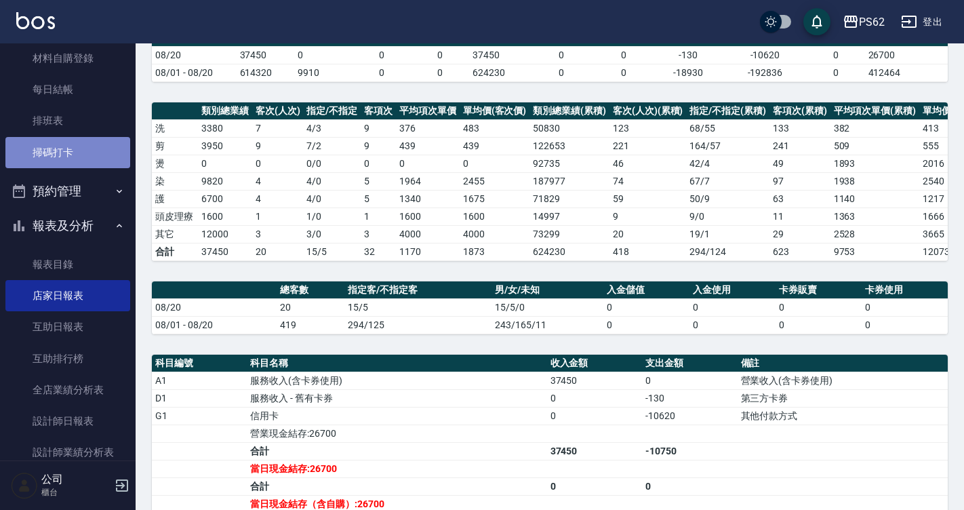
click at [76, 155] on link "掃碼打卡" at bounding box center [67, 152] width 125 height 31
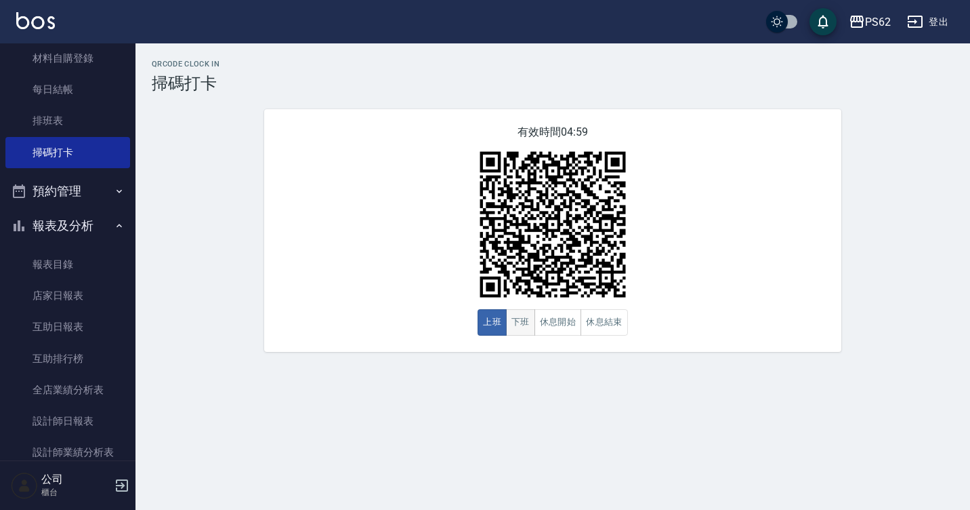
click at [519, 325] on button "下班" at bounding box center [520, 322] width 29 height 26
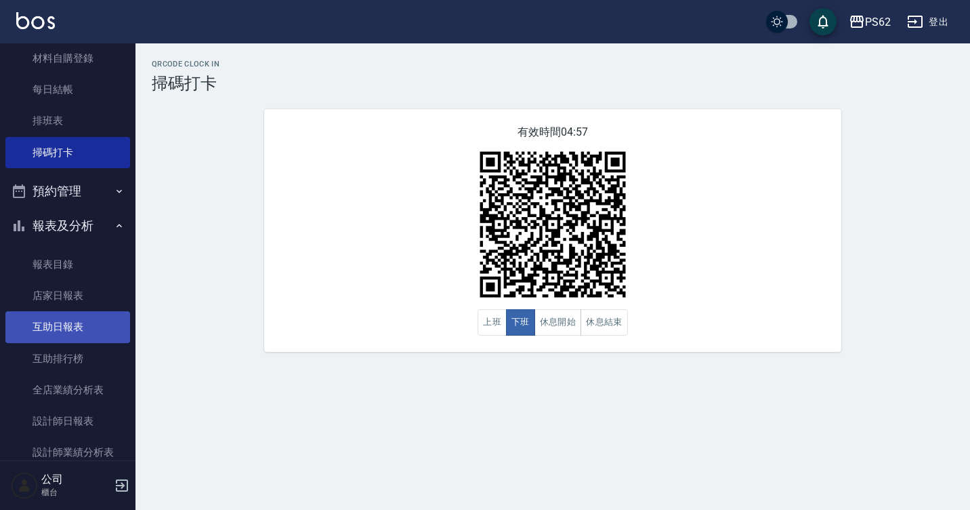
drag, startPoint x: 89, startPoint y: 329, endPoint x: 96, endPoint y: 318, distance: 13.0
click at [89, 329] on link "互助日報表" at bounding box center [67, 326] width 125 height 31
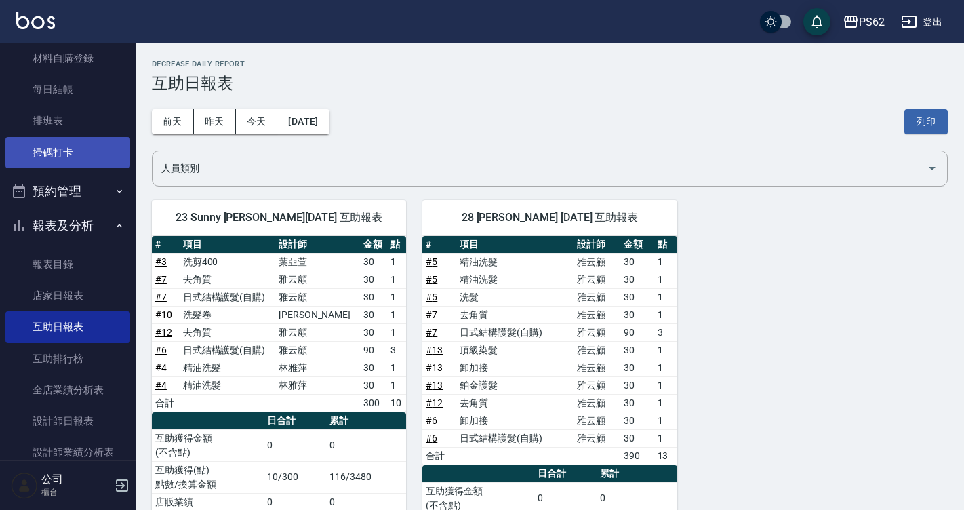
click at [24, 165] on link "掃碼打卡" at bounding box center [67, 152] width 125 height 31
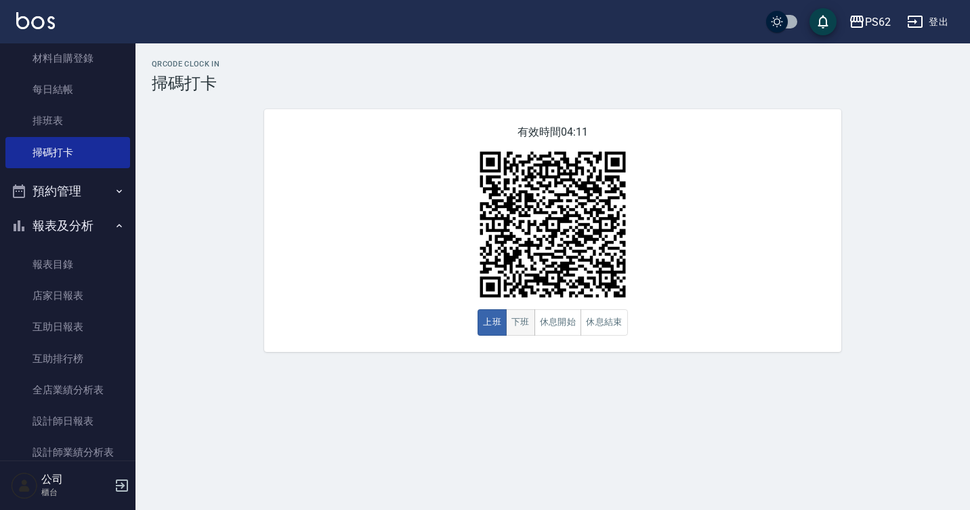
click at [518, 318] on button "下班" at bounding box center [520, 322] width 29 height 26
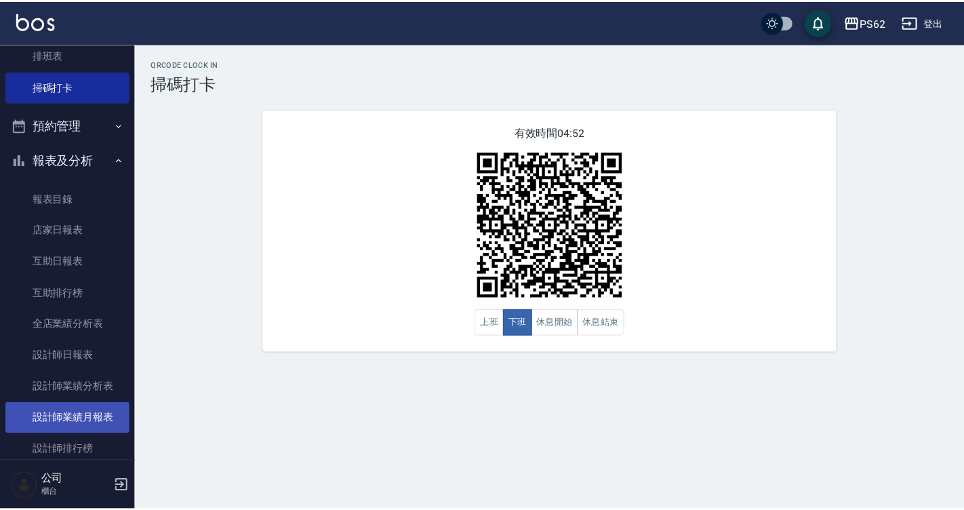
scroll to position [271, 0]
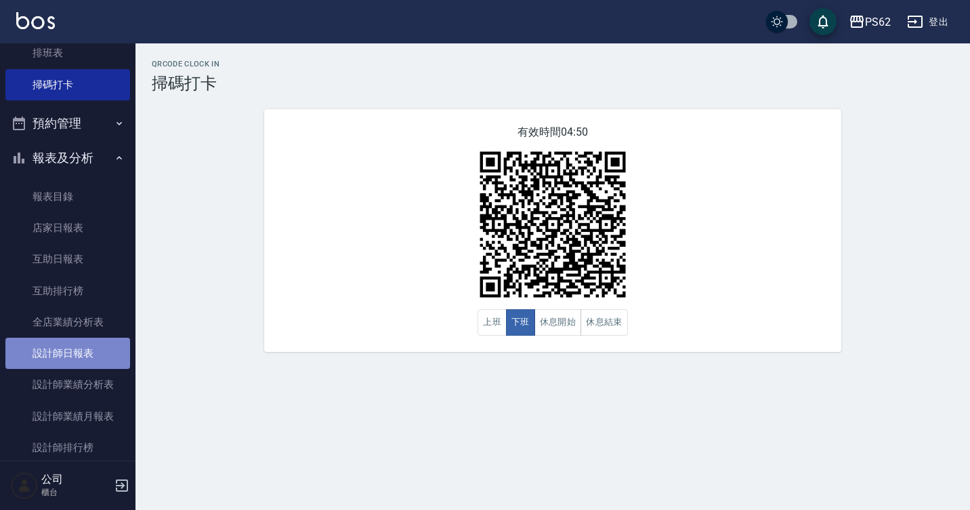
click at [89, 348] on link "設計師日報表" at bounding box center [67, 352] width 125 height 31
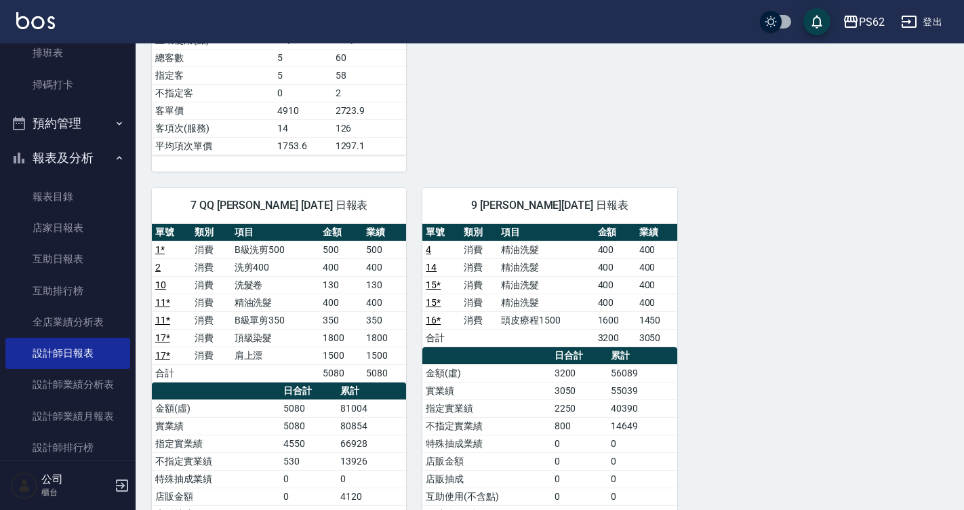
scroll to position [745, 0]
